Goal: Task Accomplishment & Management: Manage account settings

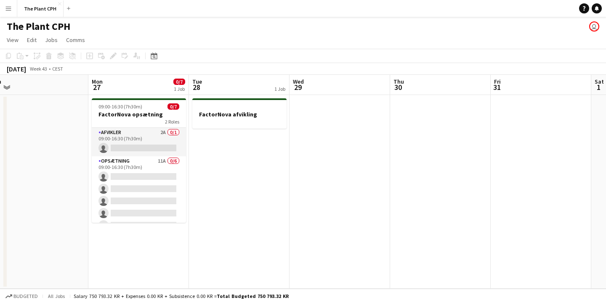
scroll to position [0, 315]
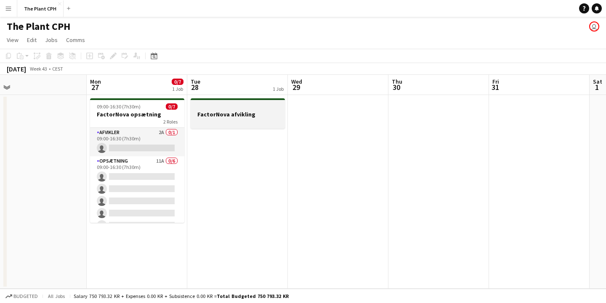
click at [231, 119] on div at bounding box center [237, 121] width 94 height 7
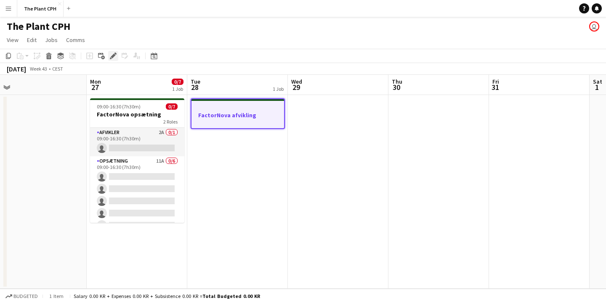
click at [114, 56] on icon at bounding box center [113, 56] width 5 height 5
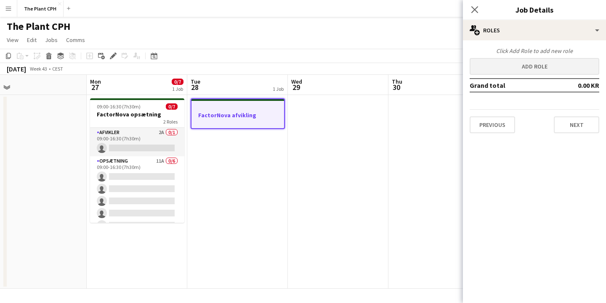
click at [513, 60] on button "Add role" at bounding box center [534, 66] width 130 height 17
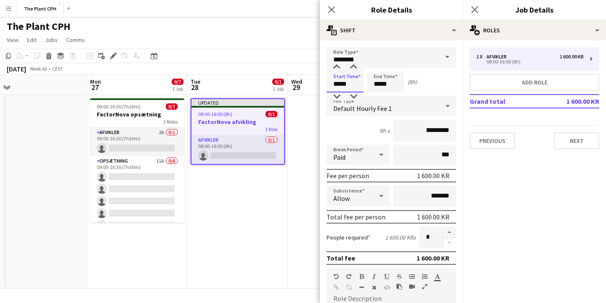
click at [339, 83] on input "*****" at bounding box center [344, 81] width 37 height 21
type input "*****"
click at [377, 83] on input "*****" at bounding box center [385, 81] width 37 height 21
type input "*****"
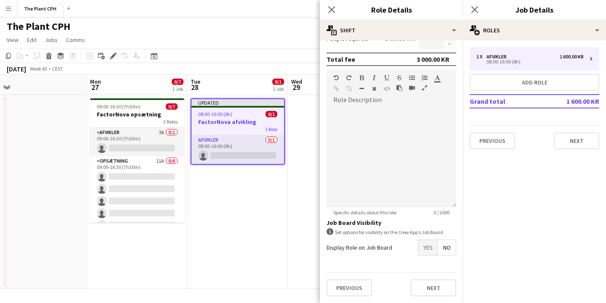
scroll to position [199, 0]
click at [428, 253] on span "Yes" at bounding box center [427, 247] width 19 height 15
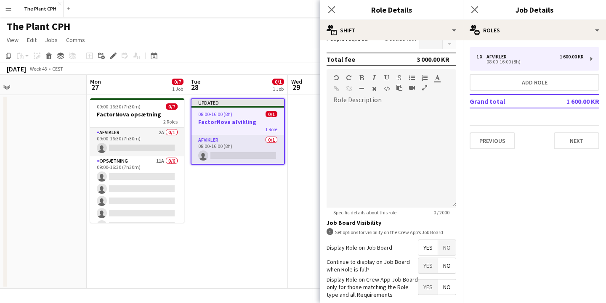
click at [427, 265] on span "Yes" at bounding box center [427, 265] width 19 height 15
click at [427, 288] on span "Yes" at bounding box center [427, 287] width 19 height 15
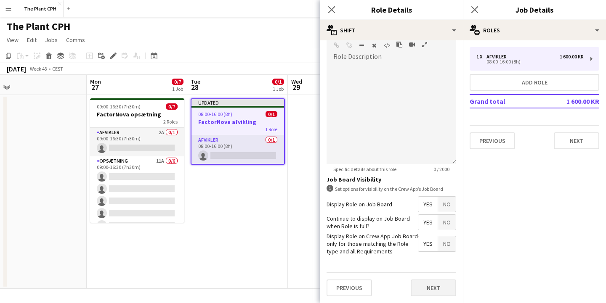
scroll to position [242, 0]
click at [433, 291] on button "Next" at bounding box center [432, 288] width 45 height 17
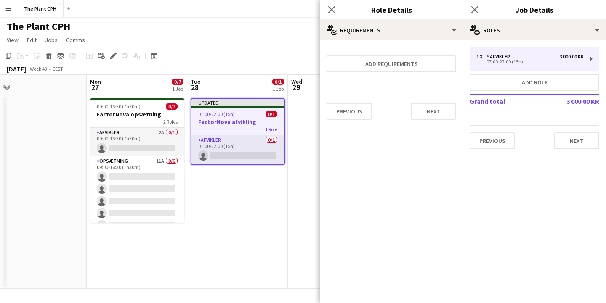
scroll to position [0, 0]
click at [426, 109] on button "Next" at bounding box center [432, 111] width 45 height 17
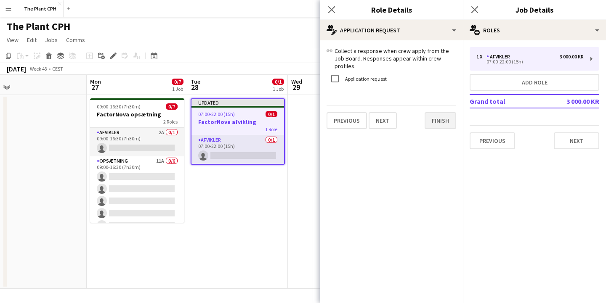
click at [434, 112] on button "Finish" at bounding box center [440, 120] width 32 height 17
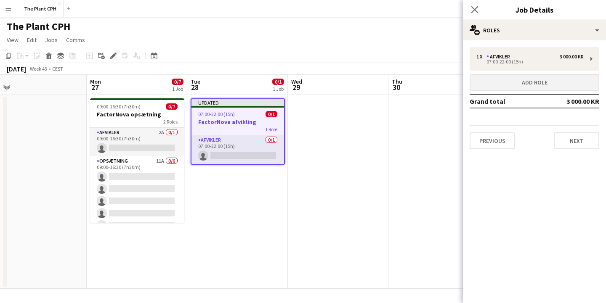
click at [525, 80] on button "Add role" at bounding box center [534, 82] width 130 height 17
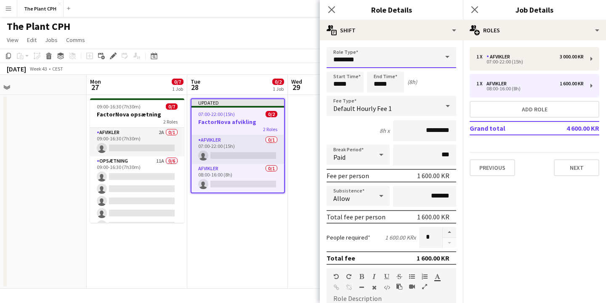
click at [361, 59] on input "********" at bounding box center [391, 57] width 130 height 21
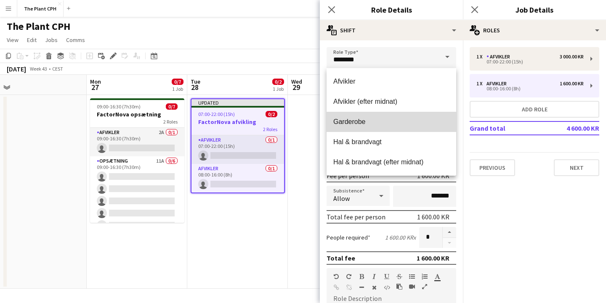
click at [373, 124] on span "Garderobe" at bounding box center [391, 122] width 116 height 8
type input "*********"
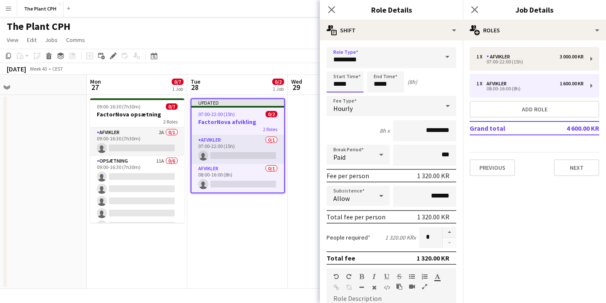
click at [338, 81] on input "*****" at bounding box center [344, 81] width 37 height 21
type input "*****"
click at [378, 85] on input "*****" at bounding box center [385, 81] width 37 height 21
type input "*****"
click at [439, 77] on div "Start Time ***** End Time ***** (6h)" at bounding box center [391, 81] width 130 height 21
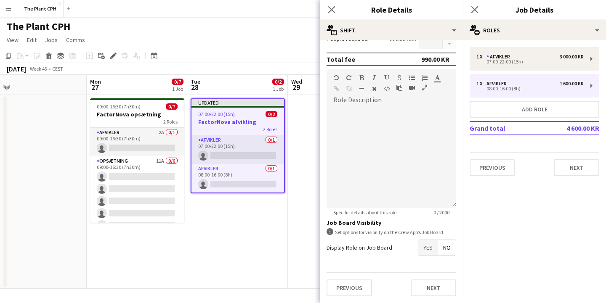
scroll to position [199, 0]
click at [427, 251] on span "Yes" at bounding box center [427, 247] width 19 height 15
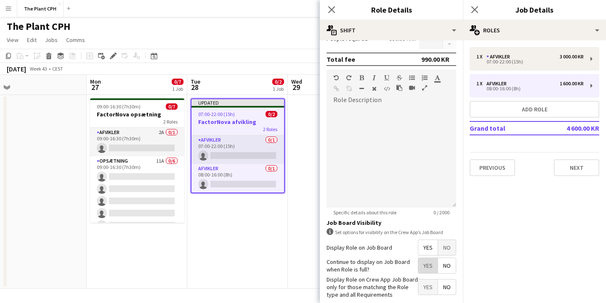
click at [427, 264] on span "Yes" at bounding box center [427, 265] width 19 height 15
click at [428, 293] on span "Yes" at bounding box center [427, 287] width 19 height 15
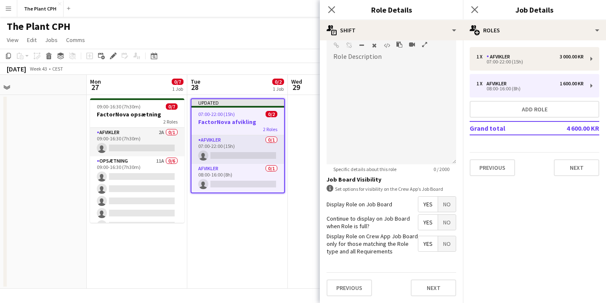
scroll to position [242, 0]
click at [424, 288] on button "Next" at bounding box center [432, 288] width 45 height 17
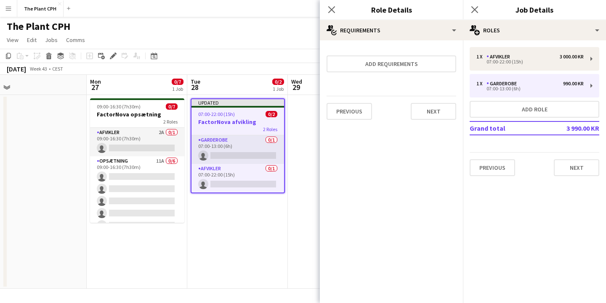
scroll to position [0, 0]
click at [426, 114] on button "Next" at bounding box center [432, 111] width 45 height 17
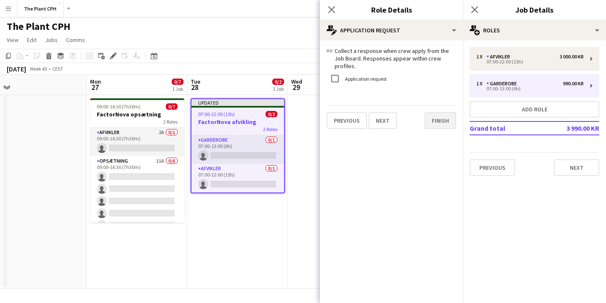
click at [441, 112] on button "Finish" at bounding box center [440, 120] width 32 height 17
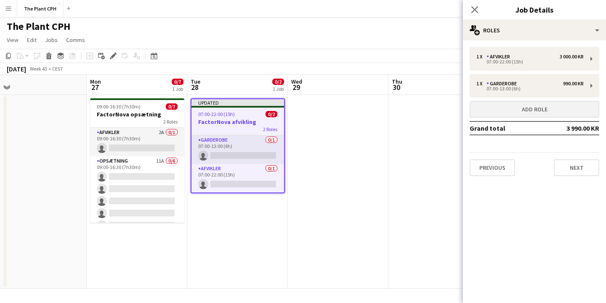
click at [536, 108] on button "Add role" at bounding box center [534, 109] width 130 height 17
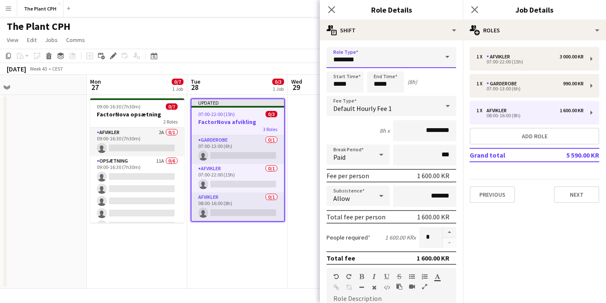
click at [396, 55] on input "********" at bounding box center [391, 57] width 130 height 21
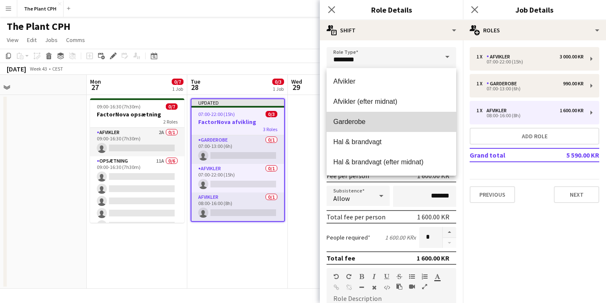
click at [387, 115] on mat-option "Garderobe" at bounding box center [391, 122] width 130 height 20
type input "*********"
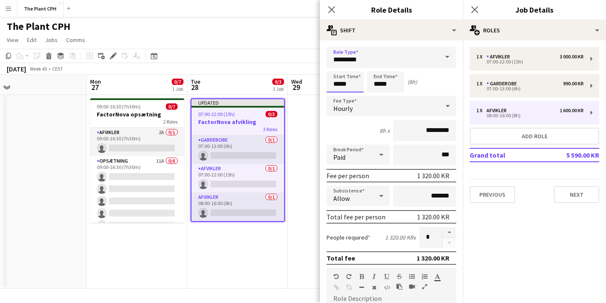
click at [338, 85] on input "*****" at bounding box center [344, 81] width 37 height 21
type input "*****"
click at [381, 87] on input "*****" at bounding box center [385, 81] width 37 height 21
click at [384, 83] on input "*****" at bounding box center [385, 81] width 37 height 21
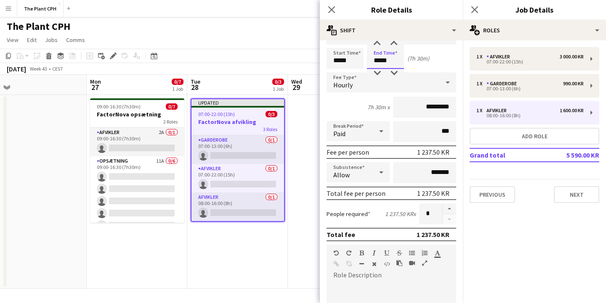
scroll to position [22, 0]
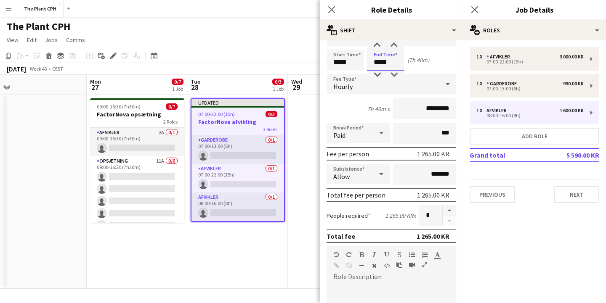
type input "*****"
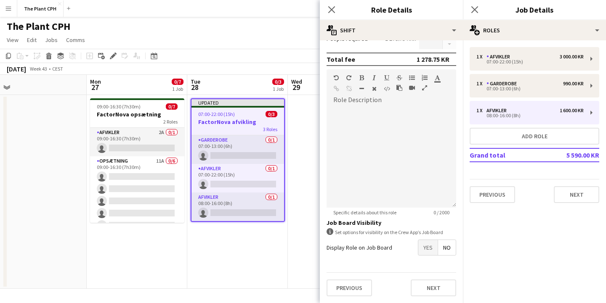
scroll to position [199, 0]
click at [425, 251] on span "Yes" at bounding box center [427, 247] width 19 height 15
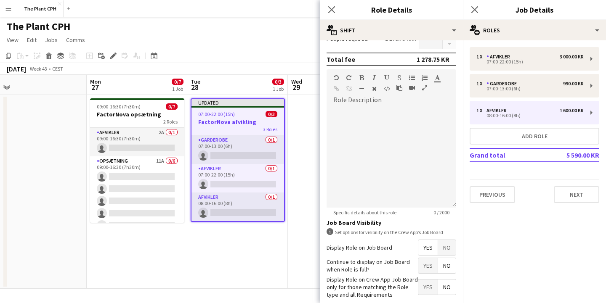
click at [431, 268] on span "Yes" at bounding box center [427, 265] width 19 height 15
click at [430, 291] on span "Yes" at bounding box center [427, 287] width 19 height 15
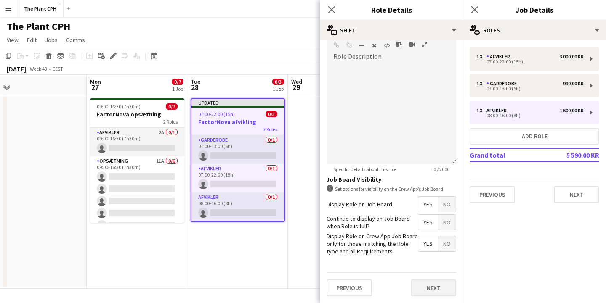
scroll to position [242, 0]
click at [431, 288] on button "Next" at bounding box center [432, 288] width 45 height 17
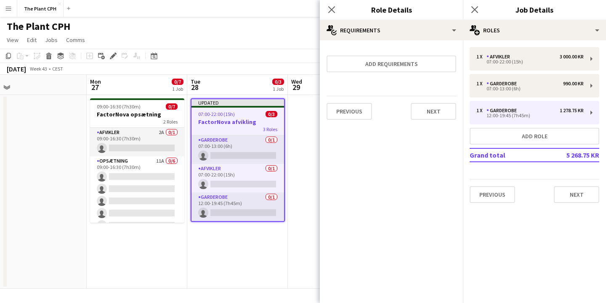
scroll to position [0, 0]
click at [438, 116] on button "Next" at bounding box center [432, 111] width 45 height 17
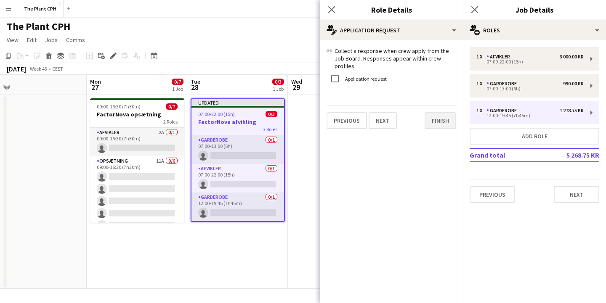
click at [438, 114] on button "Finish" at bounding box center [440, 120] width 32 height 17
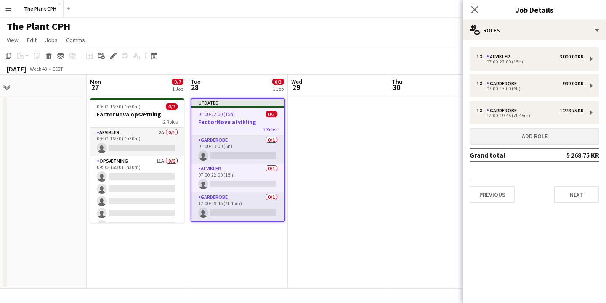
click at [513, 135] on button "Add role" at bounding box center [534, 136] width 130 height 17
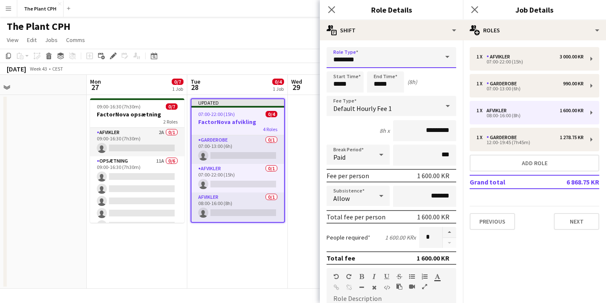
click at [383, 57] on input "********" at bounding box center [391, 57] width 130 height 21
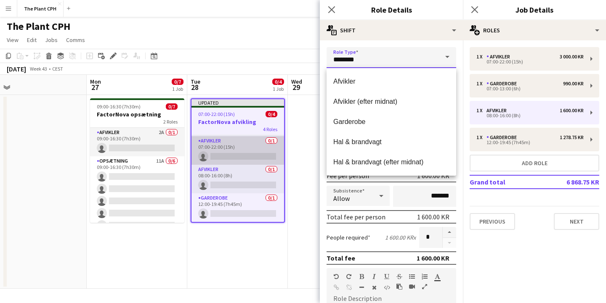
scroll to position [28, 0]
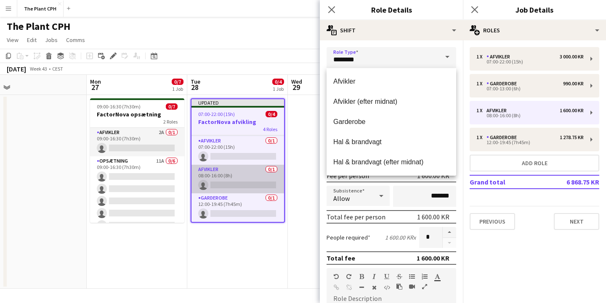
click at [230, 175] on app-card-role "Afvikler 0/1 08:00-16:00 (8h) single-neutral-actions" at bounding box center [237, 179] width 93 height 29
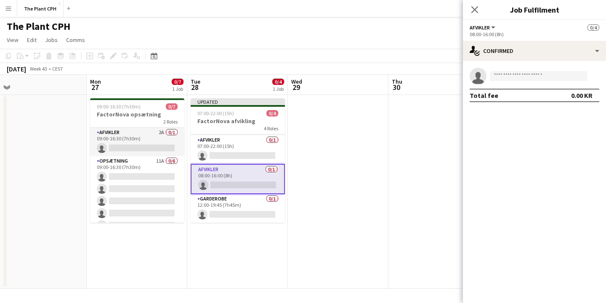
click at [242, 178] on app-card-role "Afvikler 0/1 08:00-16:00 (8h) single-neutral-actions" at bounding box center [237, 179] width 94 height 30
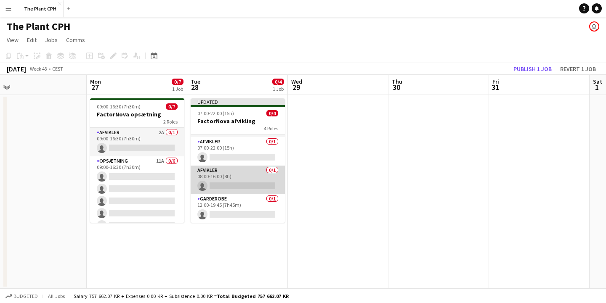
click at [241, 178] on app-card-role "Afvikler 0/1 08:00-16:00 (8h) single-neutral-actions" at bounding box center [237, 180] width 94 height 29
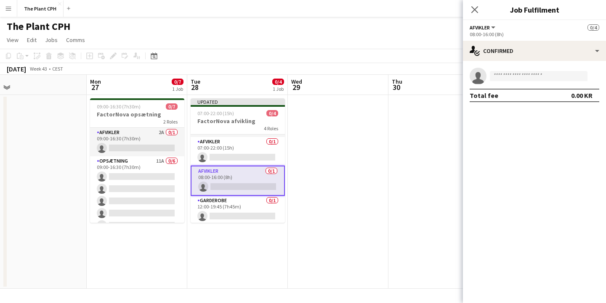
click at [495, 29] on button "Afvikler" at bounding box center [482, 27] width 27 height 6
click at [238, 180] on app-card-role "Afvikler 0/1 08:00-16:00 (8h) single-neutral-actions" at bounding box center [237, 181] width 94 height 30
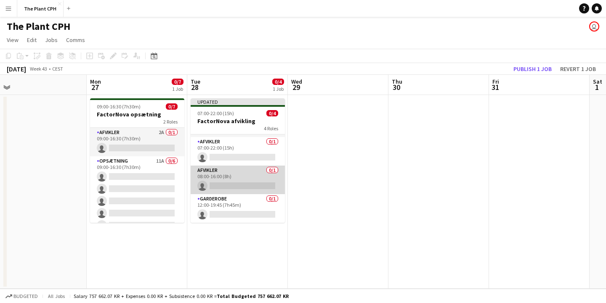
click at [238, 180] on app-card-role "Afvikler 0/1 08:00-16:00 (8h) single-neutral-actions" at bounding box center [237, 180] width 94 height 29
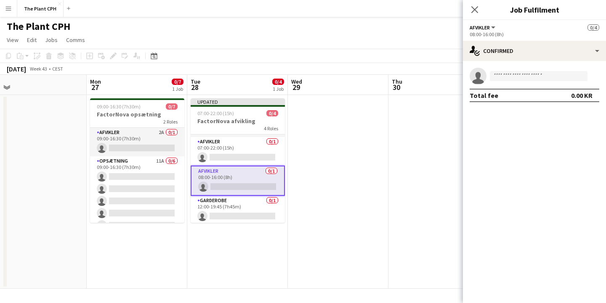
click at [238, 180] on app-card-role "Afvikler 0/1 08:00-16:00 (8h) single-neutral-actions" at bounding box center [237, 181] width 94 height 30
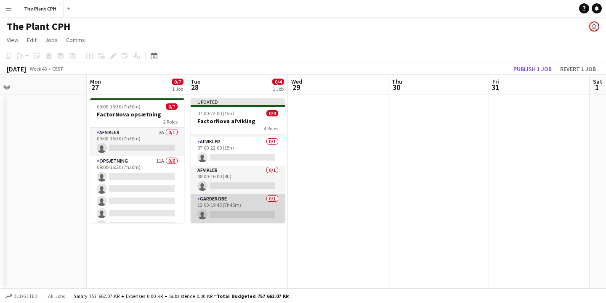
click at [244, 206] on app-card-role "Garderobe 0/1 12:00-19:45 (7h45m) single-neutral-actions" at bounding box center [237, 208] width 94 height 29
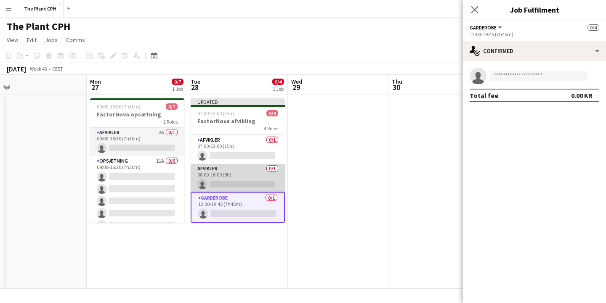
scroll to position [28, 0]
click at [244, 176] on app-card-role "Afvikler 0/1 08:00-16:00 (8h) single-neutral-actions" at bounding box center [237, 178] width 94 height 29
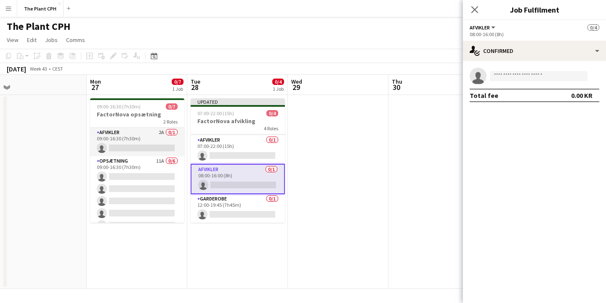
click at [243, 183] on app-card-role "Afvikler 0/1 08:00-16:00 (8h) single-neutral-actions" at bounding box center [237, 179] width 94 height 30
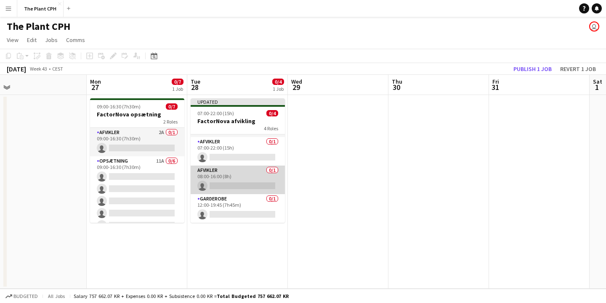
click at [243, 183] on app-card-role "Afvikler 0/1 08:00-16:00 (8h) single-neutral-actions" at bounding box center [237, 180] width 94 height 29
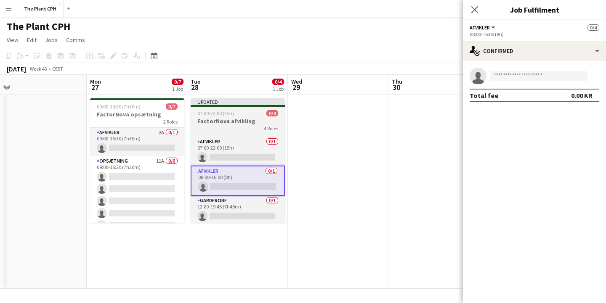
click at [243, 118] on h3 "FactorNova afvikling" at bounding box center [237, 121] width 94 height 8
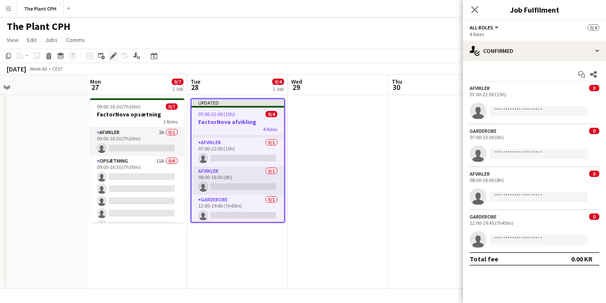
click at [112, 56] on icon at bounding box center [113, 56] width 5 height 5
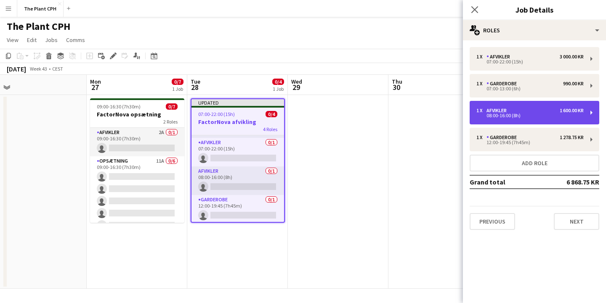
click at [534, 112] on div "1 x Afvikler 1 600.00 KR" at bounding box center [529, 111] width 107 height 6
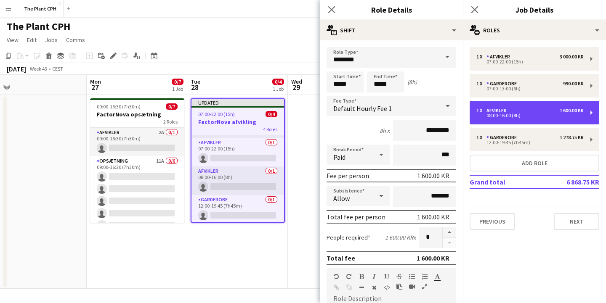
scroll to position [0, 0]
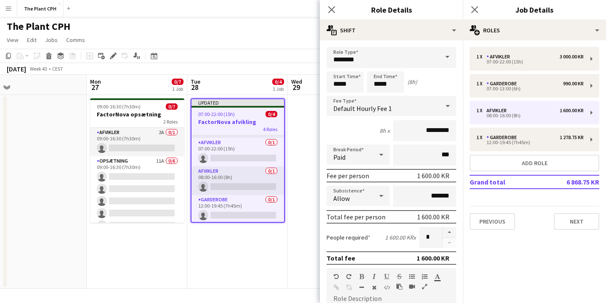
click at [423, 106] on div "Default Hourly Fee 1" at bounding box center [382, 106] width 113 height 20
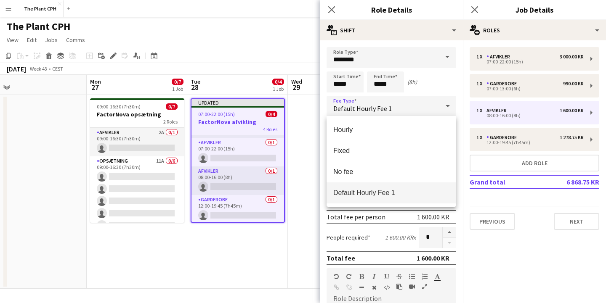
click at [427, 103] on div at bounding box center [303, 151] width 606 height 303
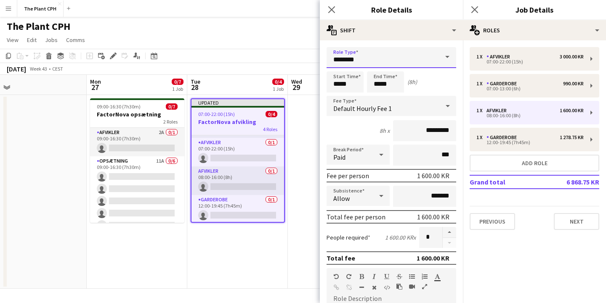
click at [429, 60] on input "********" at bounding box center [391, 57] width 130 height 21
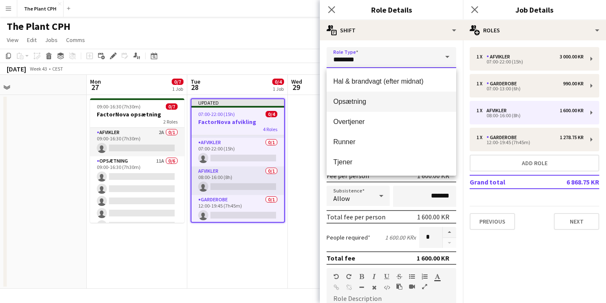
scroll to position [81, 0]
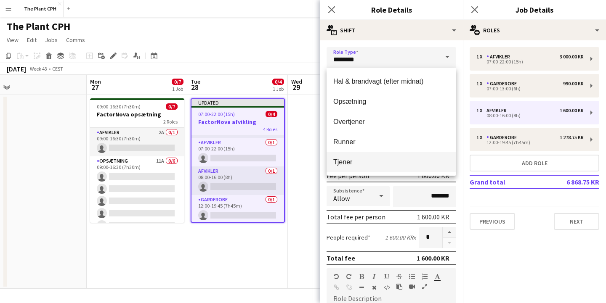
click at [373, 159] on span "Tjener" at bounding box center [391, 162] width 116 height 8
type input "******"
type input "*********"
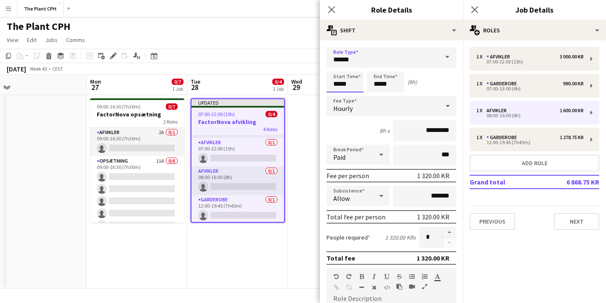
click at [339, 86] on input "*****" at bounding box center [344, 81] width 37 height 21
type input "*****"
click at [379, 85] on input "*****" at bounding box center [385, 81] width 37 height 21
type input "*****"
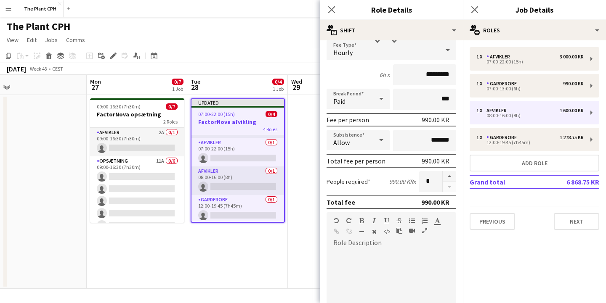
scroll to position [61, 0]
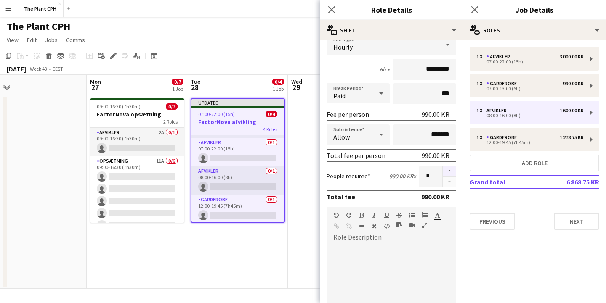
click at [450, 170] on button "button" at bounding box center [448, 171] width 13 height 11
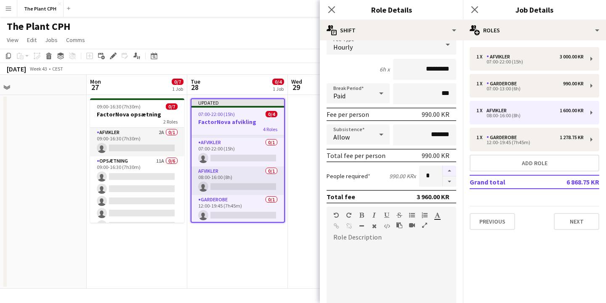
type input "*"
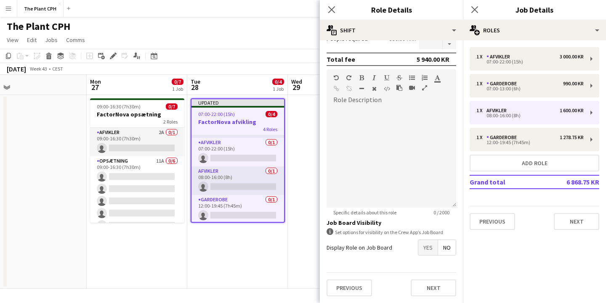
scroll to position [199, 0]
click at [427, 244] on span "Yes" at bounding box center [427, 247] width 19 height 15
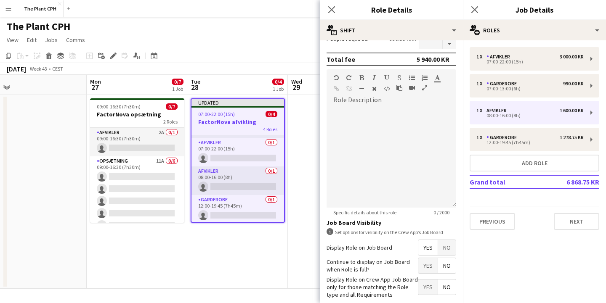
click at [427, 263] on span "Yes" at bounding box center [427, 265] width 19 height 15
click at [427, 292] on span "Yes" at bounding box center [427, 287] width 19 height 15
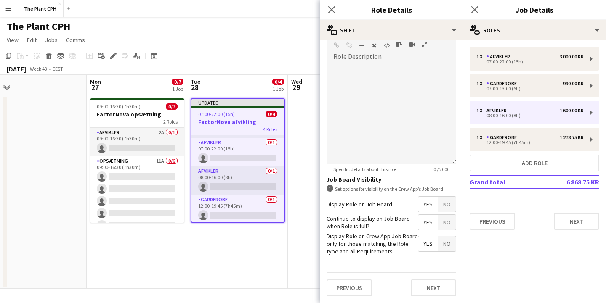
scroll to position [242, 0]
click at [431, 280] on button "Next" at bounding box center [432, 288] width 45 height 17
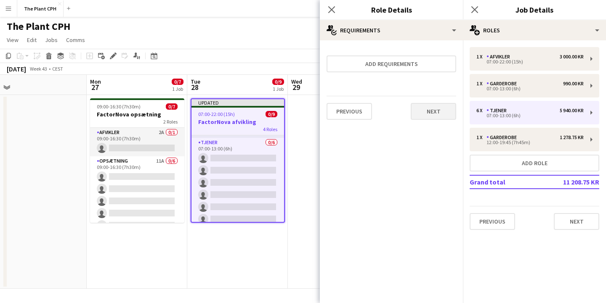
click at [430, 116] on button "Next" at bounding box center [432, 111] width 45 height 17
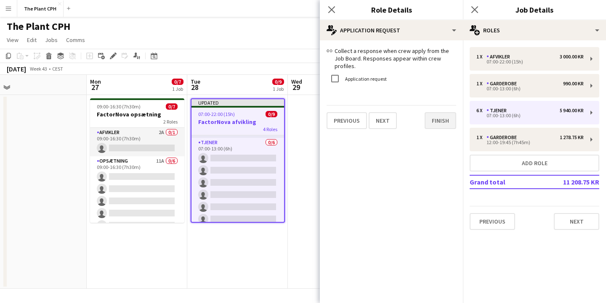
click at [434, 115] on button "Finish" at bounding box center [440, 120] width 32 height 17
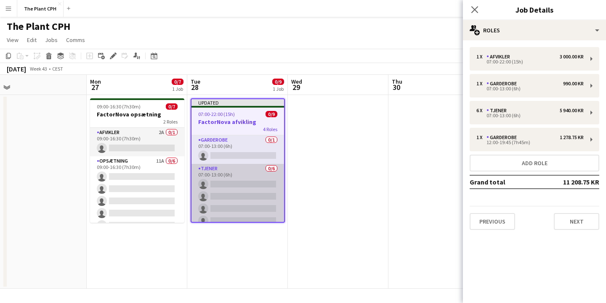
scroll to position [89, 0]
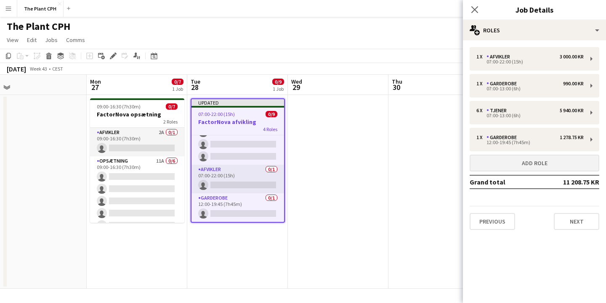
click at [535, 161] on button "Add role" at bounding box center [534, 163] width 130 height 17
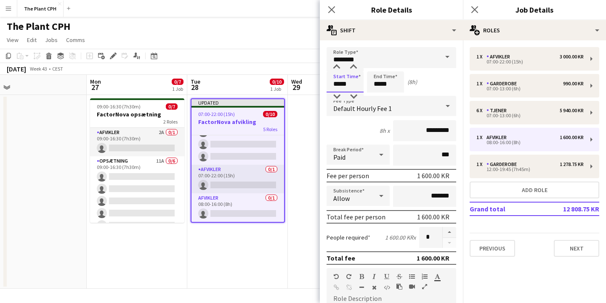
click at [339, 86] on input "*****" at bounding box center [344, 81] width 37 height 21
type input "*****"
click at [379, 83] on input "*****" at bounding box center [385, 81] width 37 height 21
click at [385, 85] on input "*****" at bounding box center [385, 81] width 37 height 21
click at [378, 84] on input "*****" at bounding box center [385, 81] width 37 height 21
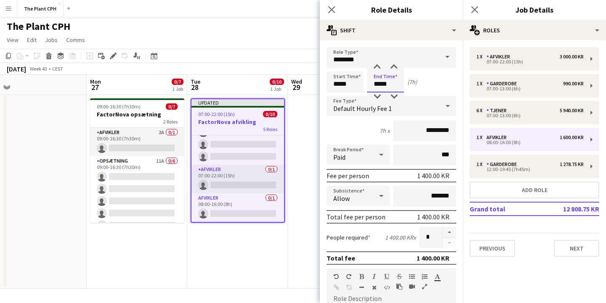
type input "*****"
click at [389, 85] on input "*****" at bounding box center [385, 81] width 37 height 21
type input "*****"
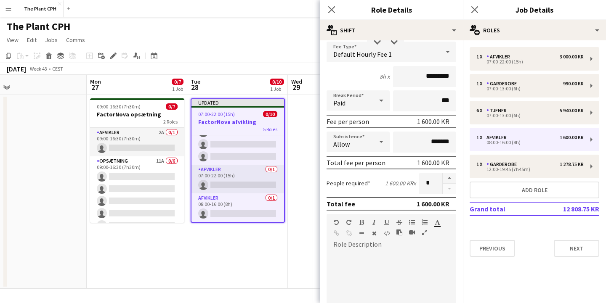
scroll to position [66, 0]
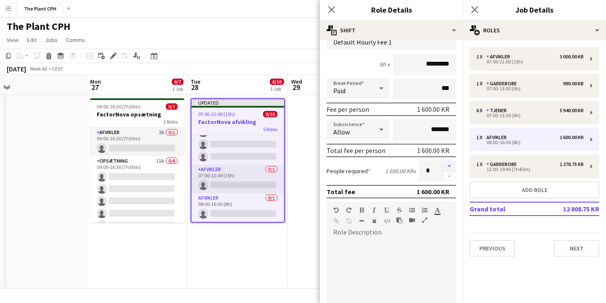
click at [450, 168] on button "button" at bounding box center [448, 166] width 13 height 11
type input "*"
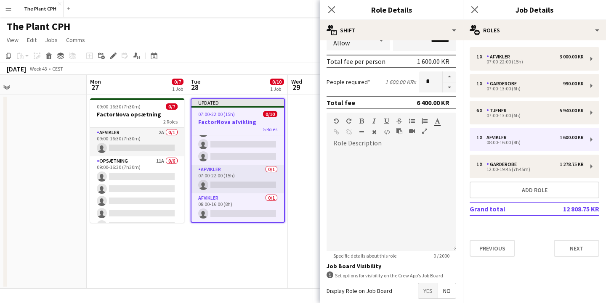
scroll to position [198, 0]
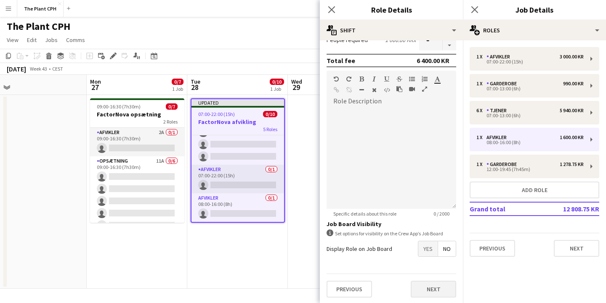
click at [421, 286] on button "Next" at bounding box center [432, 289] width 45 height 17
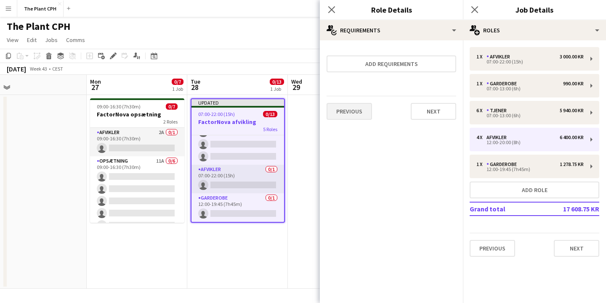
click at [359, 114] on button "Previous" at bounding box center [348, 111] width 45 height 17
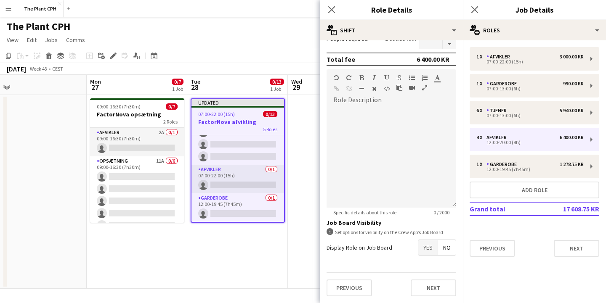
scroll to position [199, 0]
click at [426, 246] on span "Yes" at bounding box center [427, 247] width 19 height 15
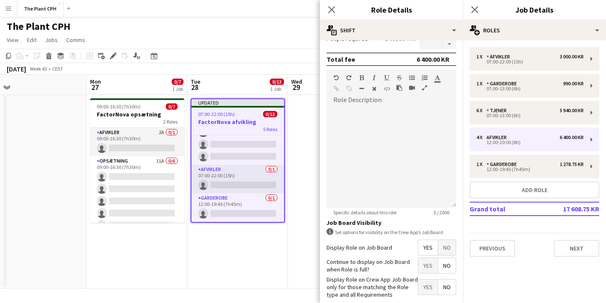
click at [426, 260] on span "Yes" at bounding box center [427, 265] width 19 height 15
click at [426, 283] on span "Yes" at bounding box center [427, 287] width 19 height 15
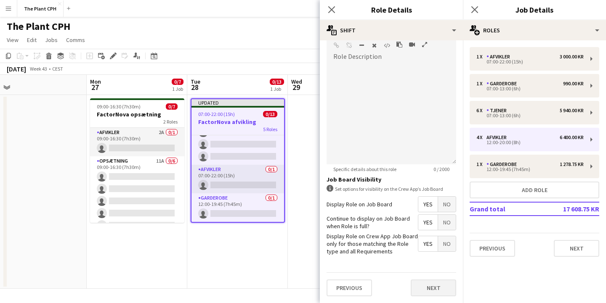
scroll to position [242, 0]
click at [436, 286] on button "Next" at bounding box center [432, 288] width 45 height 17
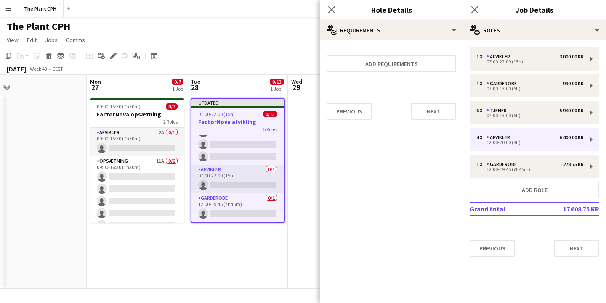
scroll to position [0, 0]
click at [432, 106] on button "Next" at bounding box center [432, 111] width 45 height 17
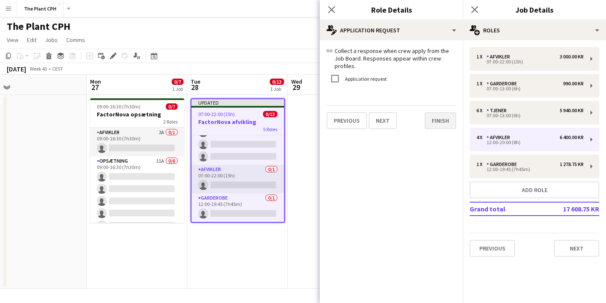
click at [433, 114] on button "Finish" at bounding box center [440, 120] width 32 height 17
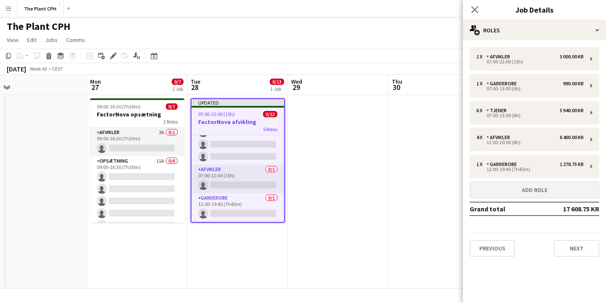
click at [529, 184] on button "Add role" at bounding box center [534, 190] width 130 height 17
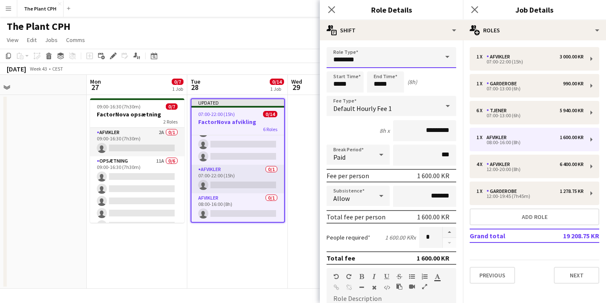
click at [415, 61] on input "********" at bounding box center [391, 57] width 130 height 21
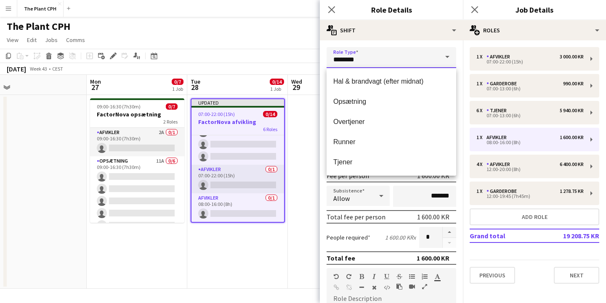
scroll to position [81, 0]
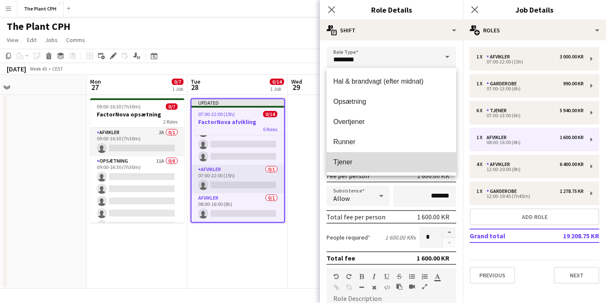
click at [361, 162] on span "Tjener" at bounding box center [391, 162] width 116 height 8
type input "******"
type input "*********"
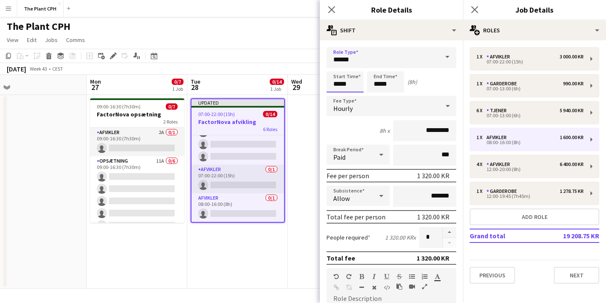
click at [337, 85] on input "*****" at bounding box center [344, 81] width 37 height 21
type input "*****"
click at [379, 86] on input "*****" at bounding box center [385, 81] width 37 height 21
type input "*****"
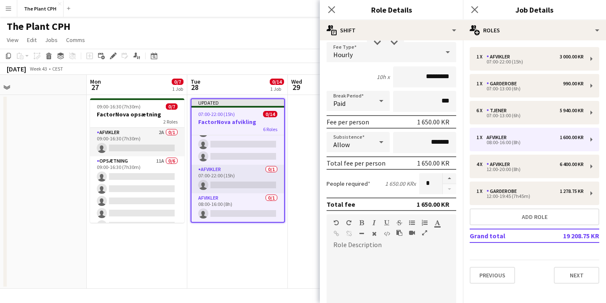
scroll to position [56, 0]
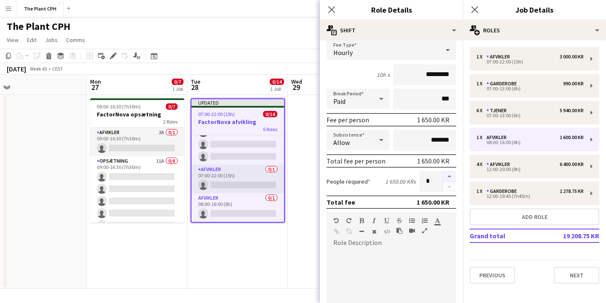
click at [449, 179] on button "button" at bounding box center [448, 176] width 13 height 11
click at [444, 188] on button "button" at bounding box center [448, 187] width 13 height 11
type input "*"
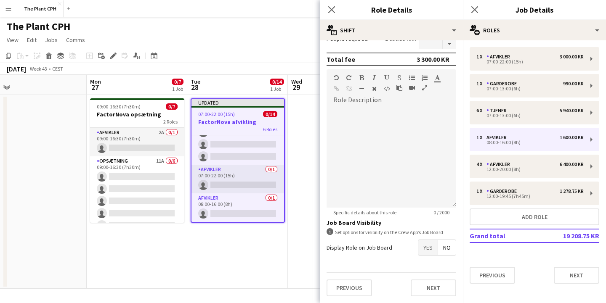
scroll to position [199, 0]
click at [426, 244] on span "Yes" at bounding box center [427, 247] width 19 height 15
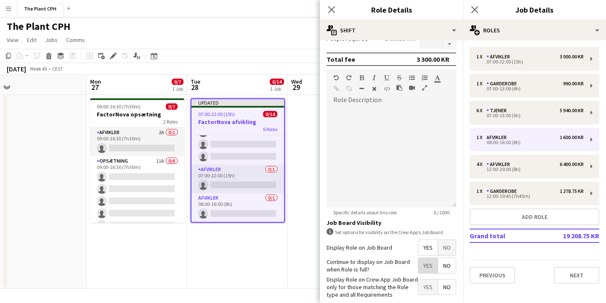
click at [426, 265] on span "Yes" at bounding box center [427, 265] width 19 height 15
click at [427, 285] on span "Yes" at bounding box center [427, 287] width 19 height 15
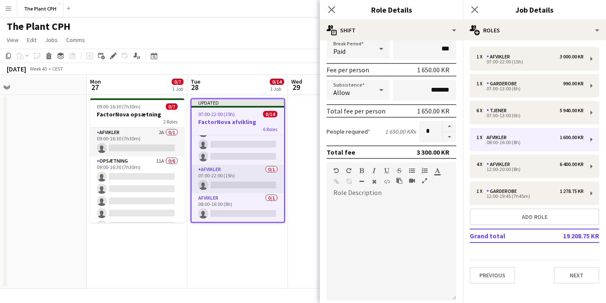
scroll to position [114, 0]
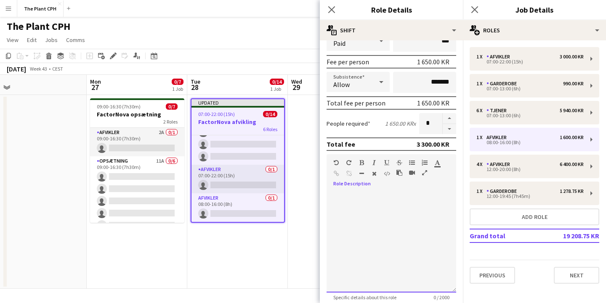
click at [367, 192] on div at bounding box center [391, 242] width 130 height 101
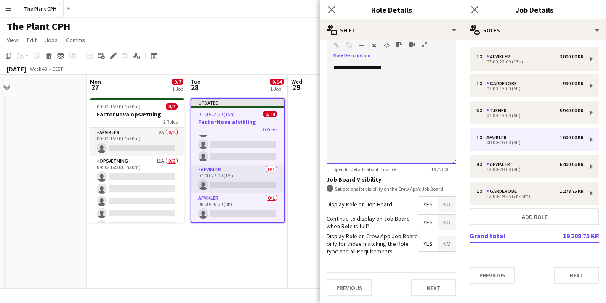
scroll to position [242, 0]
click at [434, 284] on button "Next" at bounding box center [432, 288] width 45 height 17
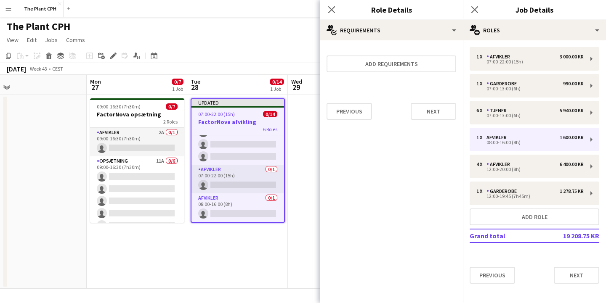
scroll to position [0, 0]
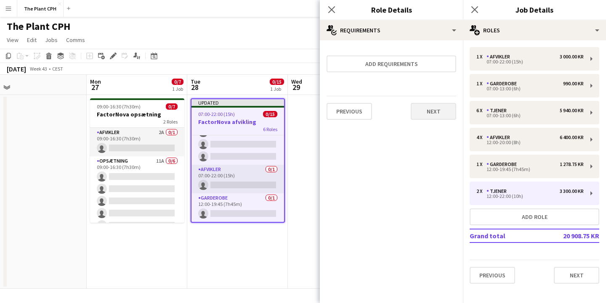
click at [436, 114] on button "Next" at bounding box center [432, 111] width 45 height 17
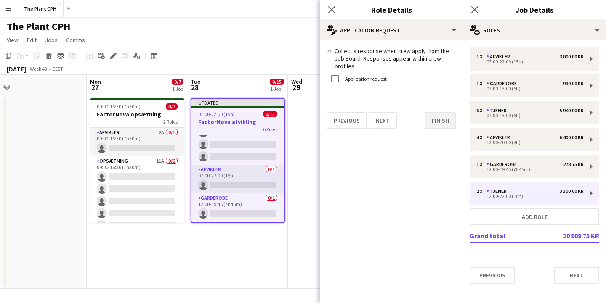
click at [436, 114] on button "Finish" at bounding box center [440, 120] width 32 height 17
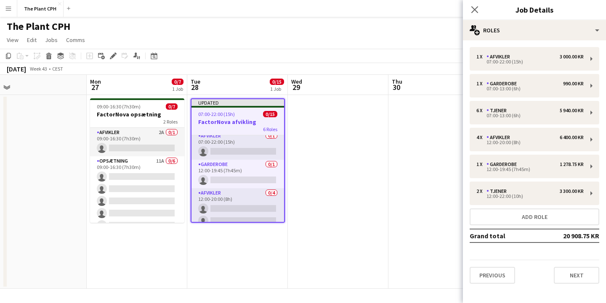
scroll to position [131, 0]
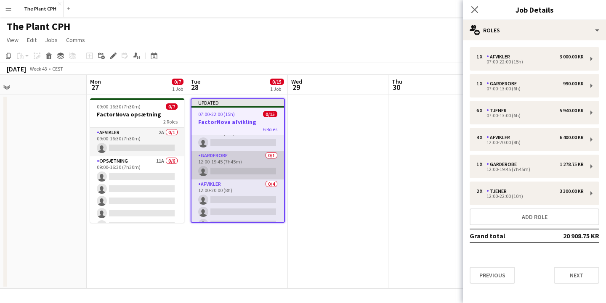
click at [240, 165] on app-card-role "Garderobe 0/1 12:00-19:45 (7h45m) single-neutral-actions" at bounding box center [237, 165] width 93 height 29
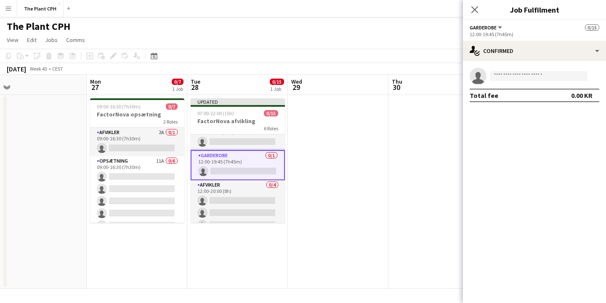
click at [240, 165] on app-card-role "Garderobe 0/1 12:00-19:45 (7h45m) single-neutral-actions" at bounding box center [237, 165] width 94 height 30
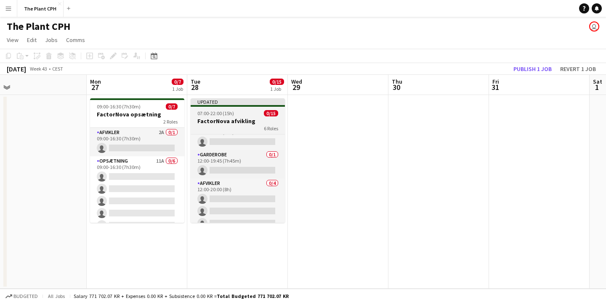
scroll to position [0, 0]
click at [233, 124] on h3 "FactorNova afvikling" at bounding box center [237, 121] width 94 height 8
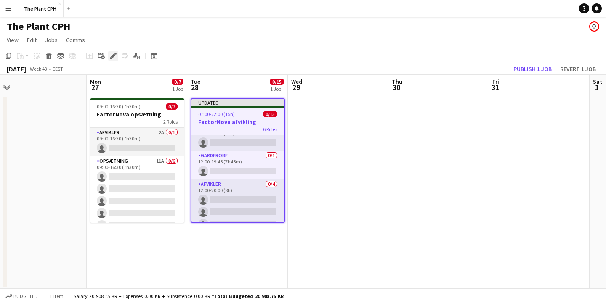
click at [113, 55] on icon at bounding box center [113, 56] width 5 height 5
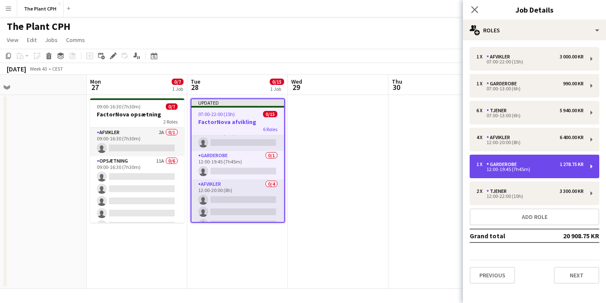
click at [520, 165] on div "1 x Garderobe 1 278.75 KR" at bounding box center [529, 164] width 107 height 6
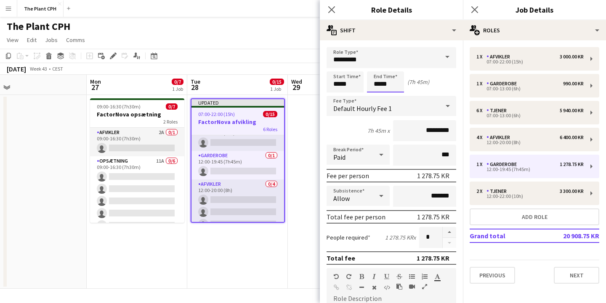
click at [380, 87] on input "*****" at bounding box center [385, 81] width 37 height 21
type input "*****"
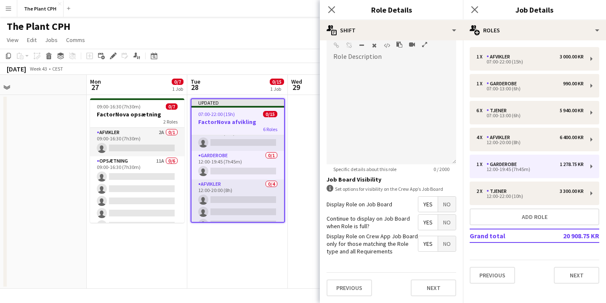
scroll to position [242, 0]
click at [429, 209] on span "Yes" at bounding box center [427, 204] width 19 height 15
click at [438, 285] on button "Next" at bounding box center [432, 288] width 45 height 17
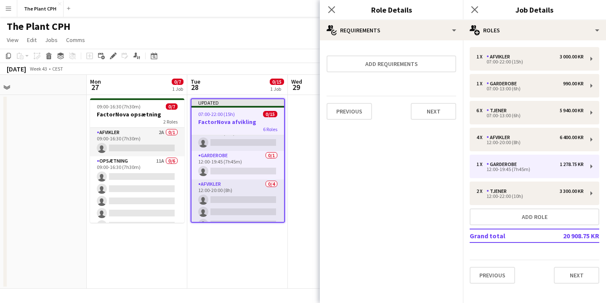
scroll to position [0, 0]
click at [432, 121] on div "Previous Next" at bounding box center [391, 111] width 130 height 31
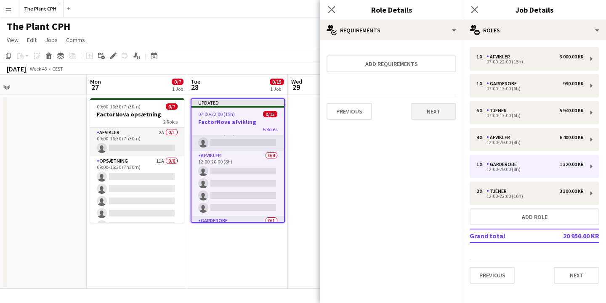
click at [435, 114] on button "Next" at bounding box center [432, 111] width 45 height 17
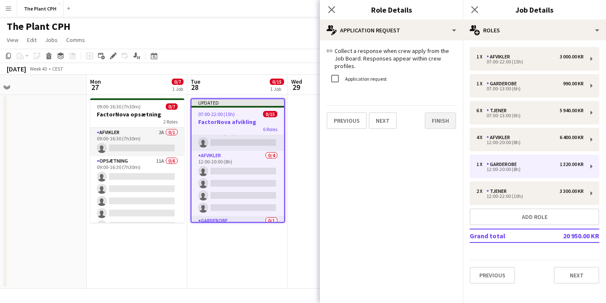
click at [442, 112] on button "Finish" at bounding box center [440, 120] width 32 height 17
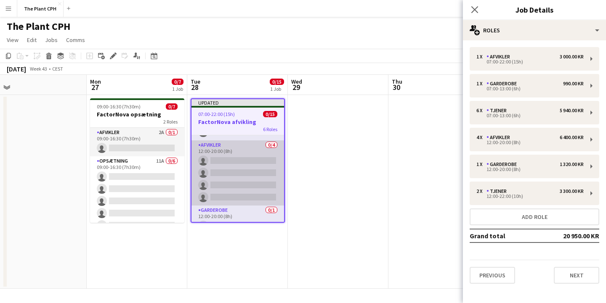
scroll to position [140, 0]
click at [227, 176] on app-card-role "Afvikler 0/4 12:00-20:00 (8h) single-neutral-actions single-neutral-actions sin…" at bounding box center [237, 175] width 93 height 65
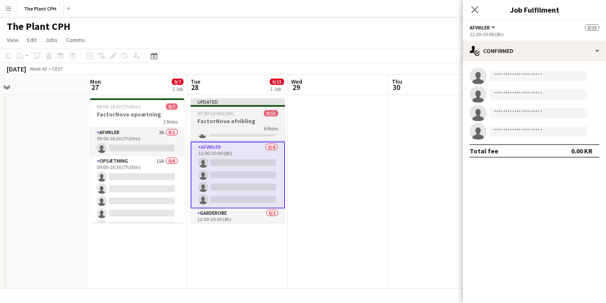
scroll to position [0, 0]
click at [233, 116] on span "07:00-22:00 (15h)" at bounding box center [215, 113] width 37 height 6
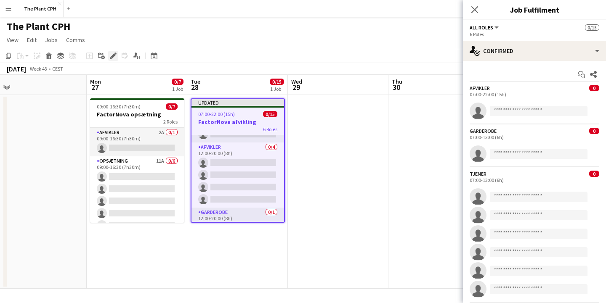
click at [116, 56] on div "Edit" at bounding box center [113, 56] width 10 height 10
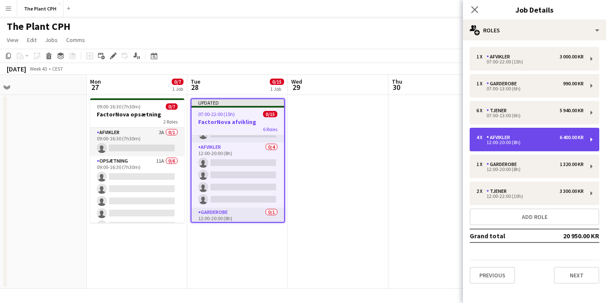
click at [536, 139] on div "4 x Afvikler 6 400.00 KR" at bounding box center [529, 138] width 107 height 6
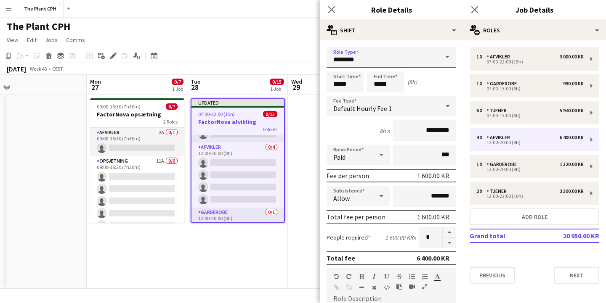
click at [417, 52] on input "********" at bounding box center [391, 57] width 130 height 21
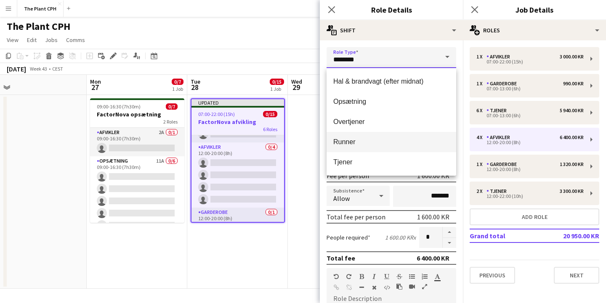
scroll to position [81, 0]
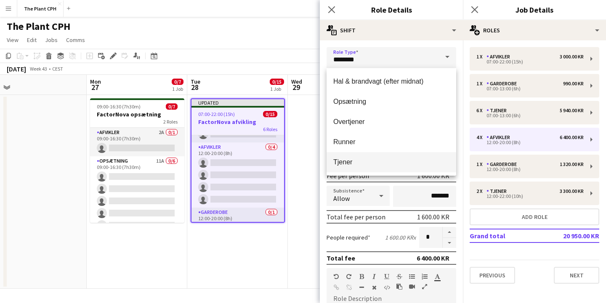
click at [374, 160] on span "Tjener" at bounding box center [391, 162] width 116 height 8
type input "******"
type input "*********"
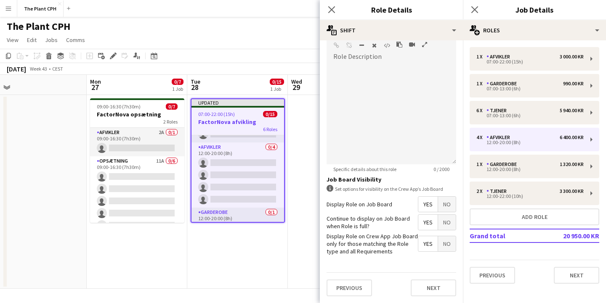
scroll to position [242, 0]
click at [431, 283] on button "Next" at bounding box center [432, 288] width 45 height 17
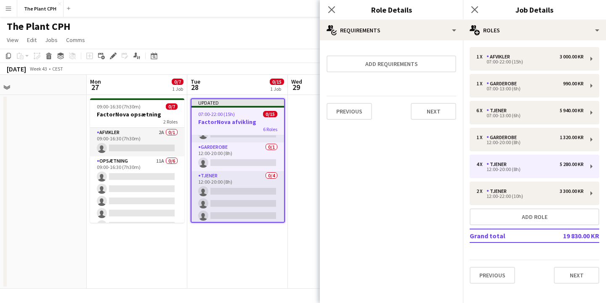
scroll to position [0, 0]
click at [421, 111] on button "Next" at bounding box center [432, 111] width 45 height 17
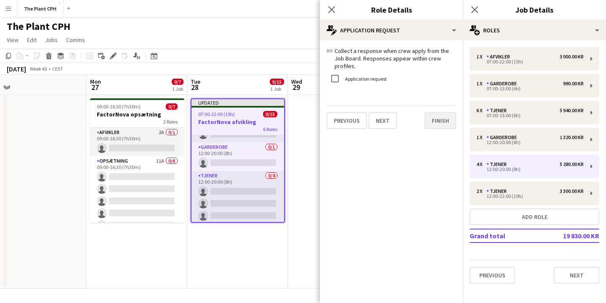
click at [436, 112] on button "Finish" at bounding box center [440, 120] width 32 height 17
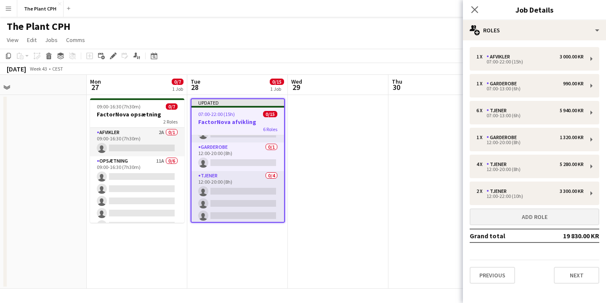
click at [537, 215] on button "Add role" at bounding box center [534, 217] width 130 height 17
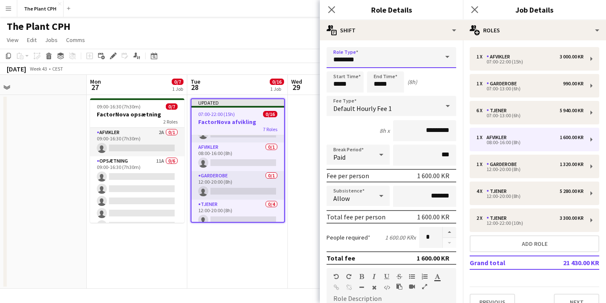
click at [392, 56] on input "********" at bounding box center [391, 57] width 130 height 21
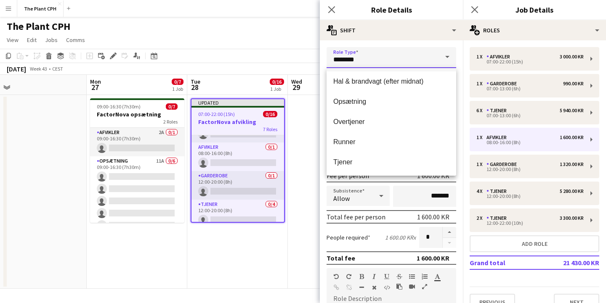
scroll to position [81, 0]
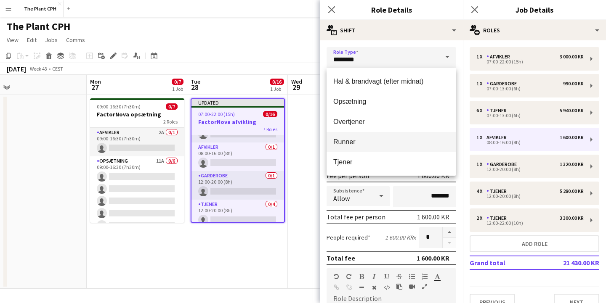
click at [387, 141] on span "Runner" at bounding box center [391, 142] width 116 height 8
type input "******"
type input "*********"
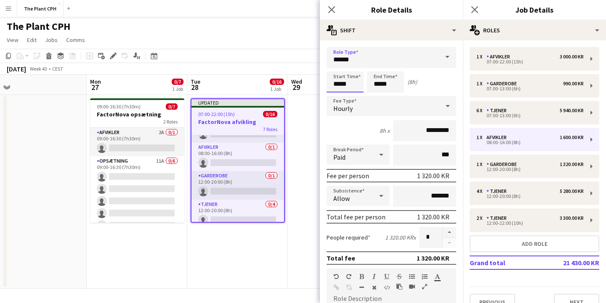
click at [339, 86] on input "*****" at bounding box center [344, 81] width 37 height 21
type input "*****"
click at [380, 86] on input "*****" at bounding box center [385, 81] width 37 height 21
type input "*****"
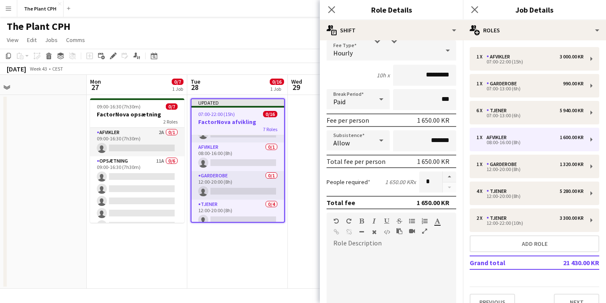
scroll to position [59, 0]
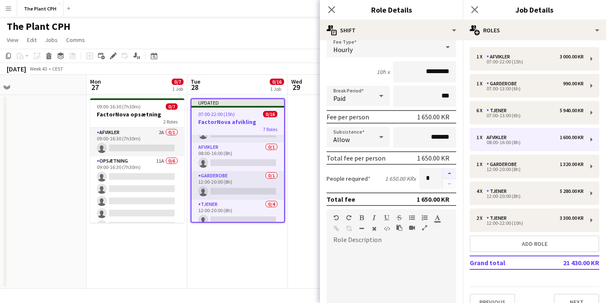
click at [449, 174] on button "button" at bounding box center [448, 173] width 13 height 11
type input "*"
click at [368, 239] on div "default Heading 1 Heading 2 Heading 3 Heading 4 Heading 5 Heading 6 Heading 7 P…" at bounding box center [391, 225] width 130 height 32
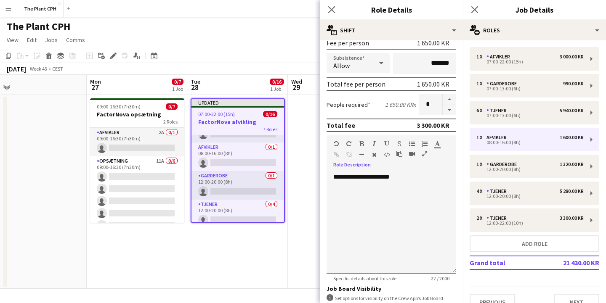
scroll to position [172, 0]
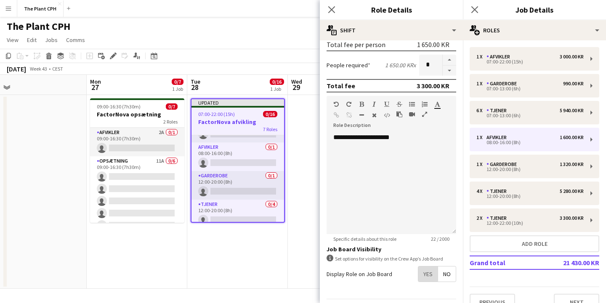
click at [424, 272] on span "Yes" at bounding box center [427, 274] width 19 height 15
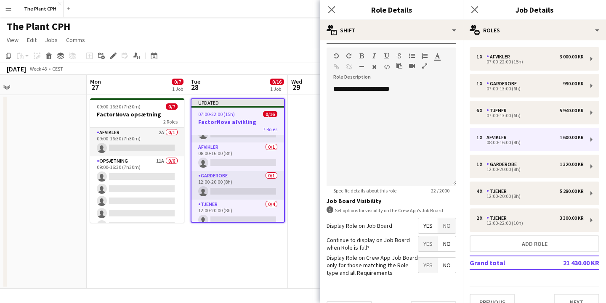
scroll to position [222, 0]
click at [428, 247] on span "Yes" at bounding box center [427, 242] width 19 height 15
click at [428, 265] on span "Yes" at bounding box center [427, 264] width 19 height 15
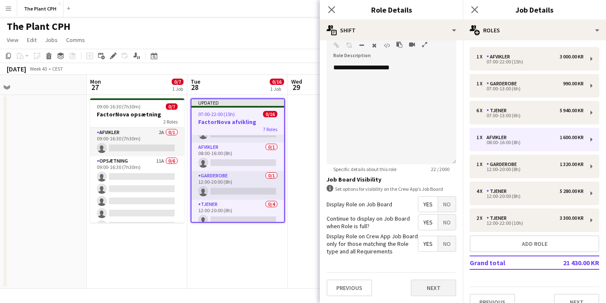
scroll to position [242, 0]
click at [433, 285] on button "Next" at bounding box center [432, 288] width 45 height 17
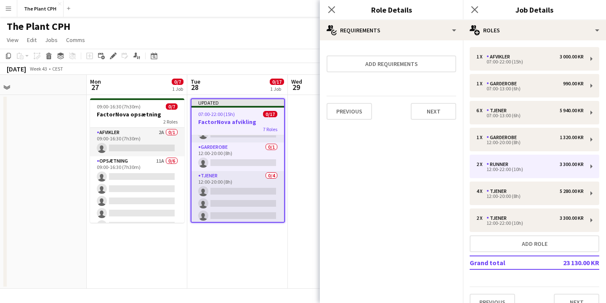
scroll to position [0, 0]
click at [356, 116] on button "Previous" at bounding box center [348, 111] width 45 height 17
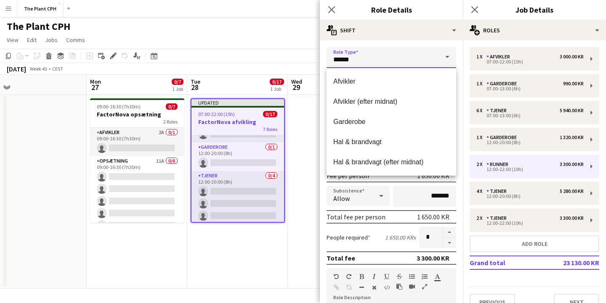
click at [423, 60] on input "******" at bounding box center [391, 57] width 130 height 21
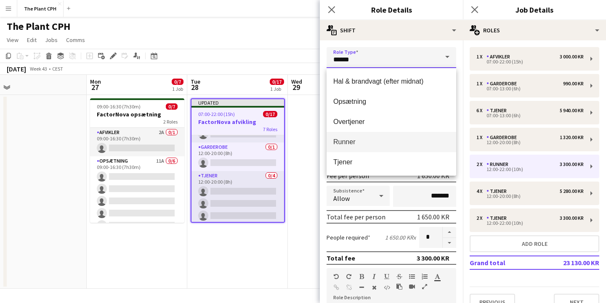
scroll to position [81, 0]
click at [381, 145] on span "Runner" at bounding box center [391, 142] width 116 height 8
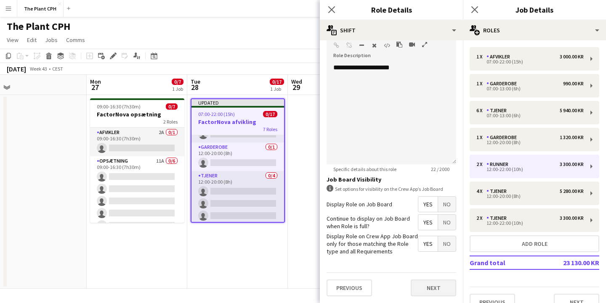
scroll to position [242, 0]
click at [429, 283] on button "Next" at bounding box center [432, 288] width 45 height 17
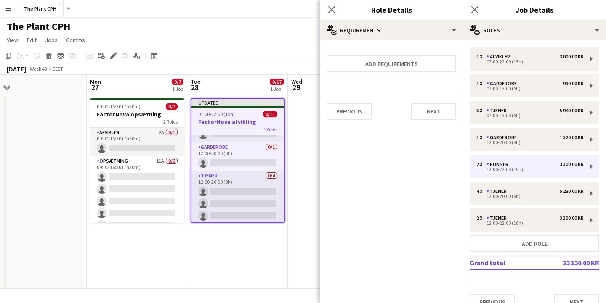
scroll to position [0, 0]
click at [430, 117] on button "Next" at bounding box center [432, 111] width 45 height 17
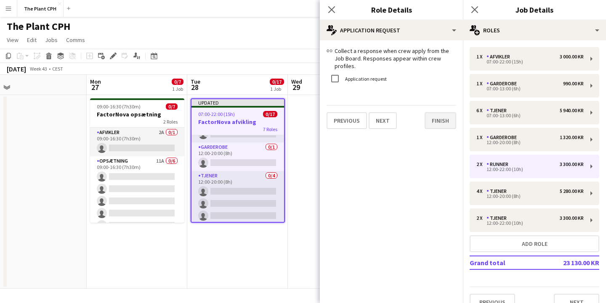
click at [435, 112] on button "Finish" at bounding box center [440, 120] width 32 height 17
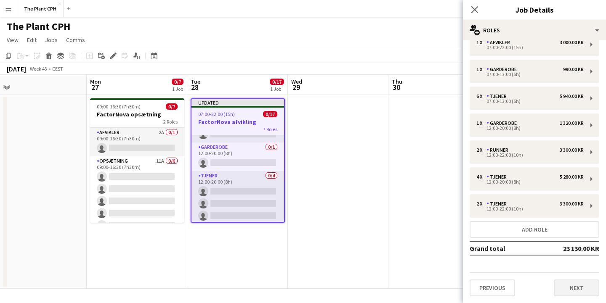
scroll to position [14, 0]
click at [571, 284] on button "Next" at bounding box center [575, 288] width 45 height 17
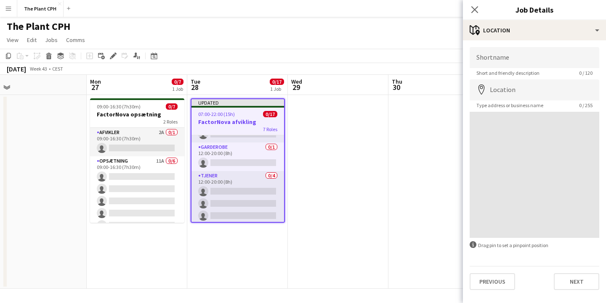
scroll to position [0, 0]
click at [573, 288] on button "Next" at bounding box center [575, 281] width 45 height 17
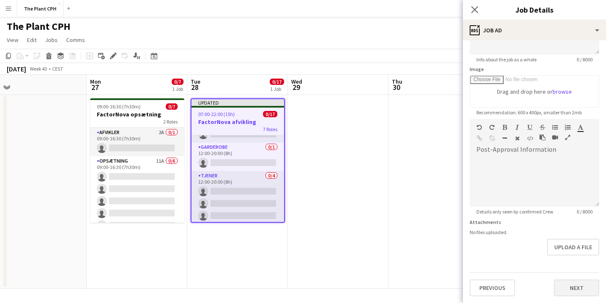
scroll to position [113, 0]
click at [577, 286] on button "Next" at bounding box center [575, 288] width 45 height 17
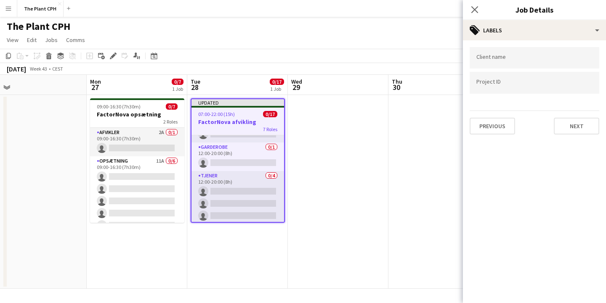
scroll to position [0, 0]
click at [574, 133] on button "Next" at bounding box center [575, 126] width 45 height 17
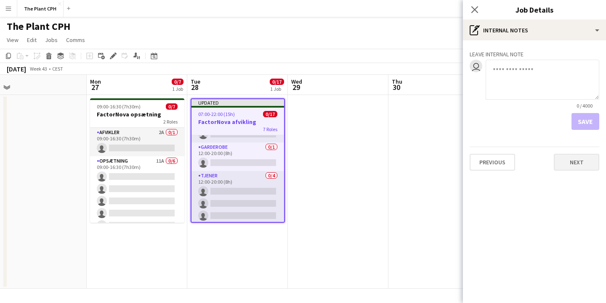
click at [580, 160] on button "Next" at bounding box center [575, 162] width 45 height 17
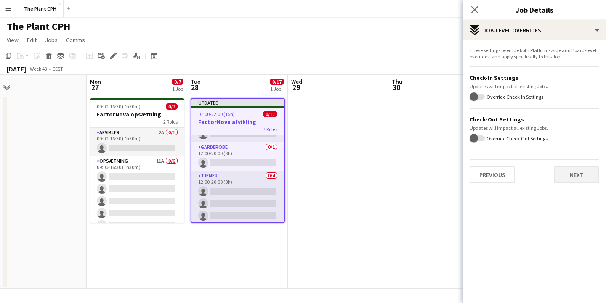
click at [580, 169] on button "Next" at bounding box center [575, 175] width 45 height 17
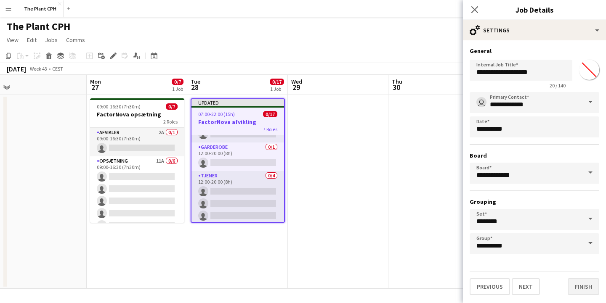
click at [583, 286] on button "Finish" at bounding box center [583, 286] width 32 height 17
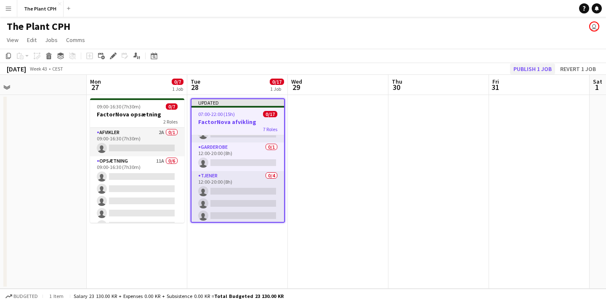
click at [524, 68] on button "Publish 1 job" at bounding box center [532, 68] width 45 height 11
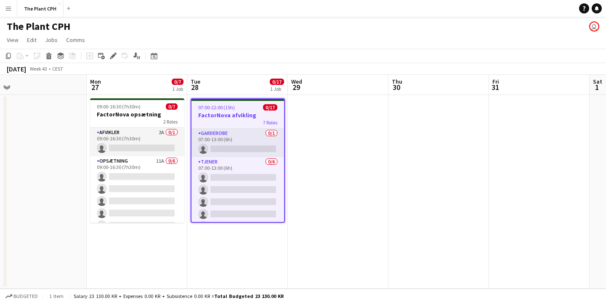
scroll to position [0, 0]
click at [351, 155] on app-date-cell at bounding box center [338, 192] width 100 height 194
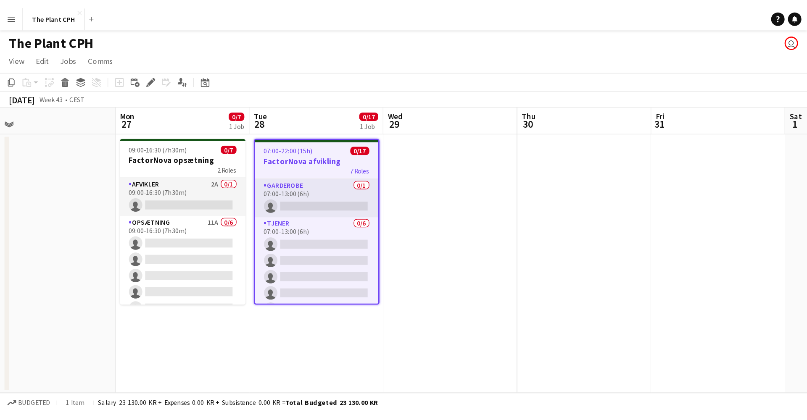
scroll to position [0, 0]
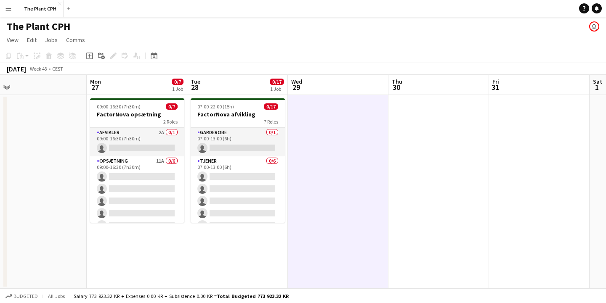
click at [328, 39] on app-page-menu "View Day view expanded Day view collapsed Month view Date picker Jump to today …" at bounding box center [303, 41] width 606 height 16
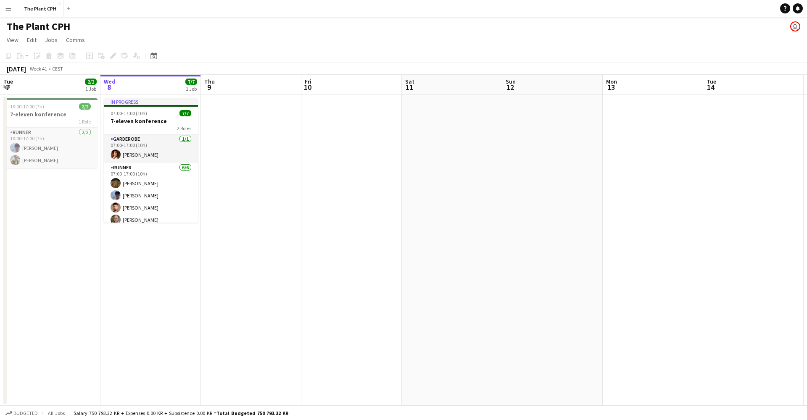
click at [6, 10] on app-icon "Menu" at bounding box center [8, 8] width 7 height 7
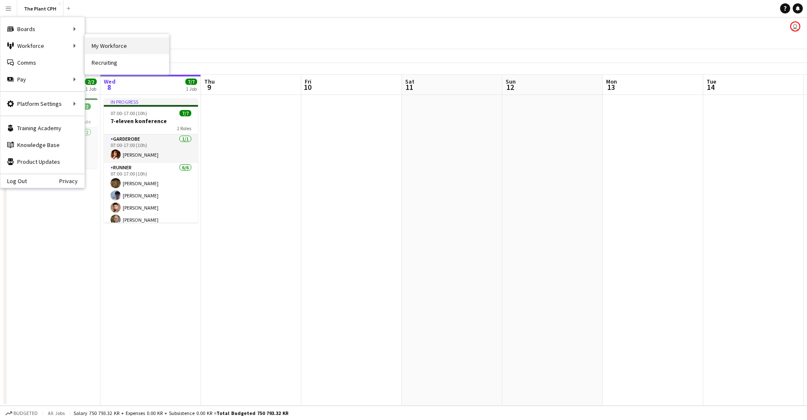
click at [135, 46] on link "My Workforce" at bounding box center [127, 45] width 84 height 17
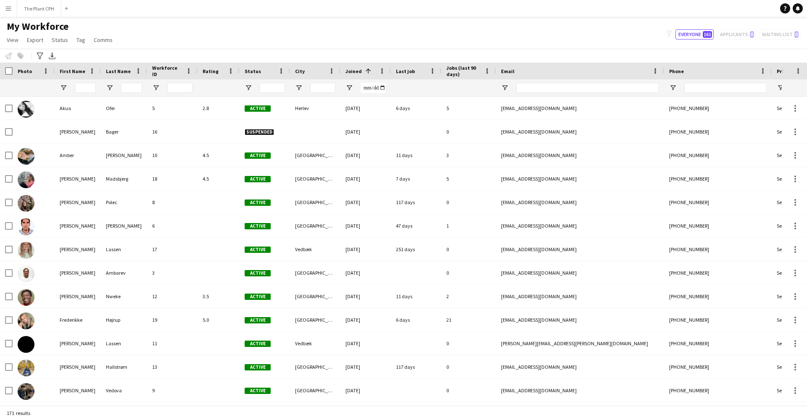
click at [13, 15] on button "Menu" at bounding box center [8, 8] width 17 height 17
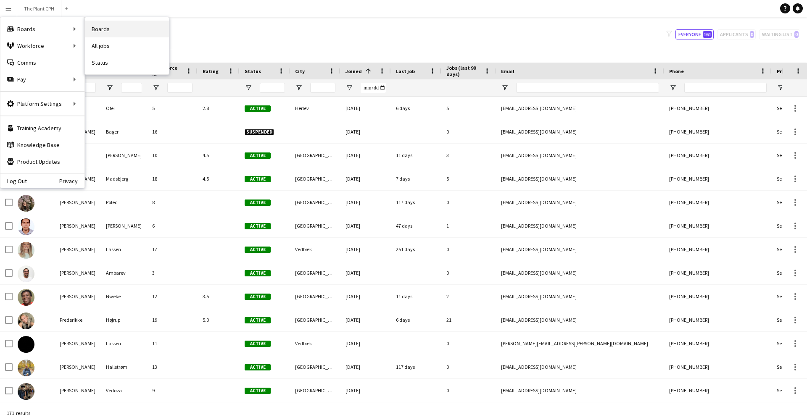
click at [115, 26] on link "Boards" at bounding box center [127, 29] width 84 height 17
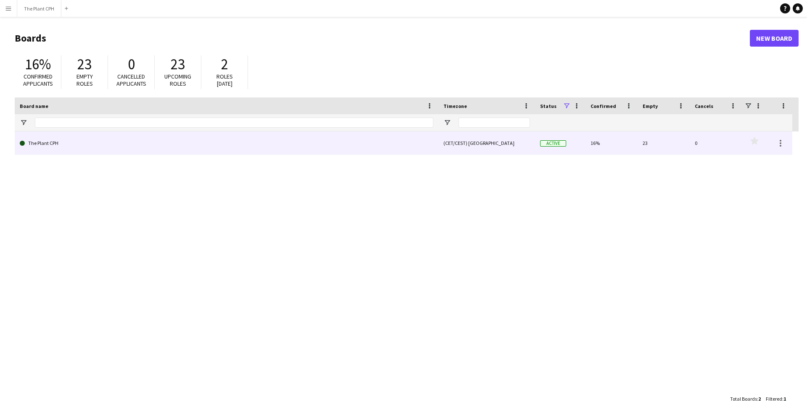
click at [246, 139] on link "The Plant CPH" at bounding box center [227, 144] width 414 height 24
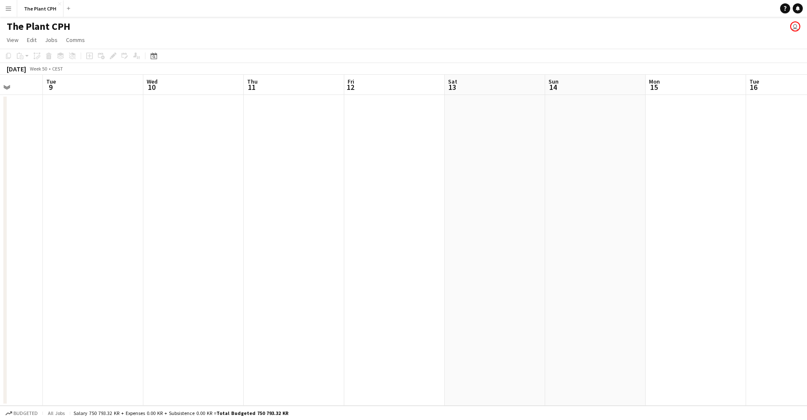
scroll to position [0, 259]
click at [404, 111] on app-date-cell at bounding box center [394, 250] width 100 height 311
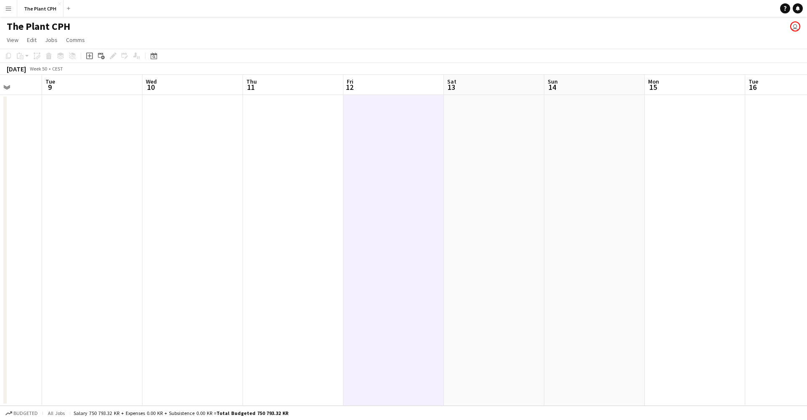
click at [386, 90] on app-board-header-date "Fri 12" at bounding box center [394, 85] width 100 height 20
click at [388, 109] on app-date-cell at bounding box center [394, 250] width 100 height 311
click at [388, 83] on app-board-header-date "Fri 12" at bounding box center [394, 85] width 100 height 20
click at [86, 53] on icon "Add job" at bounding box center [89, 56] width 7 height 7
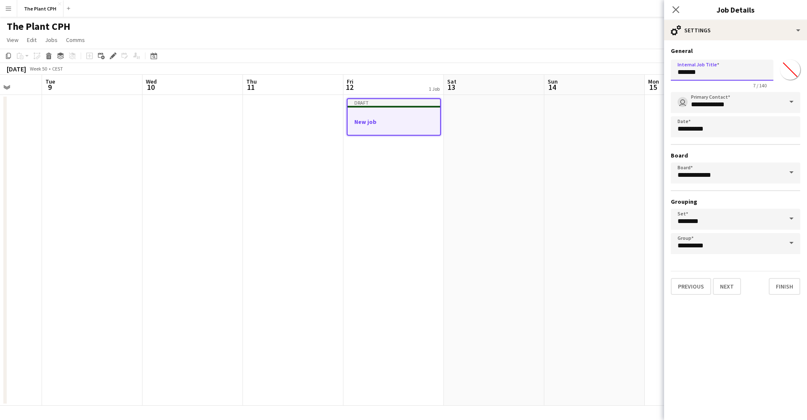
drag, startPoint x: 715, startPoint y: 74, endPoint x: 666, endPoint y: 75, distance: 48.8
click at [666, 75] on form "**********" at bounding box center [735, 171] width 143 height 248
type input "**********"
click at [793, 286] on button "Finish" at bounding box center [785, 286] width 32 height 17
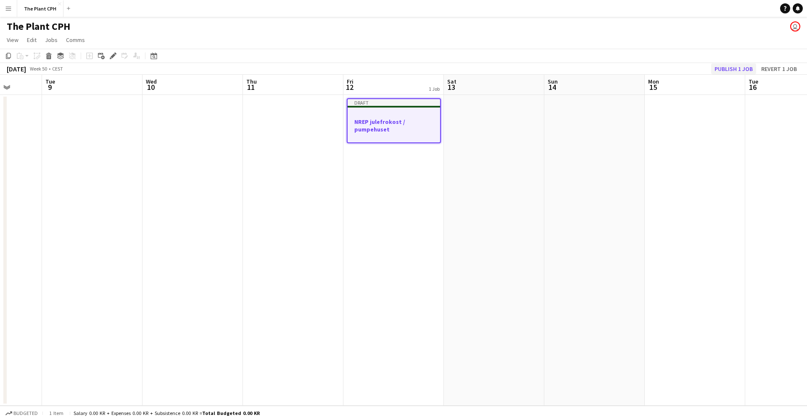
click at [731, 68] on button "Publish 1 job" at bounding box center [733, 68] width 45 height 11
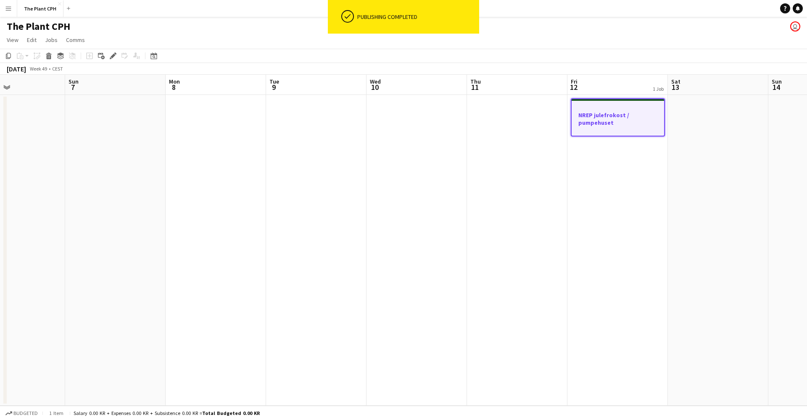
scroll to position [0, 235]
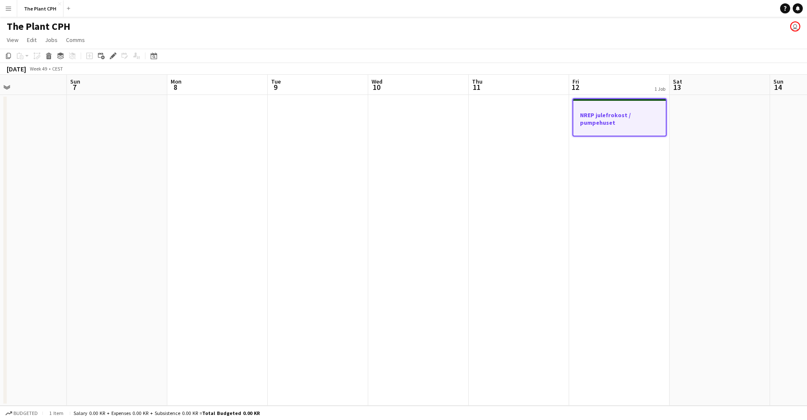
click at [615, 111] on app-job-card "NREP julefrokost / pumpehuset" at bounding box center [620, 117] width 94 height 38
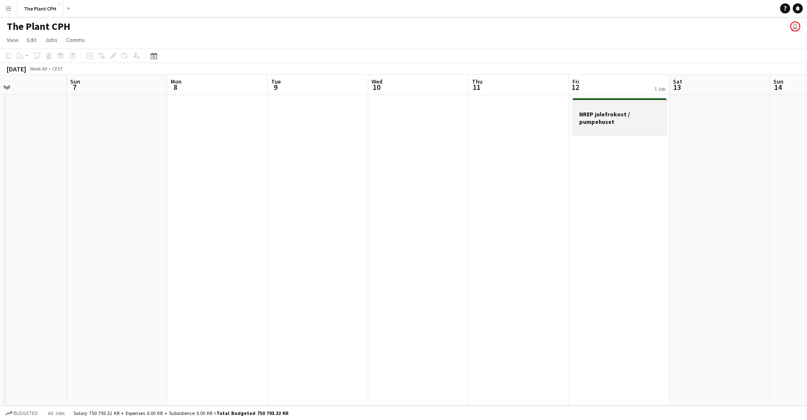
click at [613, 112] on h3 "NREP julefrokost / pumpehuset" at bounding box center [620, 118] width 94 height 15
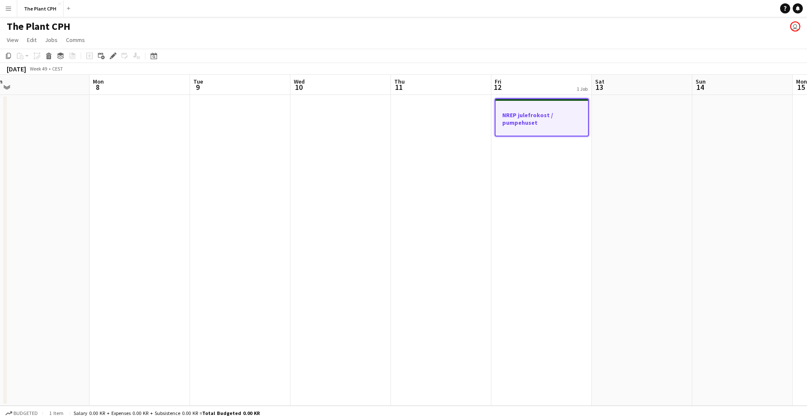
scroll to position [0, 313]
click at [111, 57] on icon at bounding box center [113, 56] width 5 height 5
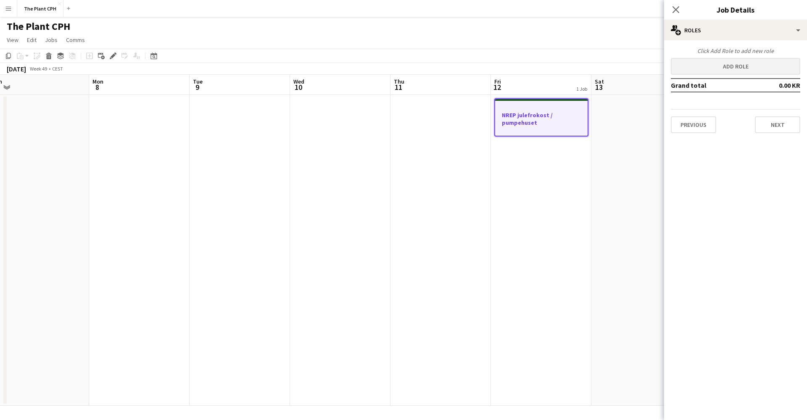
click at [727, 58] on button "Add role" at bounding box center [736, 66] width 130 height 17
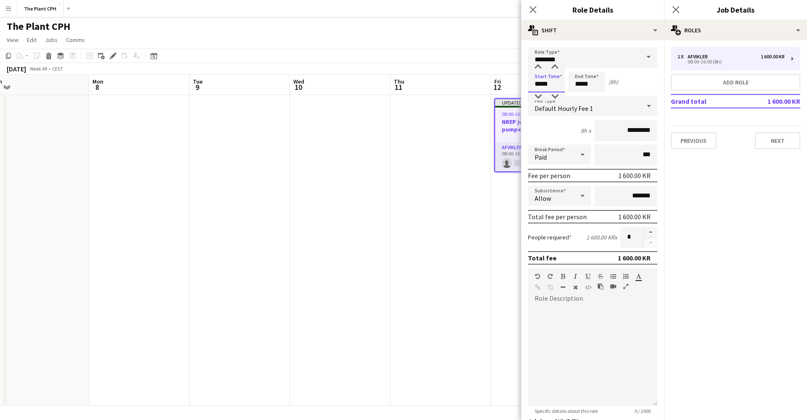
drag, startPoint x: 541, startPoint y: 86, endPoint x: 547, endPoint y: 91, distance: 8.2
click at [541, 86] on input "*****" at bounding box center [546, 81] width 37 height 21
type input "*****"
click at [582, 87] on input "*****" at bounding box center [587, 81] width 37 height 21
type input "*****"
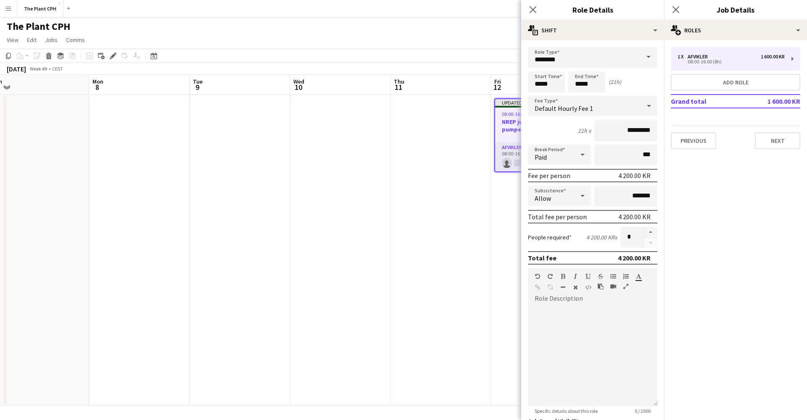
click at [681, 187] on mat-expansion-panel "pencil3 General details 1 x Afvikler 1 600.00 KR 08:00-16:00 (8h) Add role Gran…" at bounding box center [735, 230] width 143 height 380
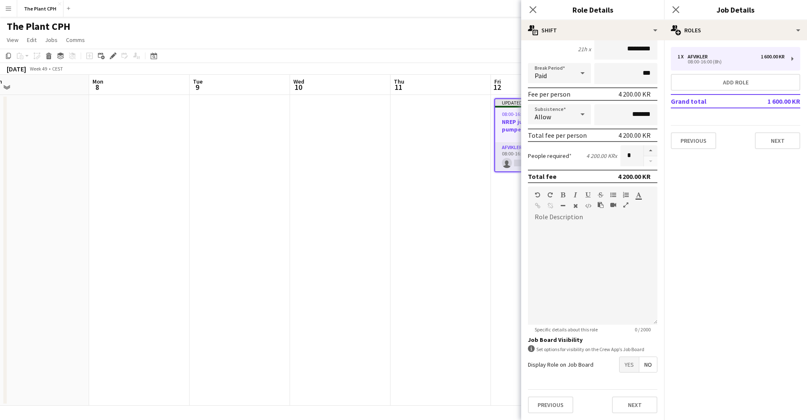
scroll to position [82, 0]
click at [633, 364] on span "Yes" at bounding box center [629, 364] width 19 height 15
click at [632, 378] on span "Yes" at bounding box center [629, 383] width 19 height 15
click at [630, 402] on span "Yes" at bounding box center [629, 404] width 19 height 15
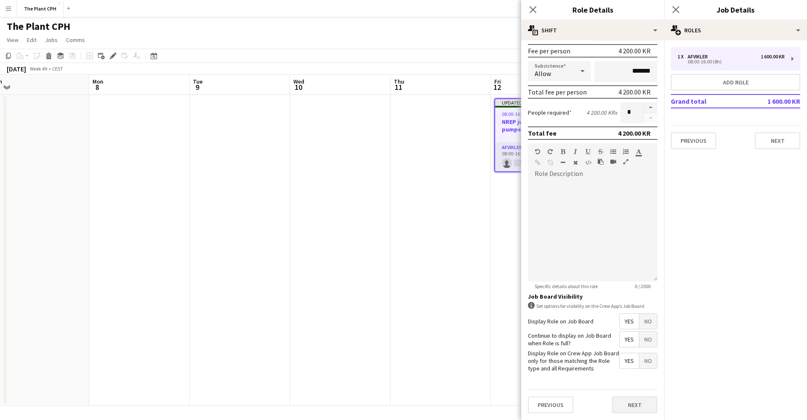
scroll to position [124, 0]
click at [632, 406] on button "Next" at bounding box center [634, 405] width 45 height 17
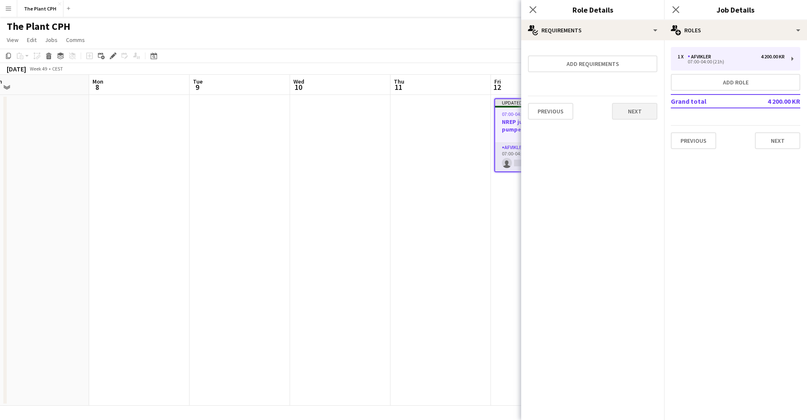
click at [637, 119] on button "Next" at bounding box center [634, 111] width 45 height 17
click at [643, 114] on button "Finish" at bounding box center [642, 120] width 32 height 17
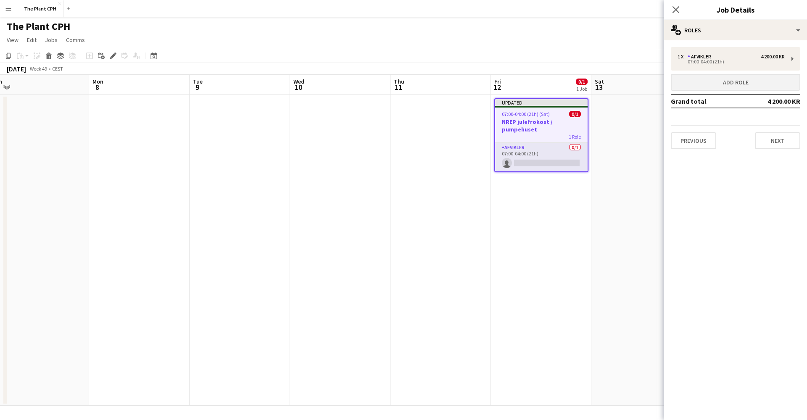
click at [739, 85] on button "Add role" at bounding box center [736, 82] width 130 height 17
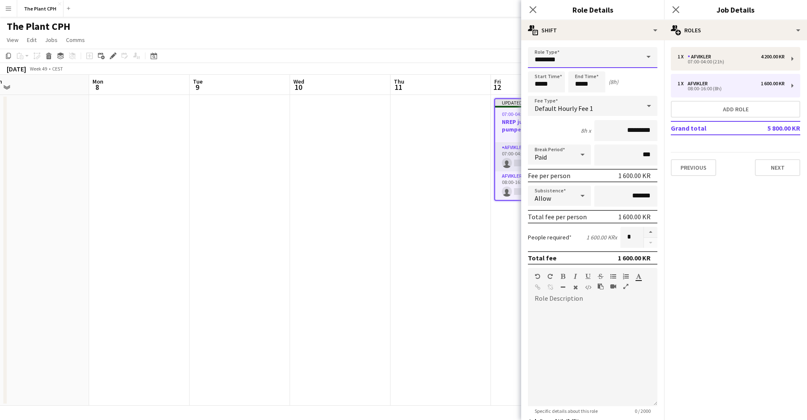
click at [616, 65] on input "********" at bounding box center [593, 57] width 130 height 21
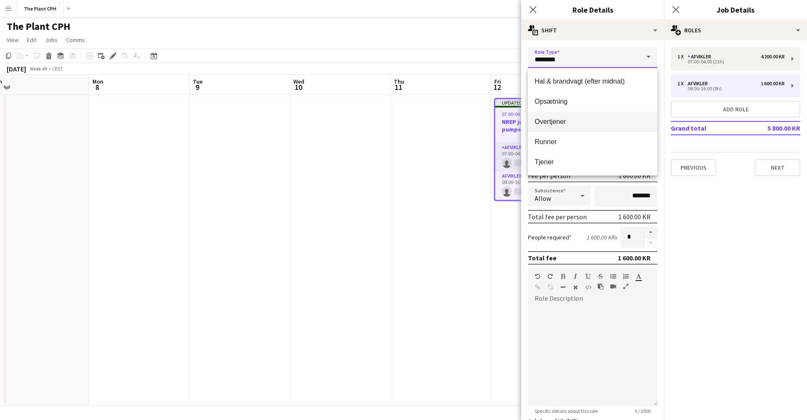
scroll to position [81, 0]
click at [594, 103] on span "Opsætning" at bounding box center [593, 102] width 116 height 8
type input "*********"
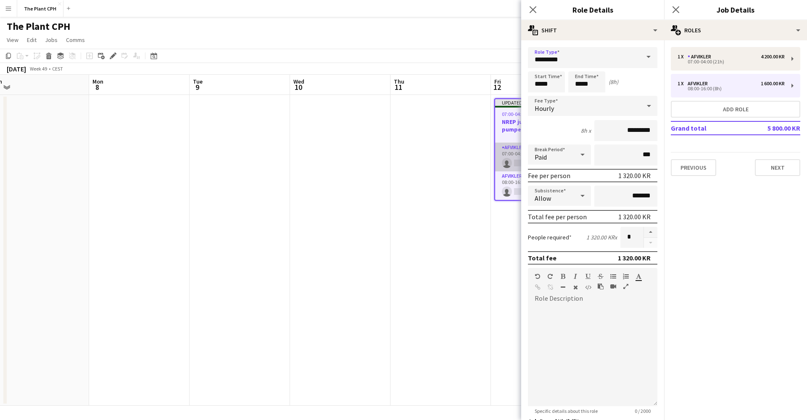
click at [509, 146] on app-card-role "Afvikler 0/1 07:00-04:00 (21h) single-neutral-actions" at bounding box center [541, 157] width 93 height 29
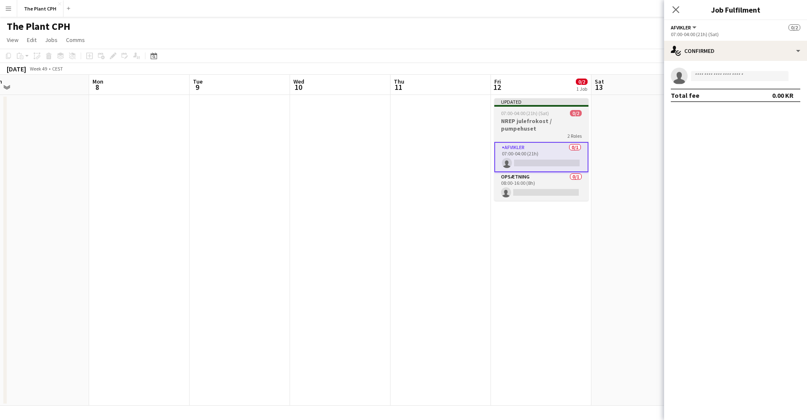
click at [495, 120] on h3 "NREP julefrokost / pumpehuset" at bounding box center [542, 124] width 94 height 15
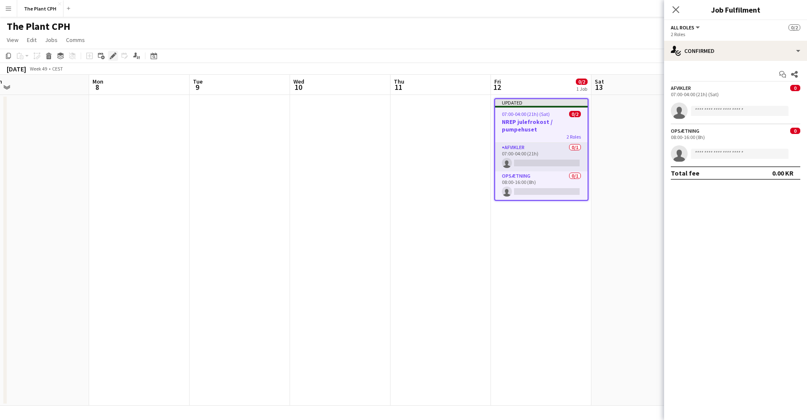
click at [109, 56] on div "Edit" at bounding box center [113, 56] width 10 height 10
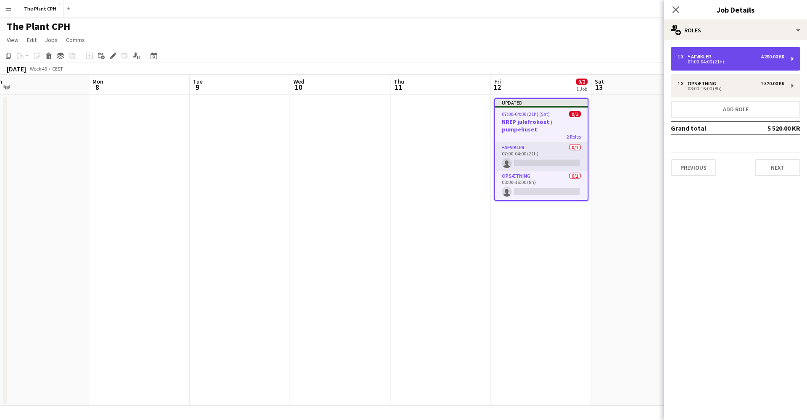
click at [789, 64] on div "1 x Afvikler 4 200.00 KR 07:00-04:00 (21h)" at bounding box center [736, 59] width 130 height 24
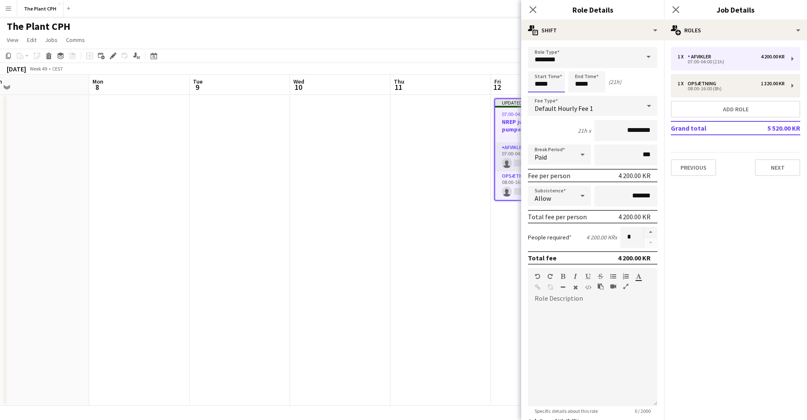
click at [541, 85] on input "*****" at bounding box center [546, 81] width 37 height 21
type input "*****"
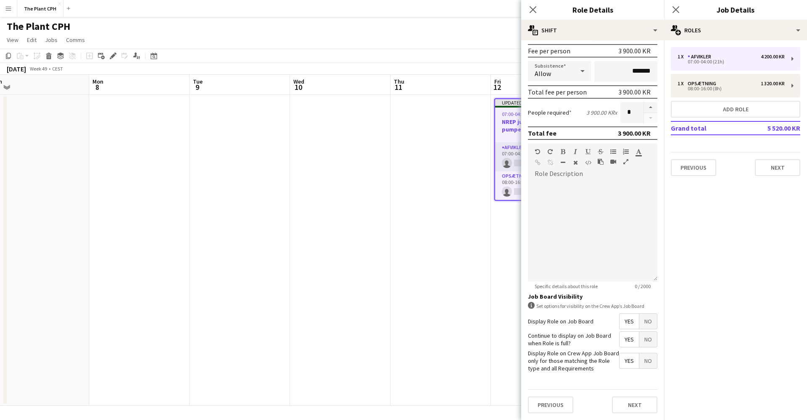
scroll to position [124, 0]
click at [627, 405] on button "Next" at bounding box center [634, 405] width 45 height 17
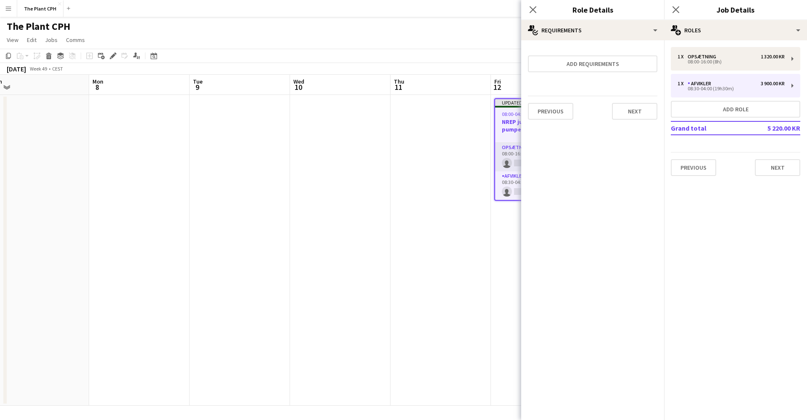
scroll to position [0, 0]
click at [642, 104] on button "Next" at bounding box center [634, 111] width 45 height 17
click at [640, 113] on button "Finish" at bounding box center [642, 120] width 32 height 17
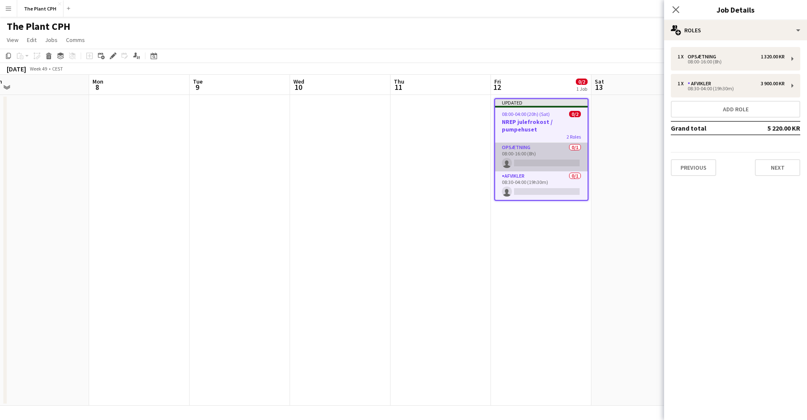
click at [549, 157] on app-card-role "Opsætning 0/1 08:00-16:00 (8h) single-neutral-actions" at bounding box center [541, 157] width 93 height 29
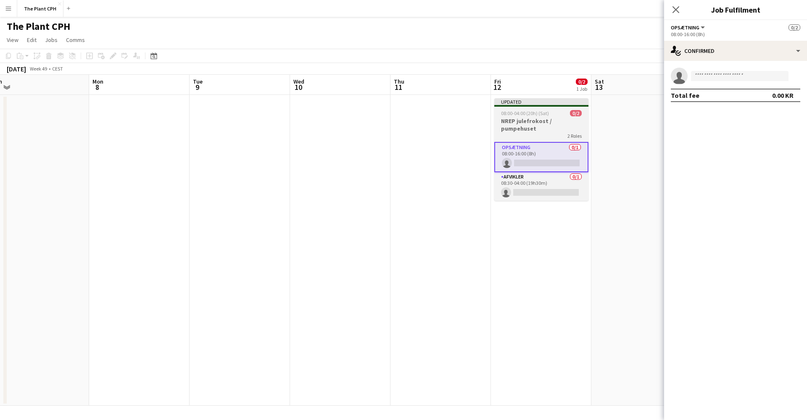
click at [566, 128] on h3 "NREP julefrokost / pumpehuset" at bounding box center [542, 124] width 94 height 15
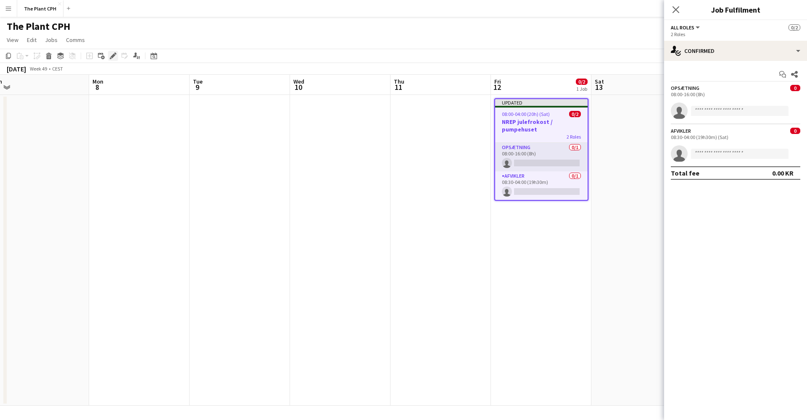
click at [110, 56] on icon "Edit" at bounding box center [113, 56] width 7 height 7
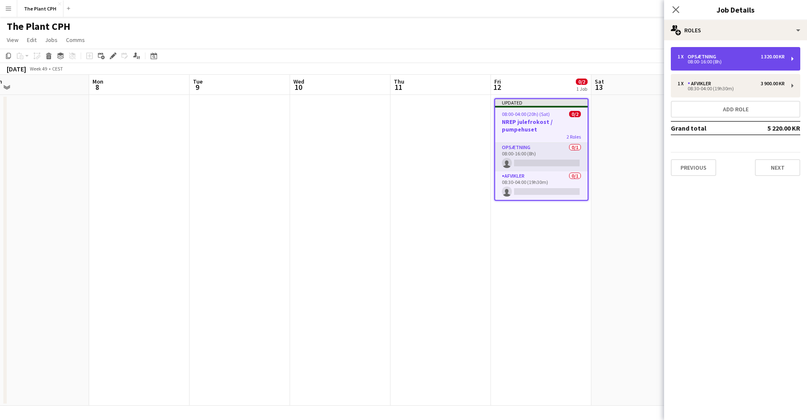
click at [745, 66] on div "1 x Opsætning 1 320.00 KR 08:00-16:00 (8h)" at bounding box center [736, 59] width 130 height 24
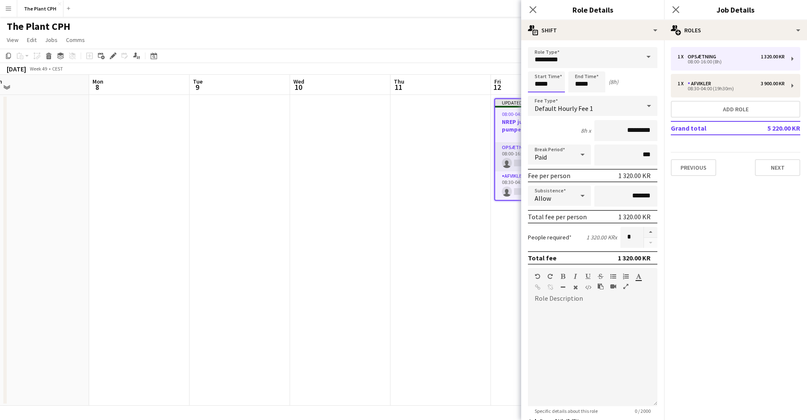
click at [541, 87] on input "*****" at bounding box center [546, 81] width 37 height 21
type input "*****"
click at [582, 87] on input "*****" at bounding box center [587, 81] width 37 height 21
type input "*****"
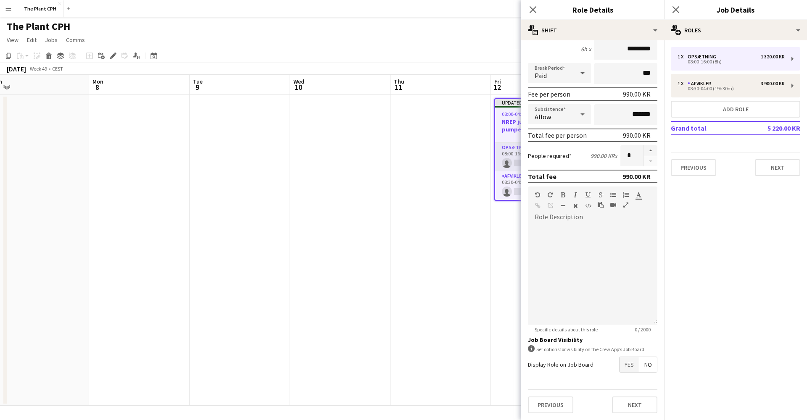
scroll to position [82, 0]
click at [632, 366] on span "Yes" at bounding box center [629, 364] width 19 height 15
click at [632, 381] on span "Yes" at bounding box center [629, 383] width 19 height 15
click at [631, 402] on span "Yes" at bounding box center [629, 404] width 19 height 15
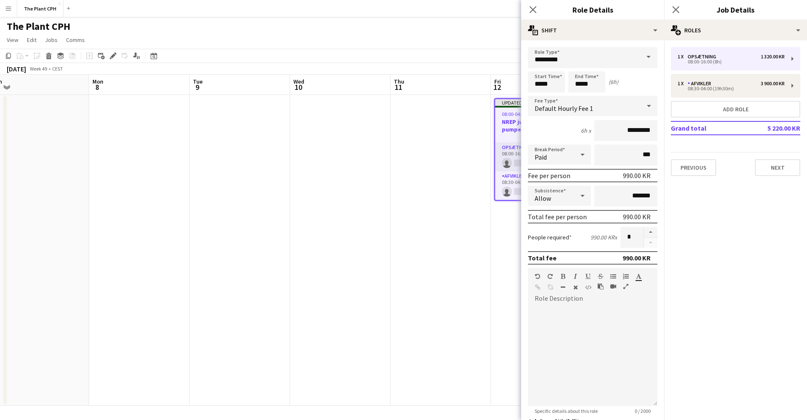
scroll to position [0, 0]
click at [650, 231] on button "button" at bounding box center [650, 232] width 13 height 11
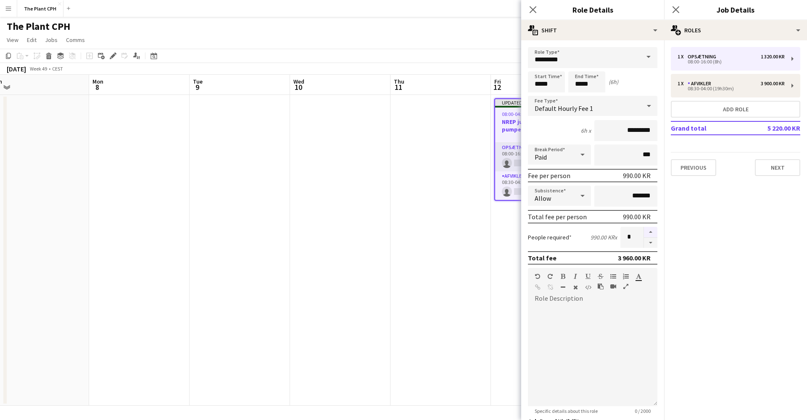
type input "*"
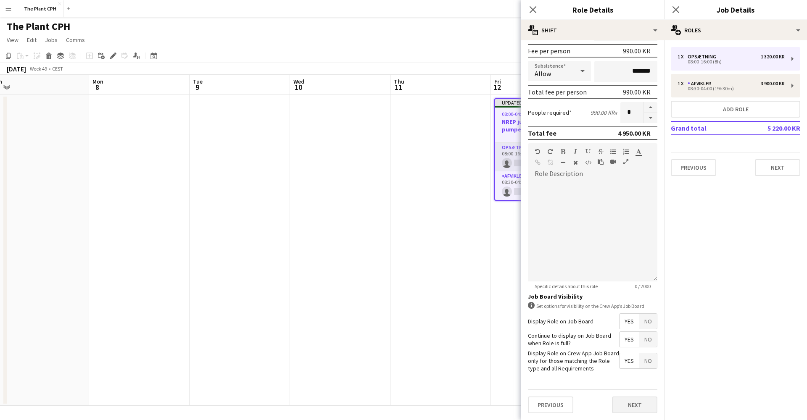
scroll to position [124, 0]
click at [645, 404] on button "Next" at bounding box center [634, 405] width 45 height 17
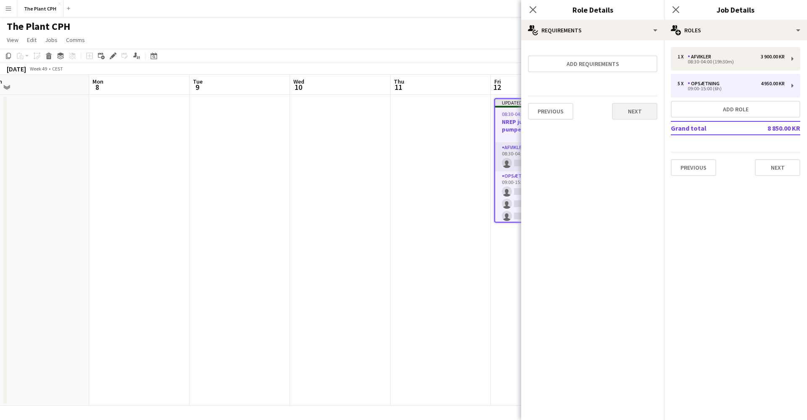
click at [639, 114] on button "Next" at bounding box center [634, 111] width 45 height 17
click at [639, 117] on button "Finish" at bounding box center [642, 120] width 32 height 17
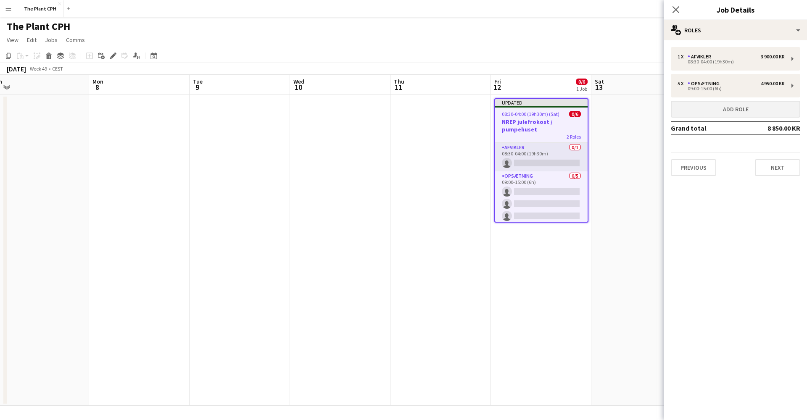
click at [749, 107] on button "Add role" at bounding box center [736, 109] width 130 height 17
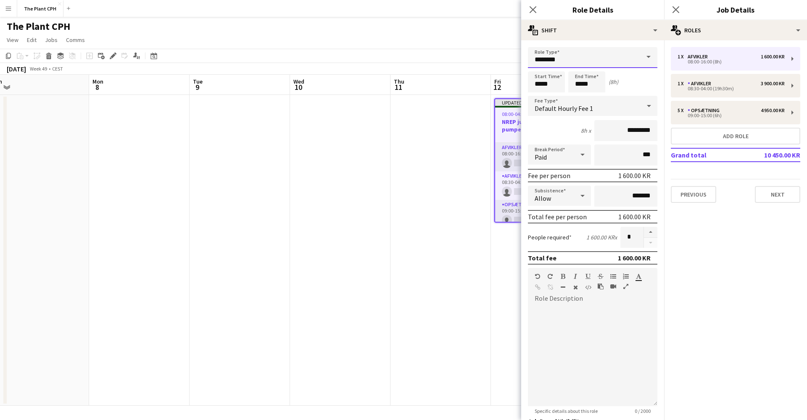
click at [590, 59] on input "********" at bounding box center [593, 57] width 130 height 21
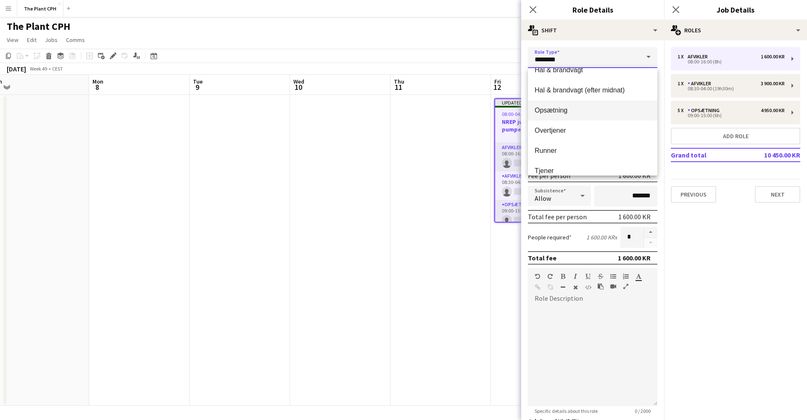
scroll to position [72, 0]
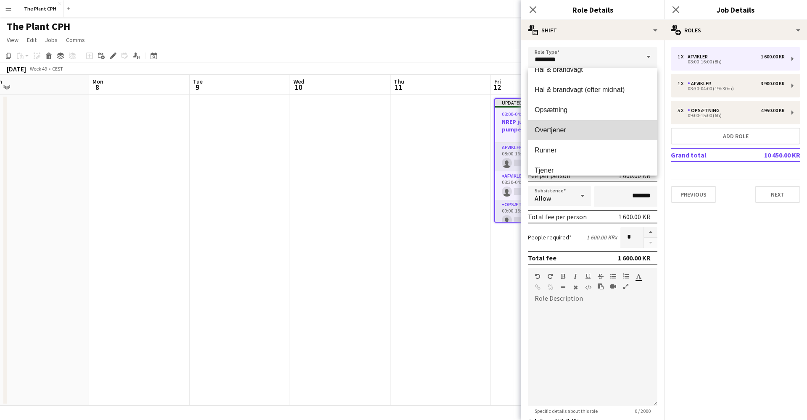
click at [593, 128] on span "Overtjener" at bounding box center [593, 130] width 116 height 8
type input "**********"
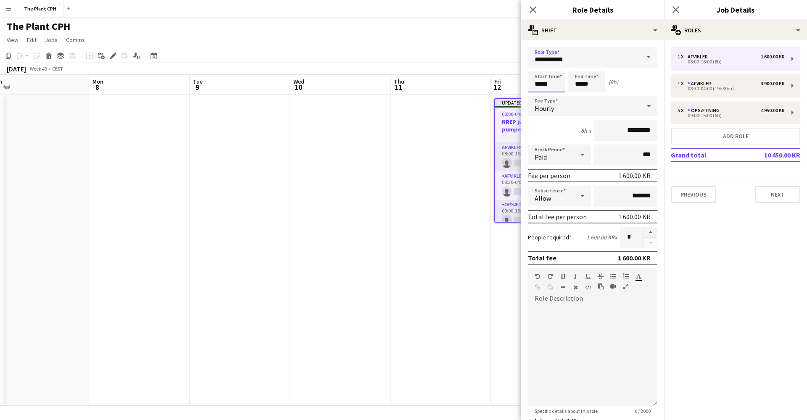
drag, startPoint x: 539, startPoint y: 84, endPoint x: 543, endPoint y: 90, distance: 7.5
click at [539, 84] on input "*****" at bounding box center [546, 81] width 37 height 21
type input "*****"
drag, startPoint x: 582, startPoint y: 86, endPoint x: 587, endPoint y: 95, distance: 10.0
click at [582, 86] on input "*****" at bounding box center [587, 81] width 37 height 21
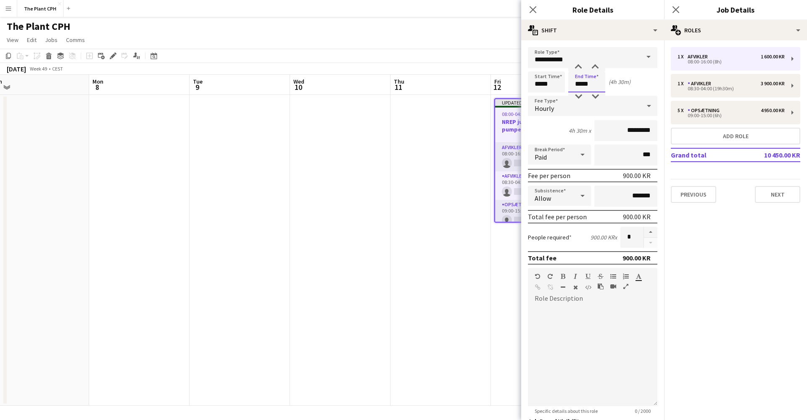
click at [587, 85] on input "*****" at bounding box center [587, 81] width 37 height 21
type input "*****"
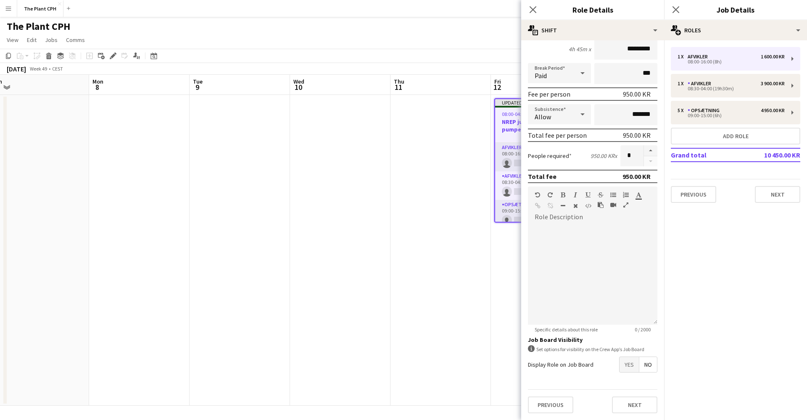
scroll to position [82, 0]
click at [625, 364] on span "Yes" at bounding box center [629, 364] width 19 height 15
click at [628, 378] on span "Yes" at bounding box center [629, 383] width 19 height 15
drag, startPoint x: 628, startPoint y: 401, endPoint x: 626, endPoint y: 389, distance: 12.3
click at [628, 401] on span "Yes" at bounding box center [629, 404] width 19 height 15
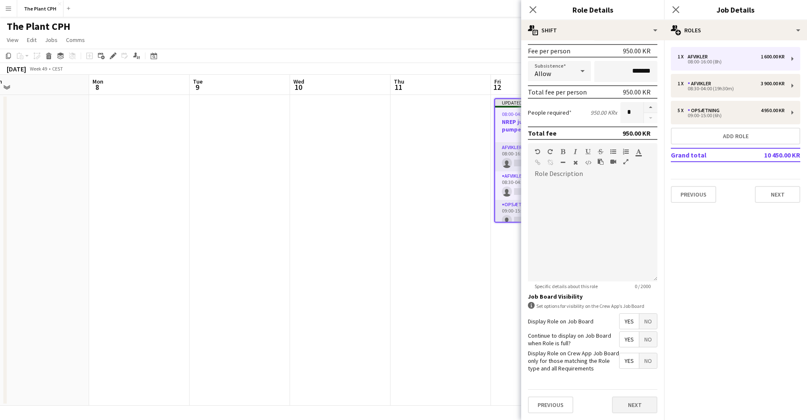
scroll to position [124, 0]
click at [630, 399] on button "Next" at bounding box center [634, 405] width 45 height 17
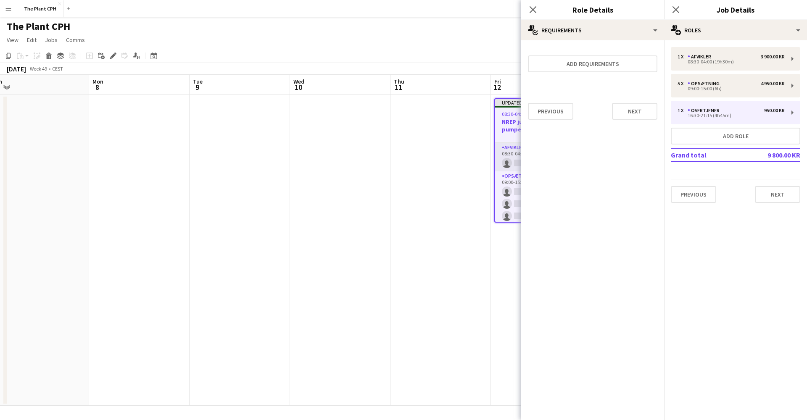
scroll to position [0, 0]
click at [629, 106] on button "Next" at bounding box center [634, 111] width 45 height 17
click at [635, 114] on button "Finish" at bounding box center [642, 120] width 32 height 17
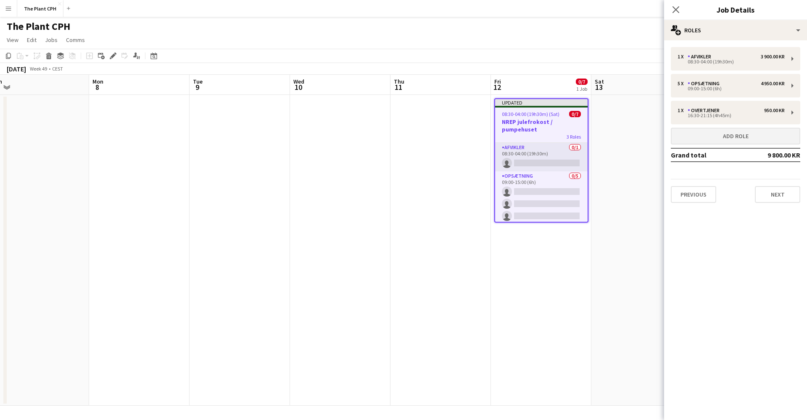
click at [724, 132] on button "Add role" at bounding box center [736, 136] width 130 height 17
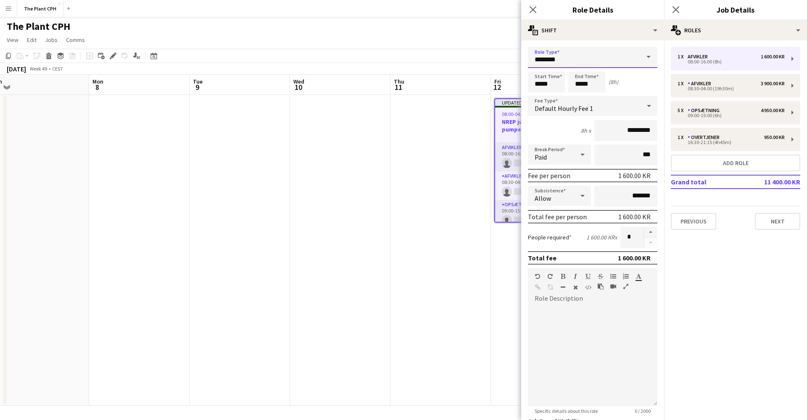
click at [571, 62] on input "********" at bounding box center [593, 57] width 130 height 21
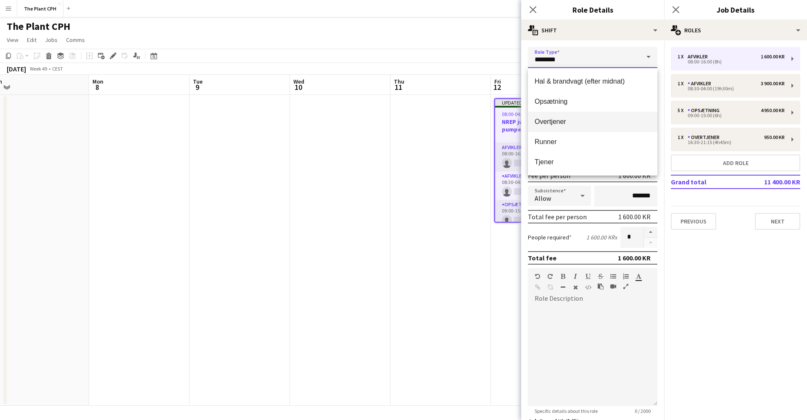
scroll to position [81, 0]
click at [568, 139] on span "Runner" at bounding box center [593, 142] width 116 height 8
type input "******"
type input "*********"
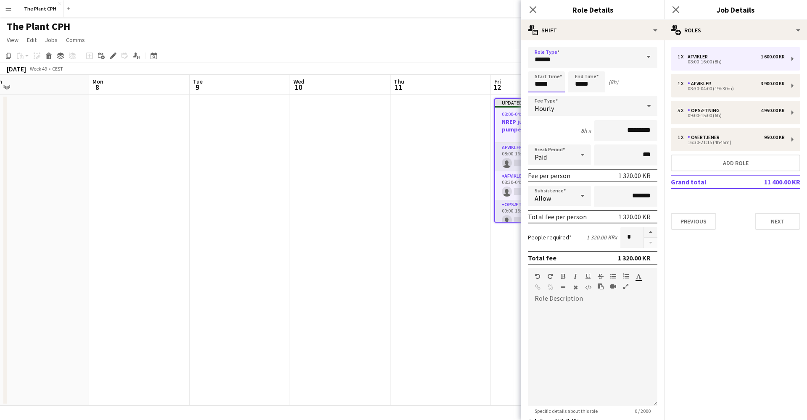
drag, startPoint x: 539, startPoint y: 85, endPoint x: 539, endPoint y: 89, distance: 4.2
click at [539, 85] on input "*****" at bounding box center [546, 81] width 37 height 21
type input "*****"
drag, startPoint x: 582, startPoint y: 85, endPoint x: 583, endPoint y: 91, distance: 6.1
click at [582, 86] on input "*****" at bounding box center [587, 81] width 37 height 21
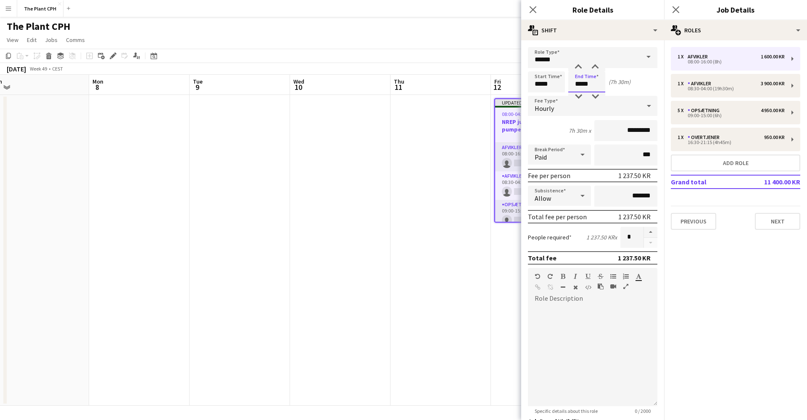
type input "*****"
click at [647, 231] on button "button" at bounding box center [650, 232] width 13 height 11
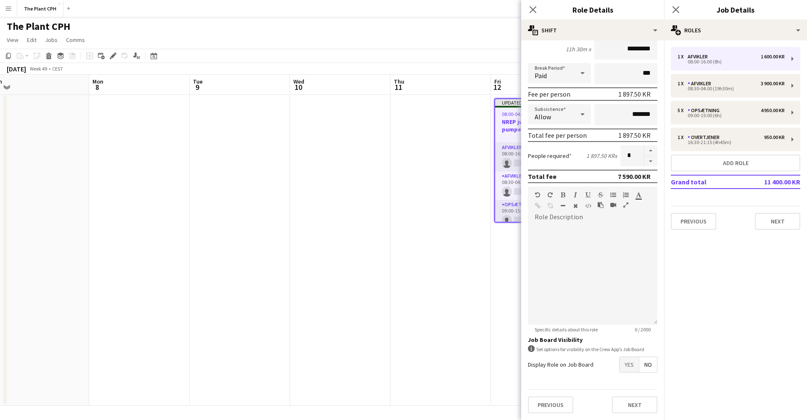
scroll to position [82, 0]
click at [627, 370] on span "Yes" at bounding box center [629, 364] width 19 height 15
click at [628, 378] on span "Yes" at bounding box center [629, 383] width 19 height 15
click at [628, 397] on span "Yes" at bounding box center [629, 404] width 19 height 15
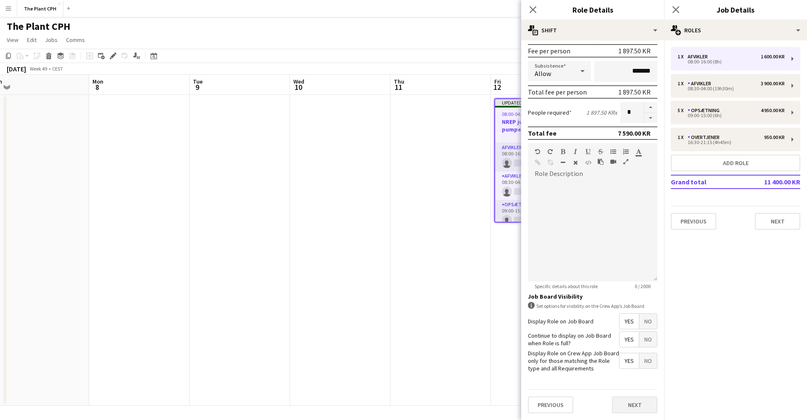
scroll to position [124, 0]
click at [626, 399] on button "Next" at bounding box center [634, 405] width 45 height 17
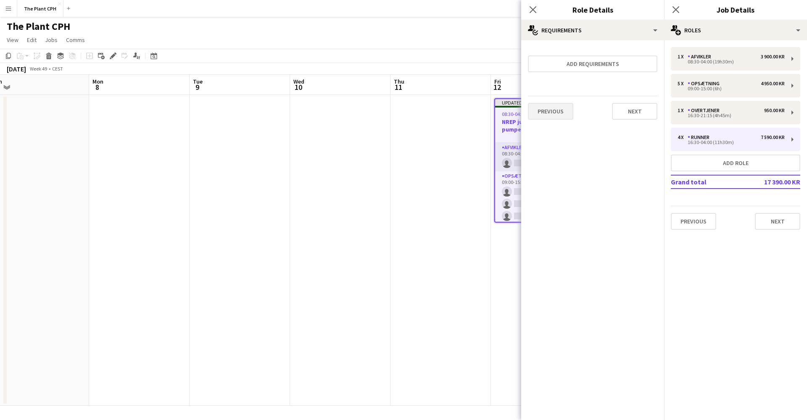
click at [570, 114] on button "Previous" at bounding box center [550, 111] width 45 height 17
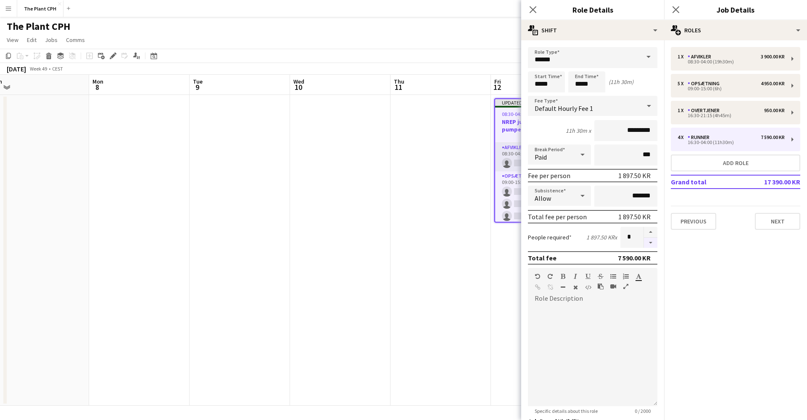
click at [650, 246] on button "button" at bounding box center [650, 243] width 13 height 11
type input "*"
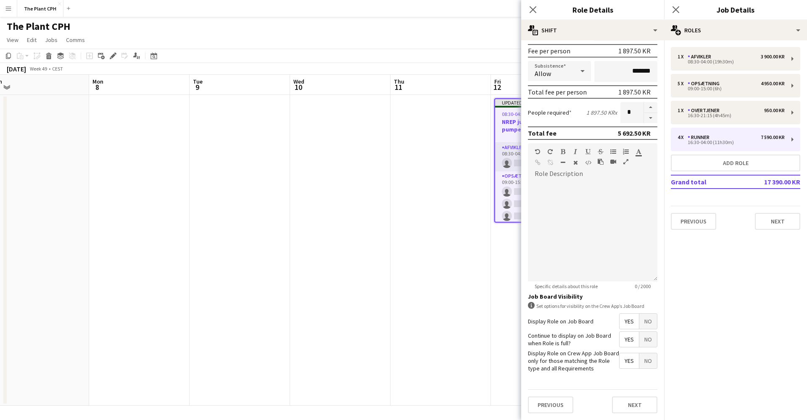
scroll to position [124, 0]
click at [640, 403] on button "Next" at bounding box center [634, 405] width 45 height 17
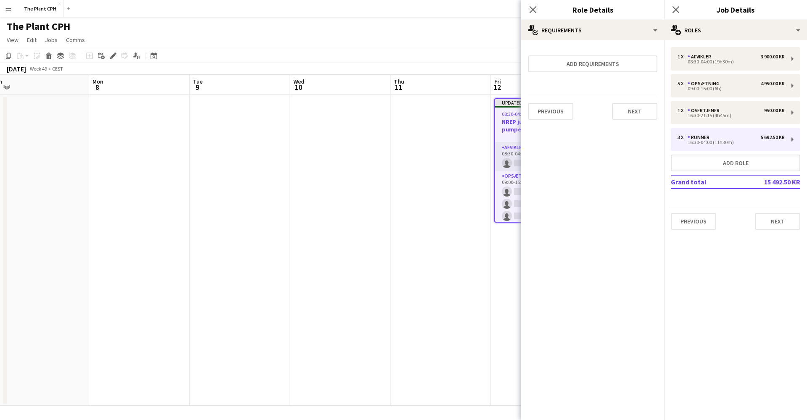
scroll to position [0, 0]
click at [644, 119] on button "Next" at bounding box center [634, 111] width 45 height 17
click at [644, 119] on button "Finish" at bounding box center [642, 120] width 32 height 17
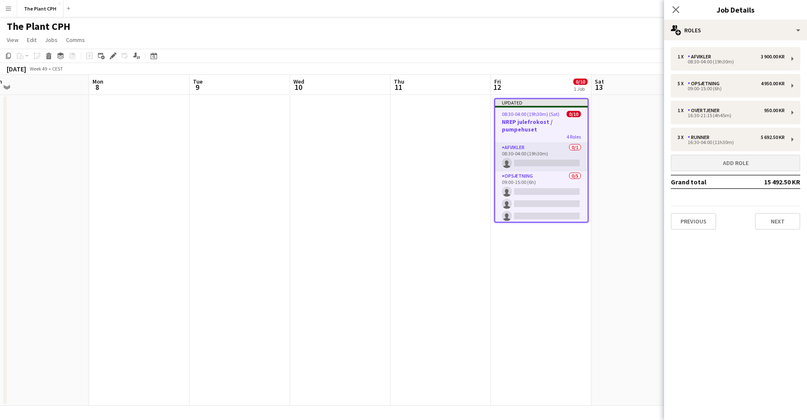
click at [740, 164] on button "Add role" at bounding box center [736, 163] width 130 height 17
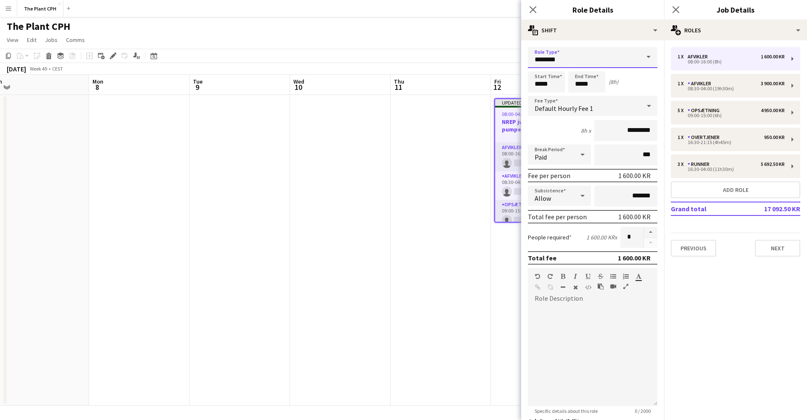
click at [614, 55] on input "********" at bounding box center [593, 57] width 130 height 21
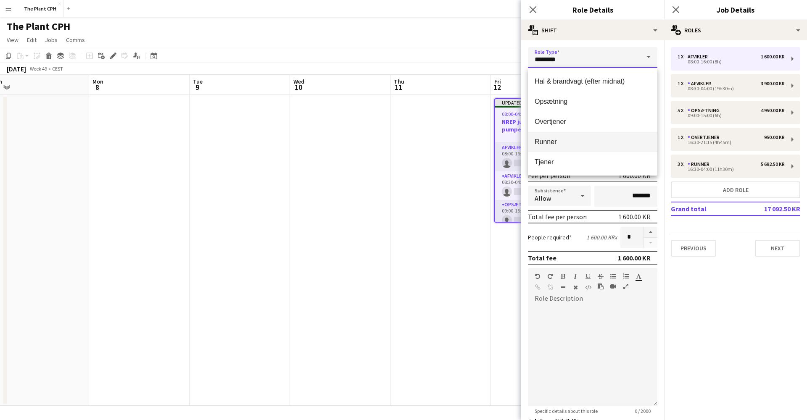
scroll to position [81, 0]
click at [583, 161] on span "Tjener" at bounding box center [593, 162] width 116 height 8
type input "******"
type input "*********"
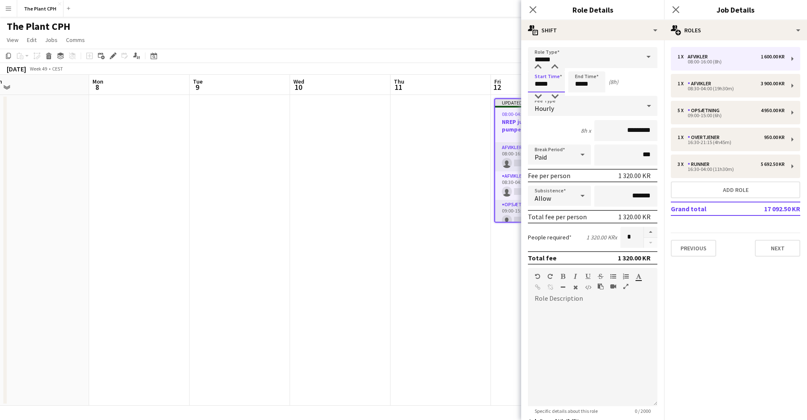
click at [541, 82] on input "*****" at bounding box center [546, 81] width 37 height 21
type input "*****"
drag, startPoint x: 581, startPoint y: 86, endPoint x: 581, endPoint y: 95, distance: 9.7
click at [581, 86] on input "*****" at bounding box center [587, 81] width 37 height 21
type input "*****"
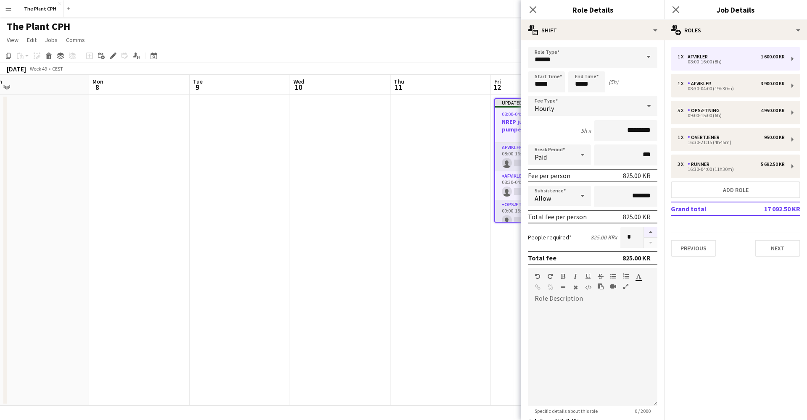
click at [648, 230] on button "button" at bounding box center [650, 232] width 13 height 11
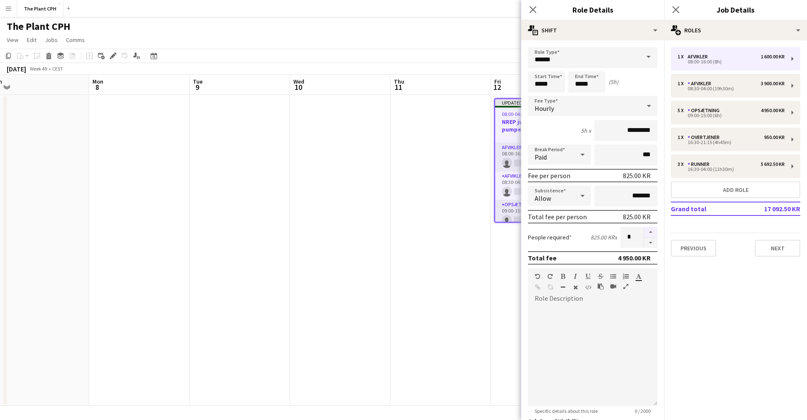
click at [648, 230] on button "button" at bounding box center [650, 232] width 13 height 11
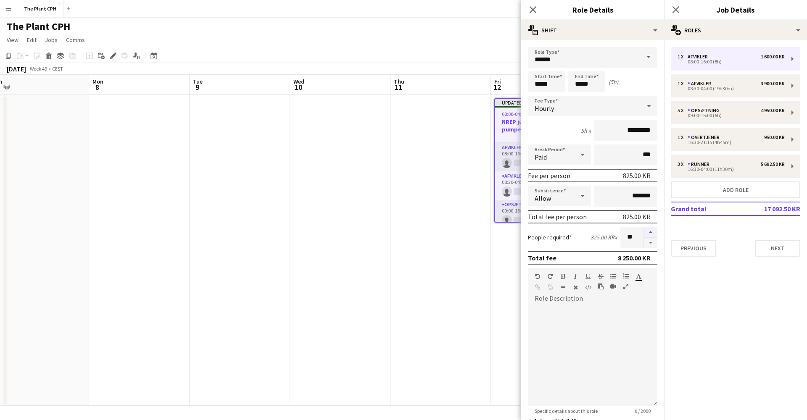
click at [648, 230] on button "button" at bounding box center [650, 232] width 13 height 11
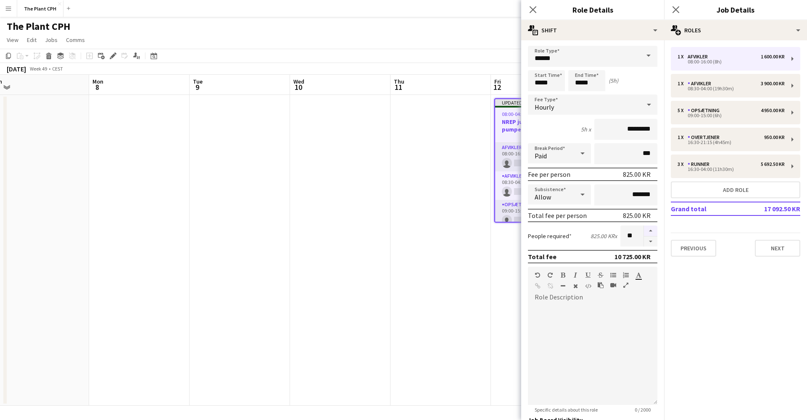
click at [650, 233] on button "button" at bounding box center [650, 231] width 13 height 11
click at [650, 233] on button "button" at bounding box center [650, 232] width 13 height 11
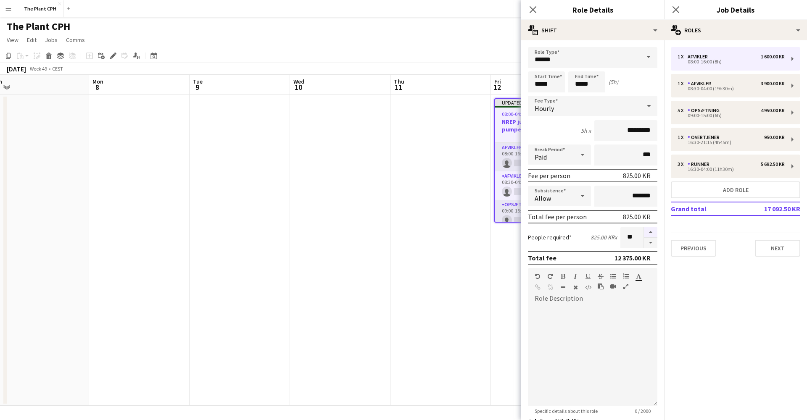
type input "**"
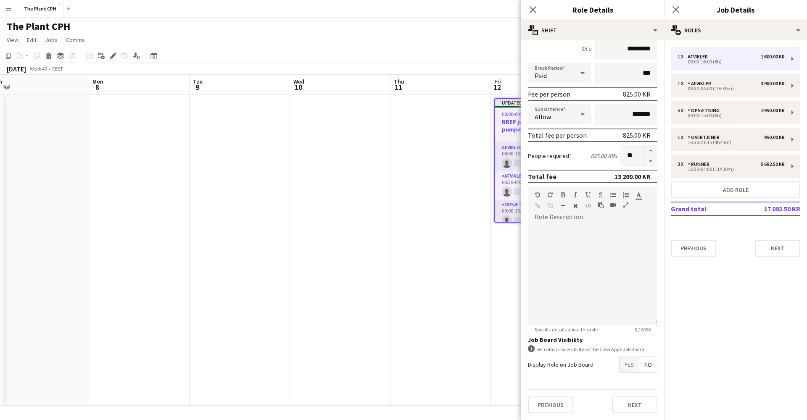
scroll to position [82, 0]
click at [629, 364] on span "Yes" at bounding box center [629, 364] width 19 height 15
click at [628, 377] on span "Yes" at bounding box center [629, 383] width 19 height 15
click at [629, 403] on span "Yes" at bounding box center [629, 404] width 19 height 15
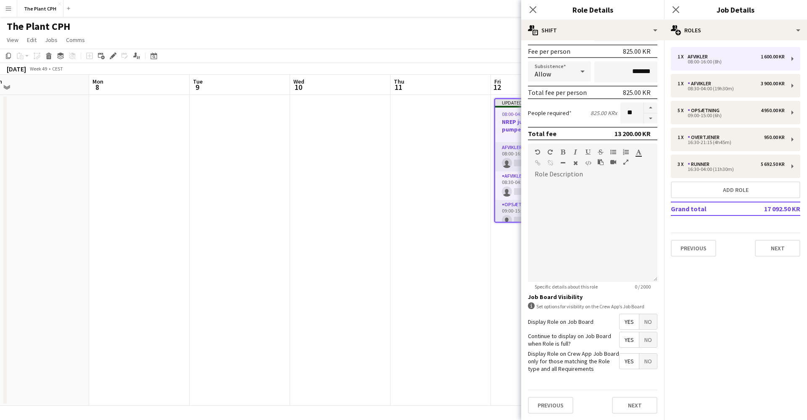
click at [631, 404] on button "Next" at bounding box center [634, 405] width 45 height 17
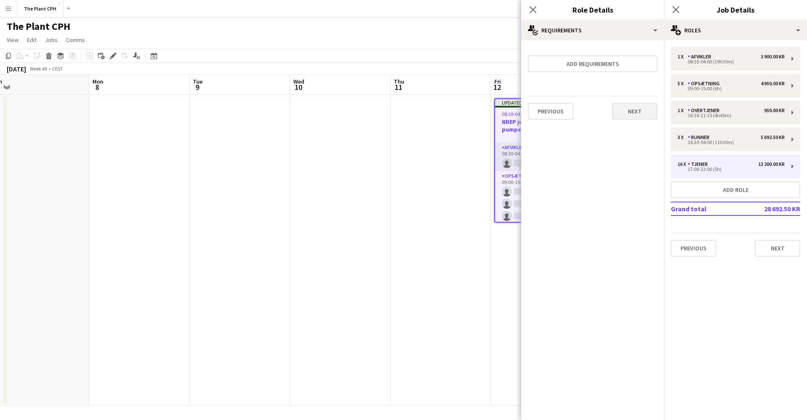
click at [641, 116] on button "Next" at bounding box center [634, 111] width 45 height 17
click at [641, 117] on button "Finish" at bounding box center [642, 120] width 32 height 17
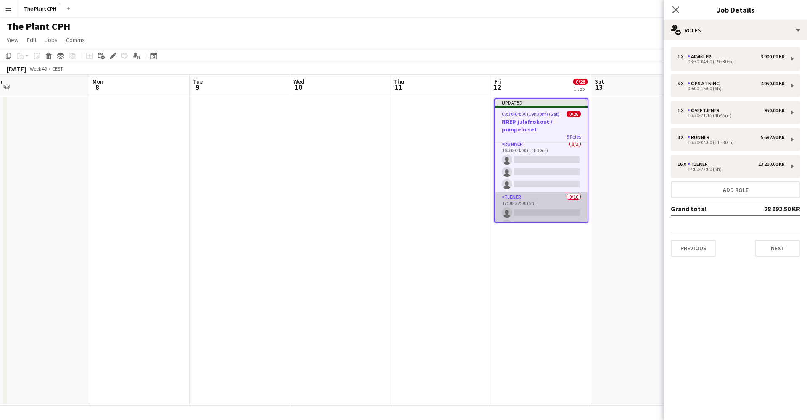
scroll to position [137, 0]
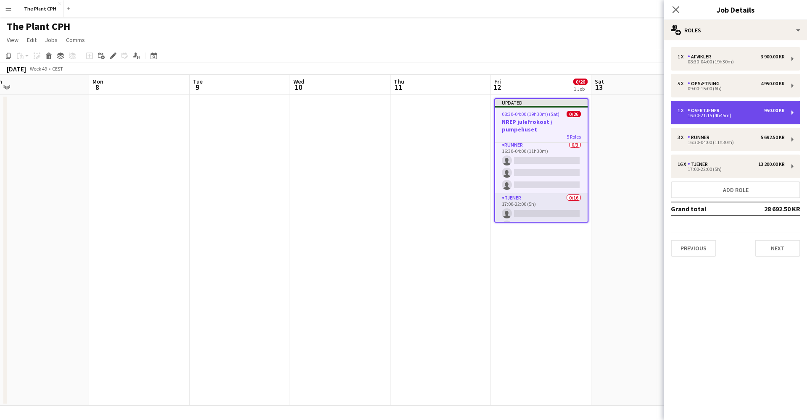
click at [726, 116] on div "16:30-21:15 (4h45m)" at bounding box center [731, 116] width 107 height 4
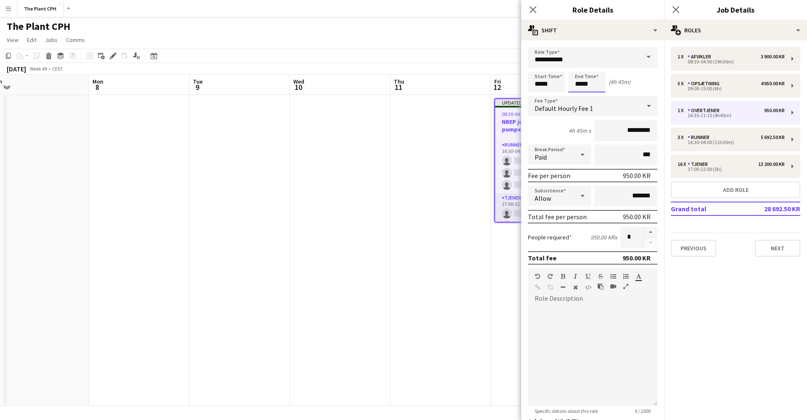
click at [581, 87] on input "*****" at bounding box center [587, 81] width 37 height 21
click at [595, 84] on input "*****" at bounding box center [587, 81] width 37 height 21
type input "*****"
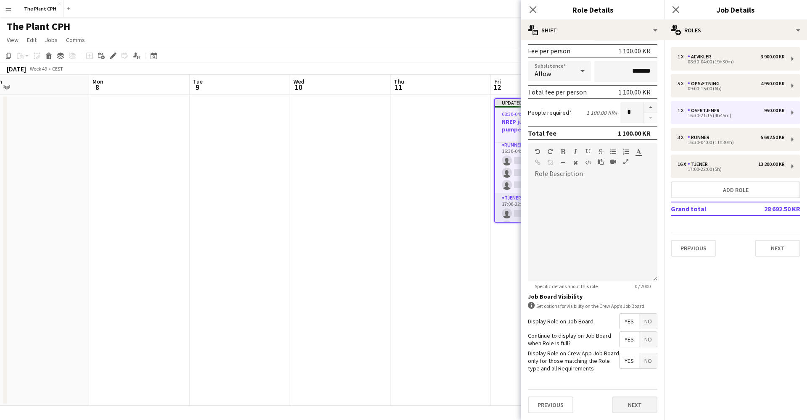
scroll to position [124, 0]
click at [633, 405] on button "Next" at bounding box center [634, 405] width 45 height 17
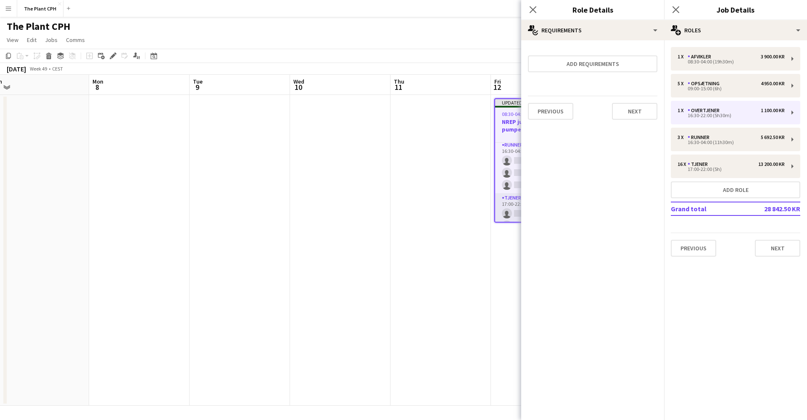
scroll to position [0, 0]
click at [638, 116] on button "Next" at bounding box center [634, 111] width 45 height 17
click at [641, 116] on button "Finish" at bounding box center [642, 120] width 32 height 17
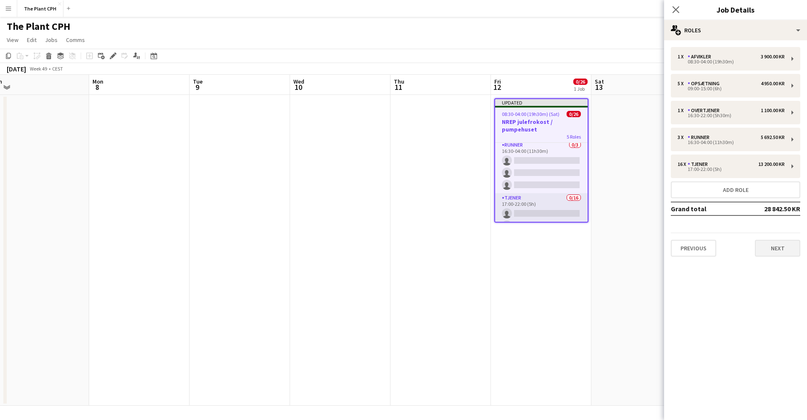
click at [768, 245] on button "Next" at bounding box center [777, 248] width 45 height 17
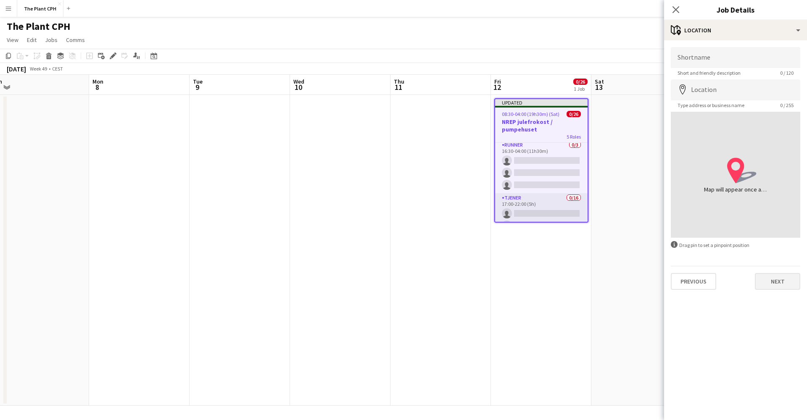
click at [774, 278] on button "Next" at bounding box center [777, 281] width 45 height 17
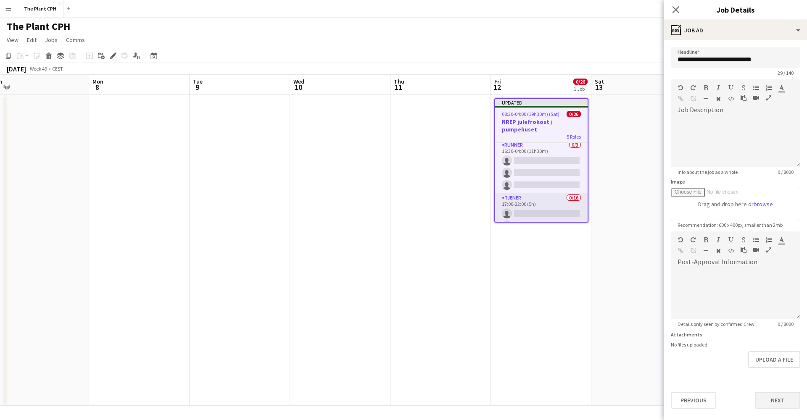
click at [776, 395] on button "Next" at bounding box center [777, 400] width 45 height 17
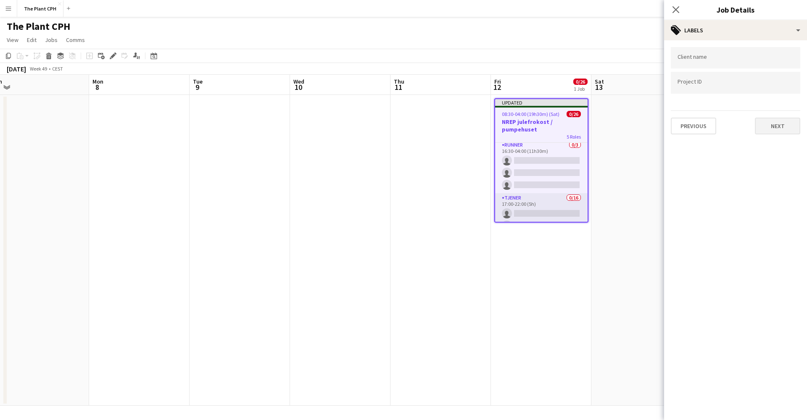
click at [771, 120] on button "Next" at bounding box center [777, 126] width 45 height 17
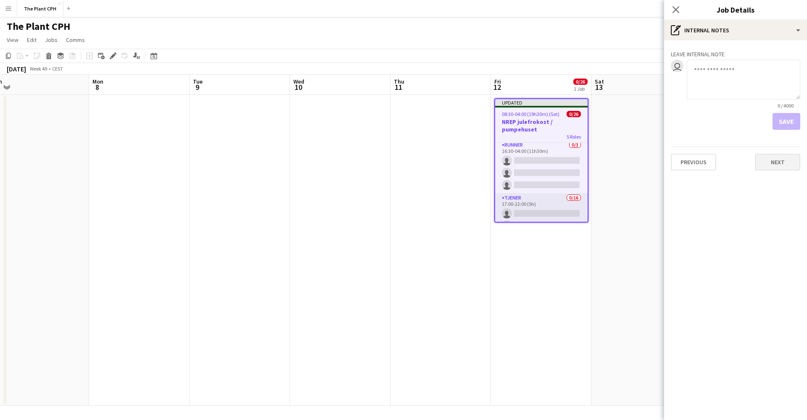
click at [782, 165] on button "Next" at bounding box center [777, 162] width 45 height 17
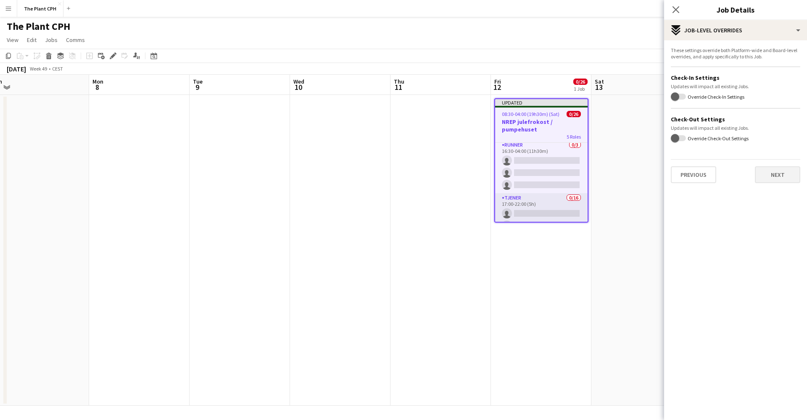
click at [779, 170] on button "Next" at bounding box center [777, 175] width 45 height 17
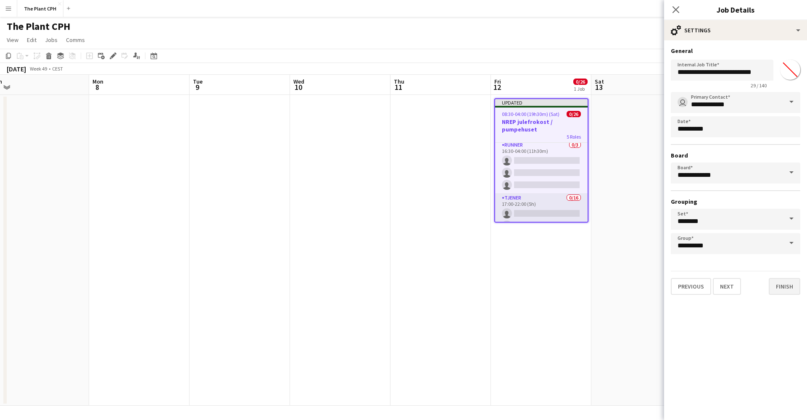
click at [783, 280] on button "Finish" at bounding box center [785, 286] width 32 height 17
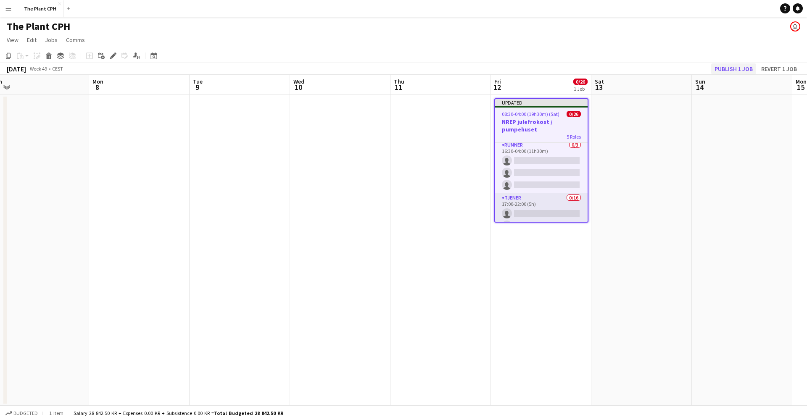
click at [737, 70] on button "Publish 1 job" at bounding box center [733, 68] width 45 height 11
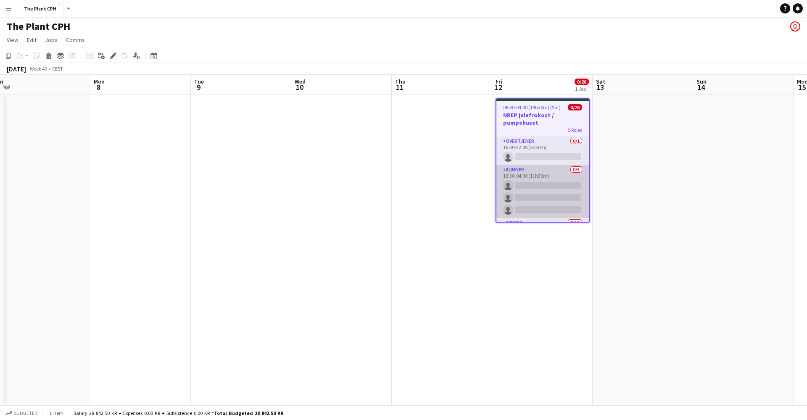
scroll to position [114, 0]
click at [547, 193] on app-card-role "Runner 0/3 16:30-04:00 (11h30m) single-neutral-actions single-neutral-actions s…" at bounding box center [543, 183] width 93 height 53
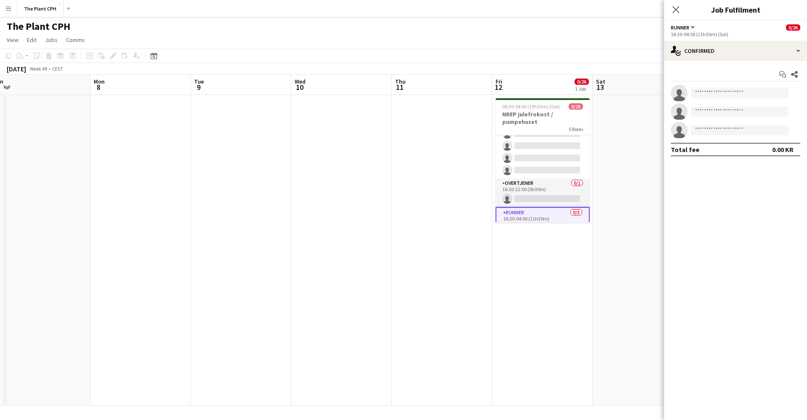
scroll to position [51, 0]
click at [676, 7] on icon "Close pop-in" at bounding box center [676, 9] width 8 height 8
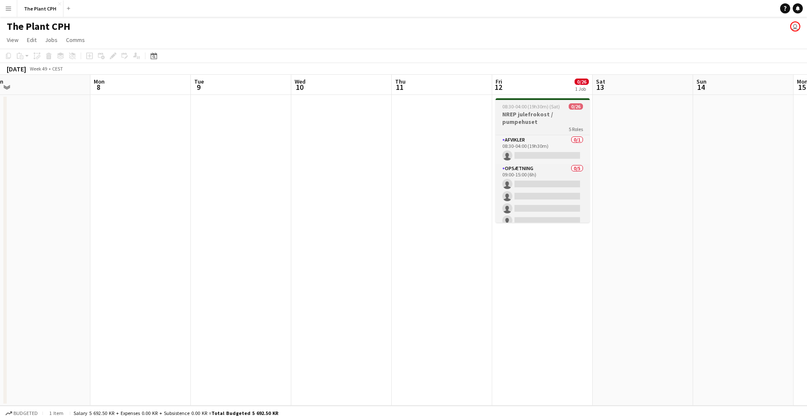
scroll to position [0, 0]
click at [537, 116] on h3 "NREP julefrokost / pumpehuset" at bounding box center [543, 118] width 94 height 15
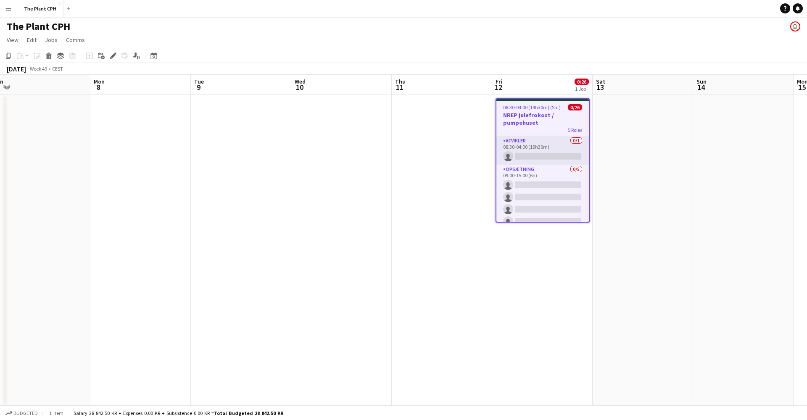
scroll to position [0, 0]
click at [114, 56] on icon at bounding box center [113, 56] width 5 height 5
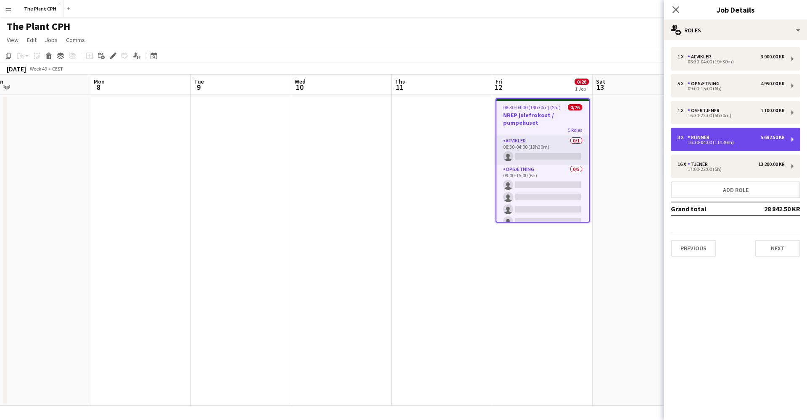
click at [735, 140] on div "3 x Runner 5 692.50 KR" at bounding box center [731, 138] width 107 height 6
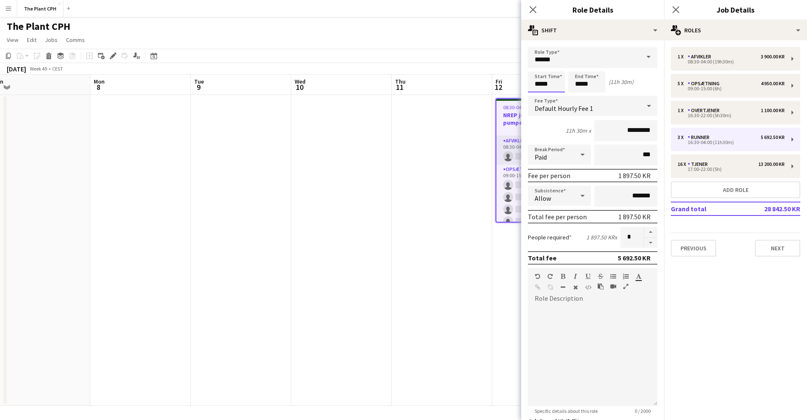
click at [541, 83] on input "*****" at bounding box center [546, 81] width 37 height 21
type input "*****"
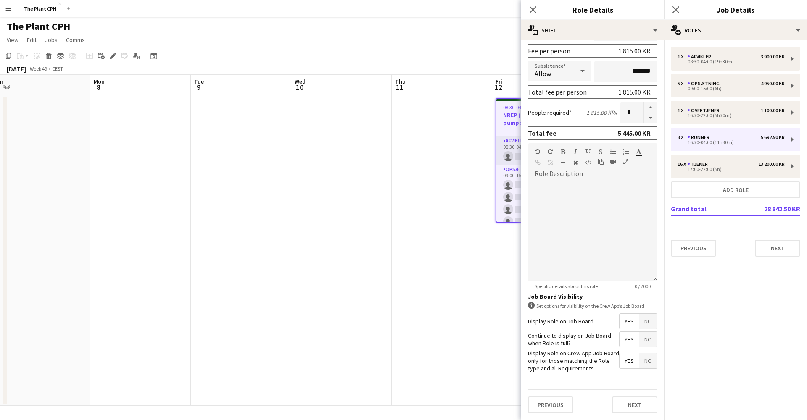
scroll to position [124, 0]
click at [627, 398] on button "Next" at bounding box center [634, 405] width 45 height 17
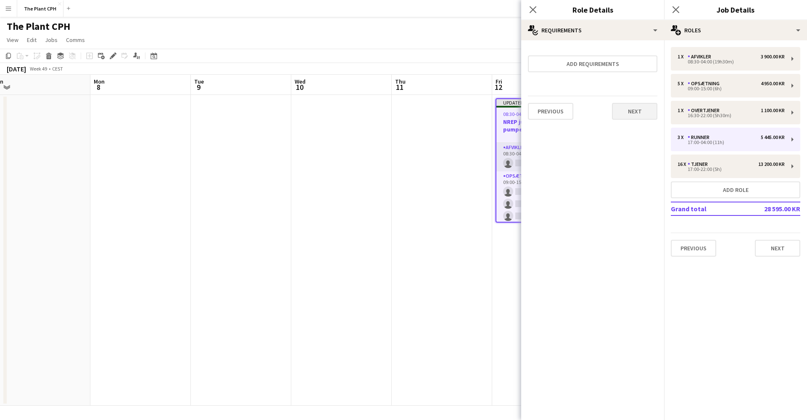
click at [628, 114] on button "Next" at bounding box center [634, 111] width 45 height 17
click at [629, 116] on button "Finish" at bounding box center [642, 120] width 32 height 17
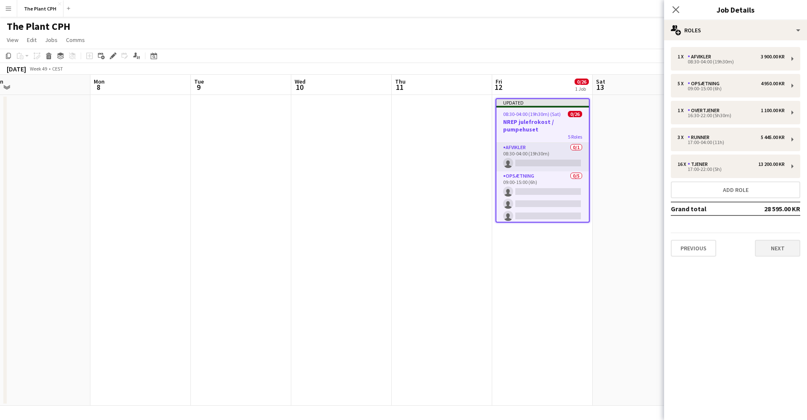
click at [775, 248] on button "Next" at bounding box center [777, 248] width 45 height 17
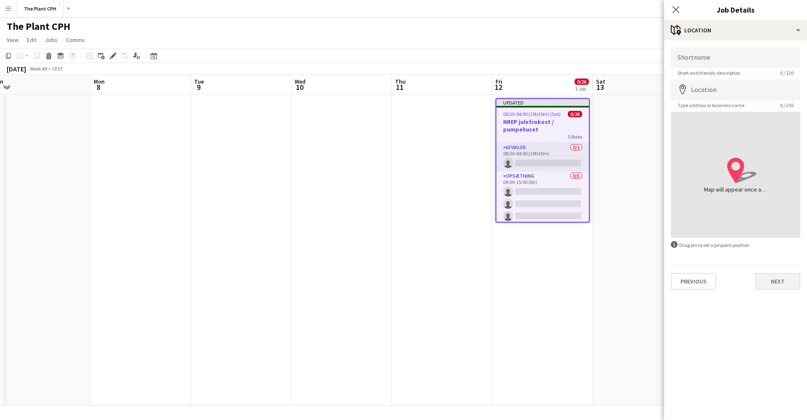
click at [778, 276] on button "Next" at bounding box center [777, 281] width 45 height 17
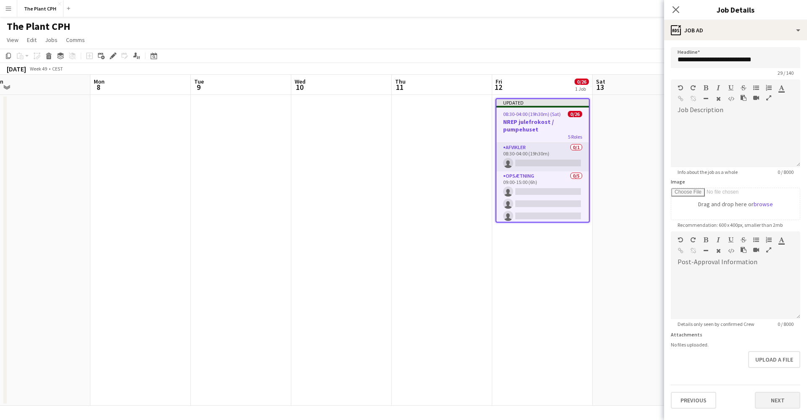
click at [774, 397] on button "Next" at bounding box center [777, 400] width 45 height 17
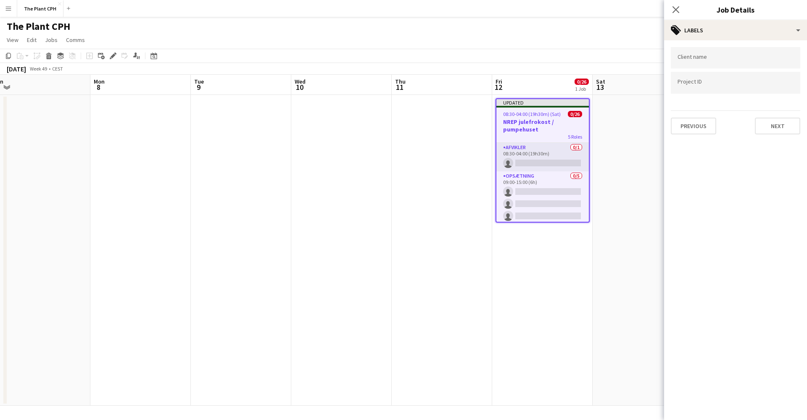
click at [769, 116] on div "Previous Next" at bounding box center [736, 123] width 130 height 24
click at [767, 122] on button "Next" at bounding box center [777, 126] width 45 height 17
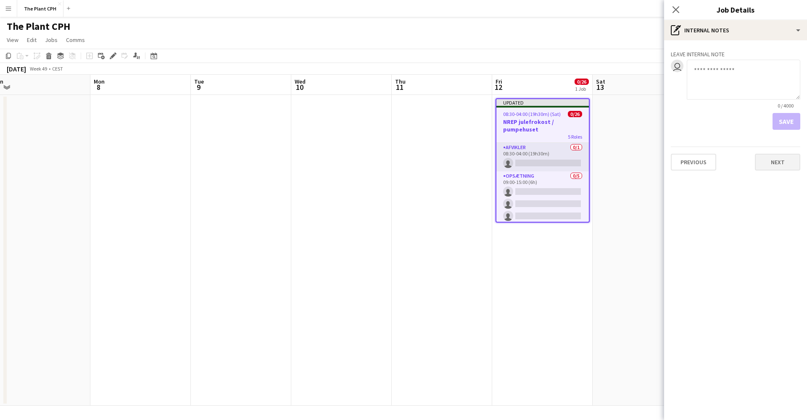
click at [781, 160] on button "Next" at bounding box center [777, 162] width 45 height 17
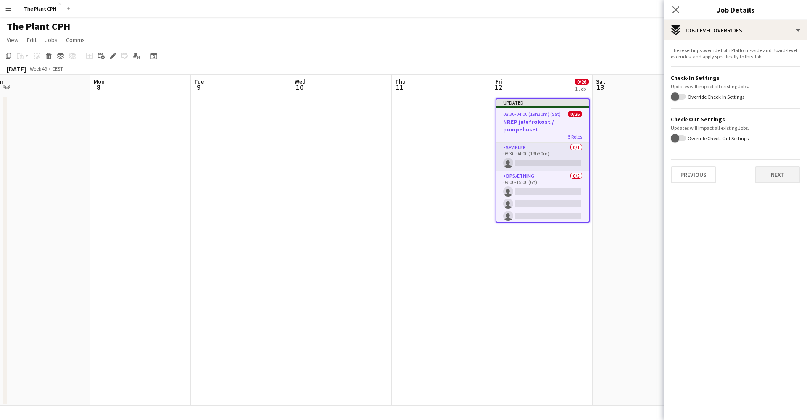
click at [778, 172] on button "Next" at bounding box center [777, 175] width 45 height 17
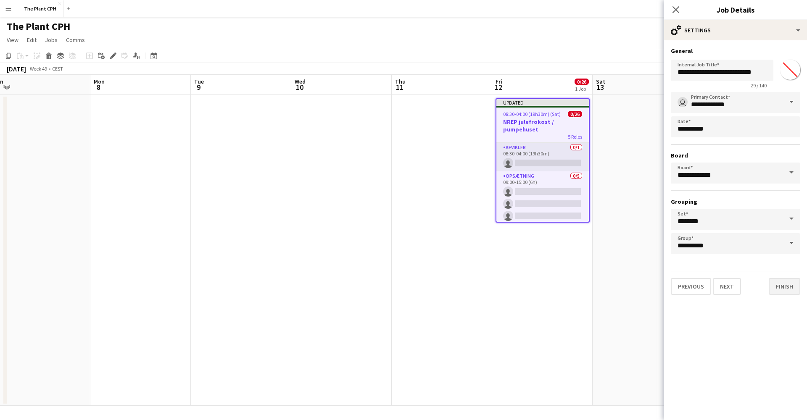
drag, startPoint x: 781, startPoint y: 300, endPoint x: 783, endPoint y: 294, distance: 6.0
click at [781, 299] on div "**********" at bounding box center [735, 171] width 143 height 262
click at [783, 293] on button "Finish" at bounding box center [785, 286] width 32 height 17
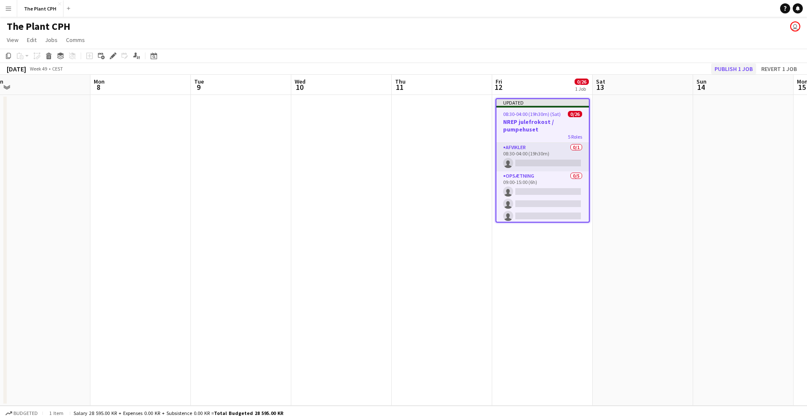
click at [727, 70] on button "Publish 1 job" at bounding box center [733, 68] width 45 height 11
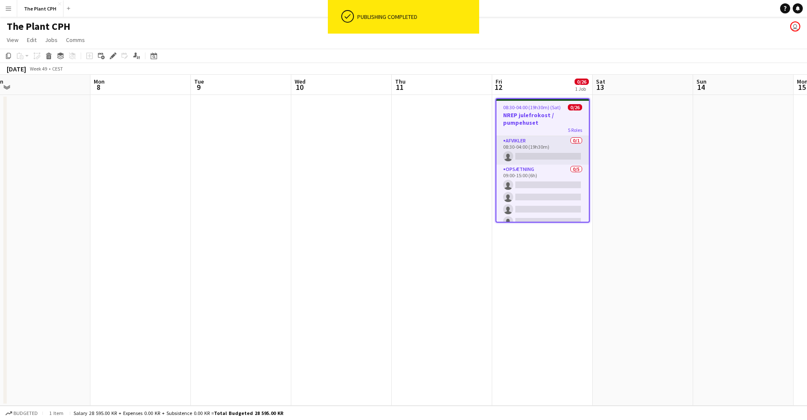
click at [658, 172] on app-date-cell at bounding box center [643, 250] width 100 height 311
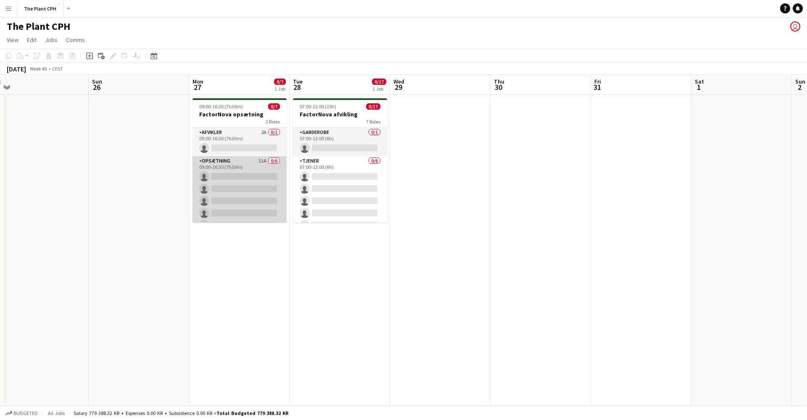
scroll to position [0, 216]
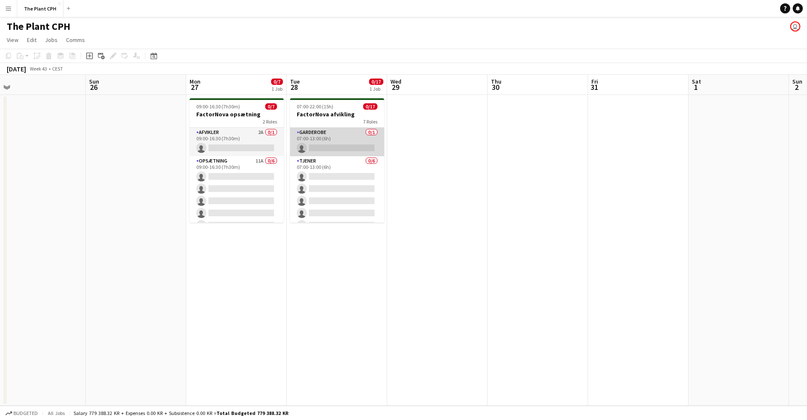
click at [323, 140] on app-card-role "Garderobe 0/1 07:00-13:00 (6h) single-neutral-actions" at bounding box center [337, 142] width 94 height 29
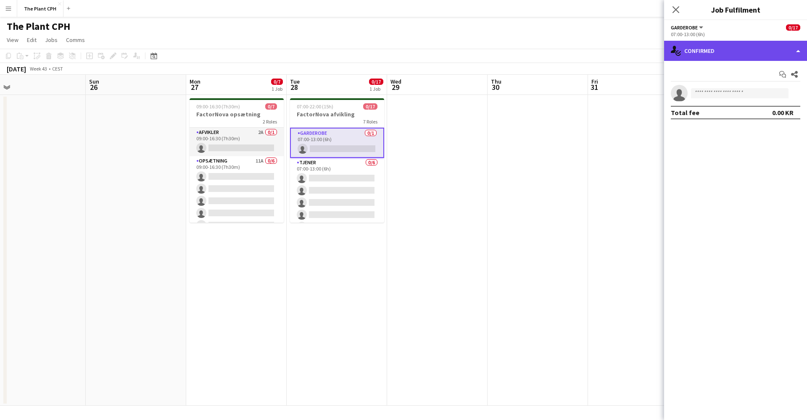
click at [721, 44] on div "single-neutral-actions-check-2 Confirmed" at bounding box center [735, 51] width 143 height 20
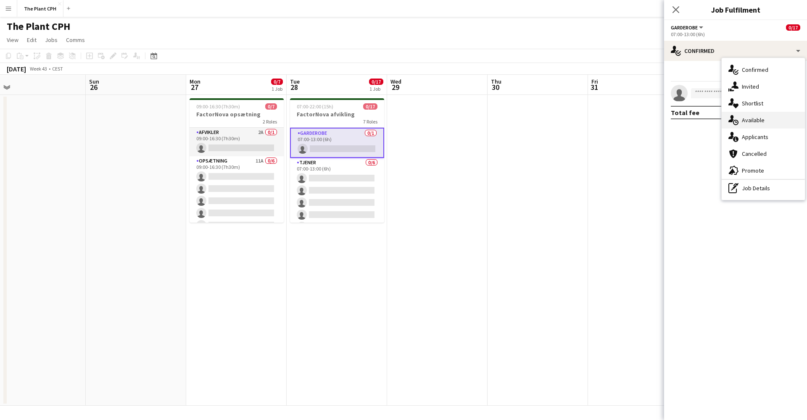
click at [760, 117] on span "Available" at bounding box center [753, 120] width 23 height 8
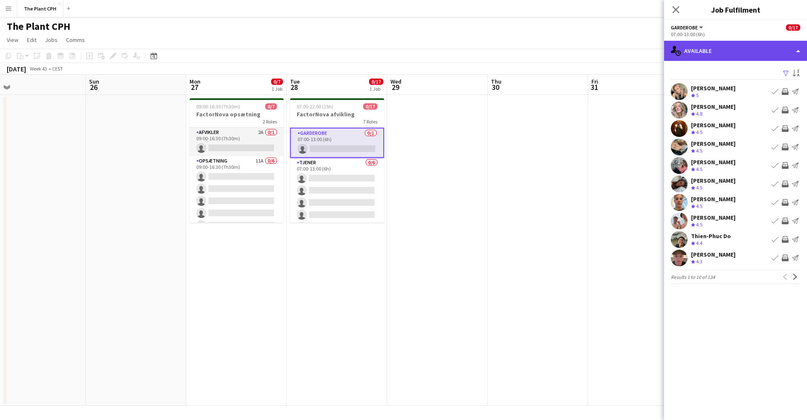
click at [751, 58] on div "single-neutral-actions-upload Available" at bounding box center [735, 51] width 143 height 20
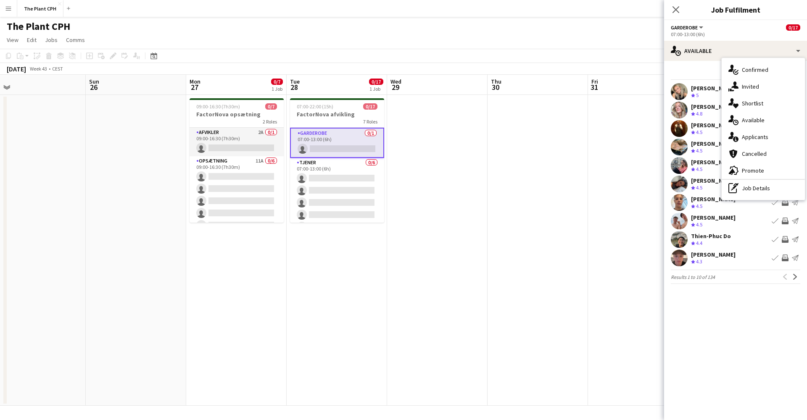
click at [757, 132] on div "single-neutral-actions-information Applicants" at bounding box center [763, 137] width 83 height 17
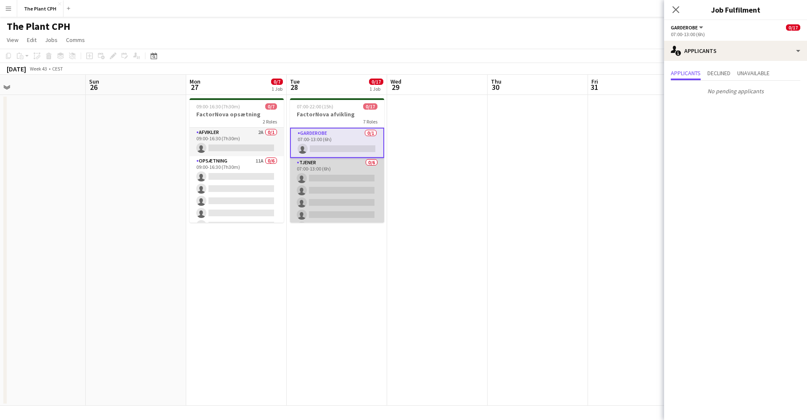
click at [334, 185] on app-card-role "Tjener 0/6 07:00-13:00 (6h) single-neutral-actions single-neutral-actions singl…" at bounding box center [337, 203] width 94 height 90
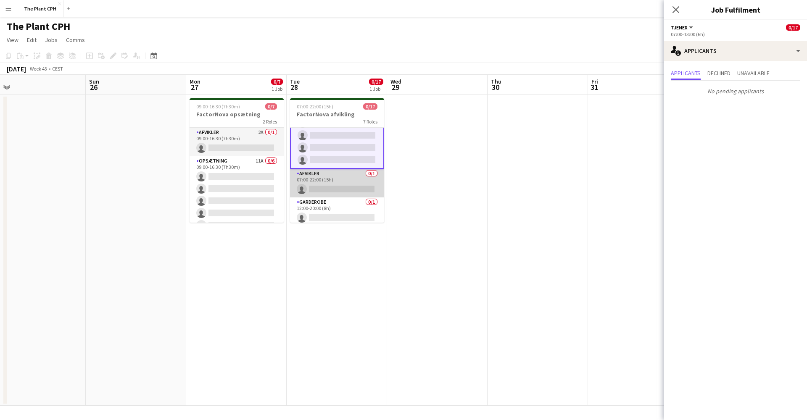
scroll to position [79, 0]
click at [337, 183] on app-card-role "Afvikler 0/1 07:00-22:00 (15h) single-neutral-actions" at bounding box center [337, 182] width 94 height 29
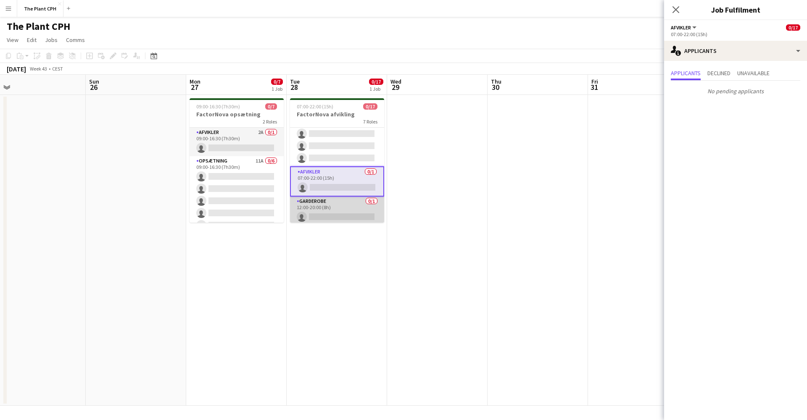
click at [341, 204] on app-card-role "Garderobe 0/1 12:00-20:00 (8h) single-neutral-actions" at bounding box center [337, 211] width 94 height 29
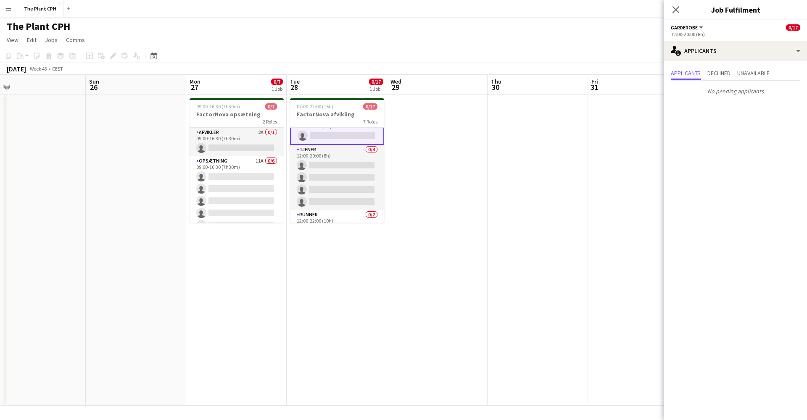
scroll to position [160, 0]
click at [342, 204] on app-card-role "Tjener 0/4 12:00-20:00 (8h) single-neutral-actions single-neutral-actions singl…" at bounding box center [337, 177] width 94 height 65
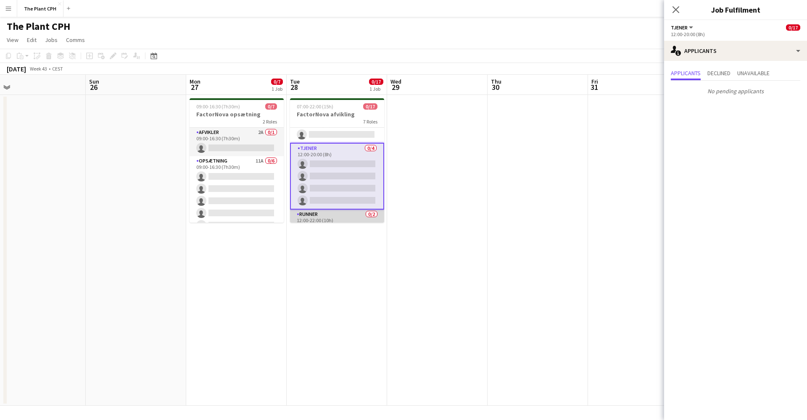
scroll to position [202, 0]
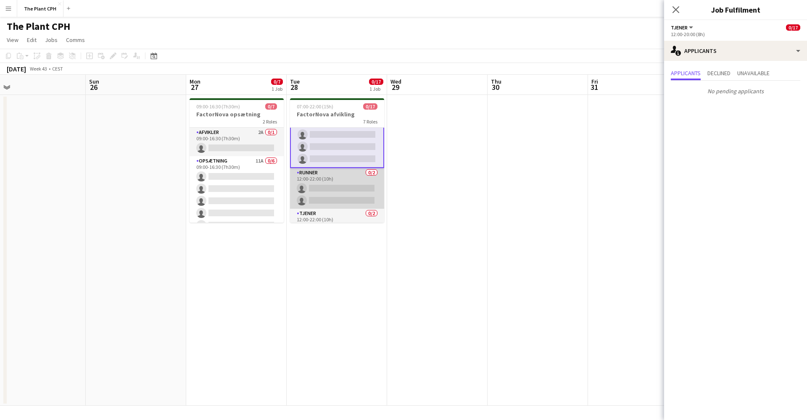
click at [342, 204] on app-card-role "Runner 0/2 12:00-22:00 (10h) single-neutral-actions single-neutral-actions" at bounding box center [337, 188] width 94 height 41
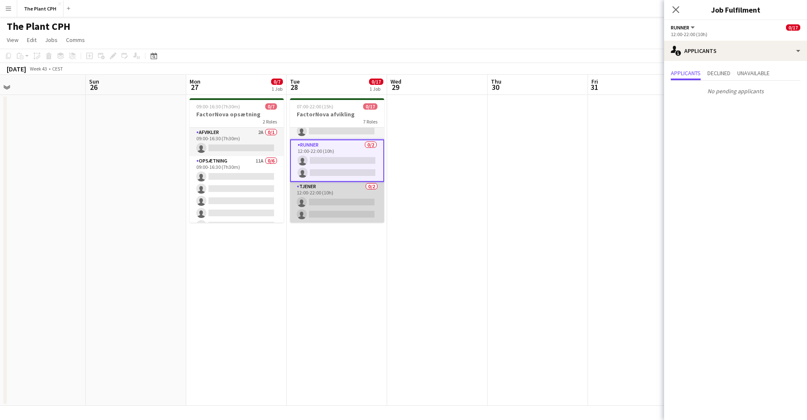
scroll to position [229, 0]
click at [342, 203] on app-card-role "Tjener 0/2 12:00-22:00 (10h) single-neutral-actions single-neutral-actions" at bounding box center [337, 202] width 94 height 41
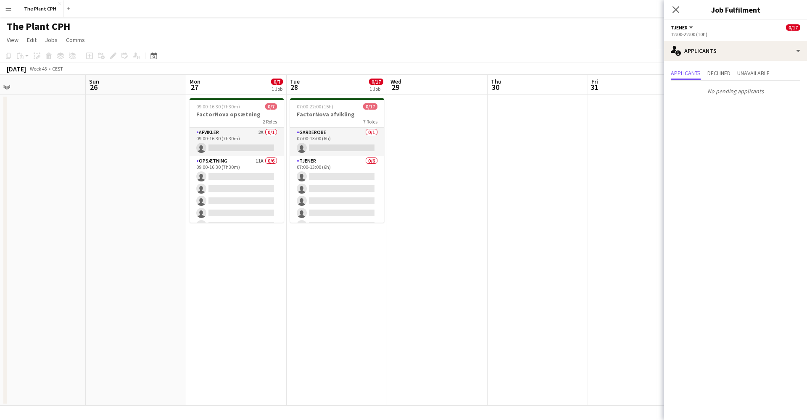
scroll to position [0, 0]
click at [676, 10] on icon at bounding box center [676, 9] width 8 height 8
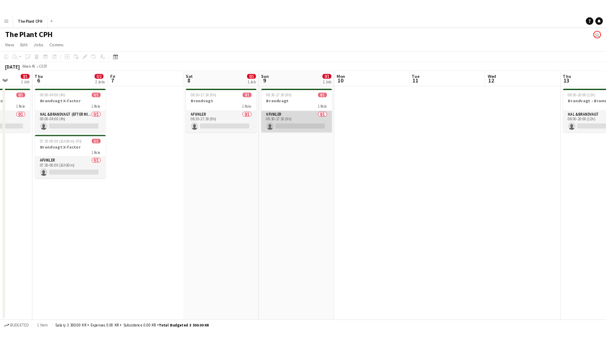
scroll to position [0, 368]
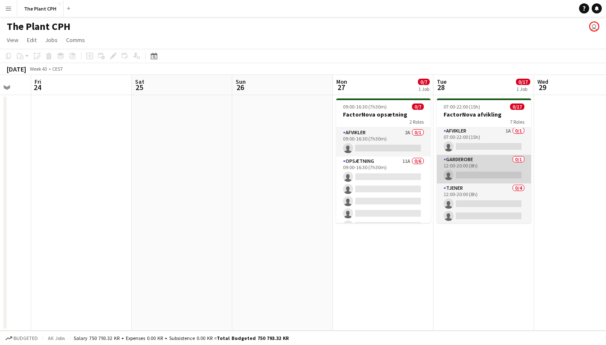
scroll to position [122, 0]
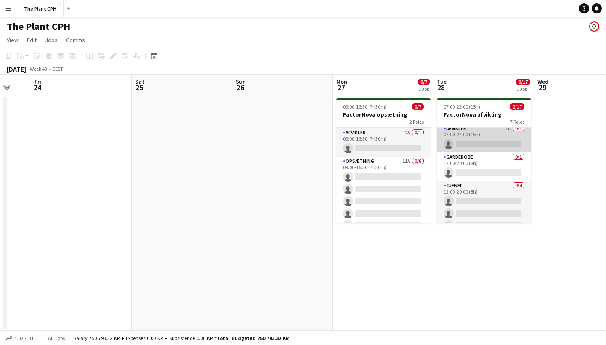
click at [473, 141] on app-card-role "Afvikler 1A 0/1 07:00-22:00 (15h) single-neutral-actions" at bounding box center [483, 138] width 94 height 29
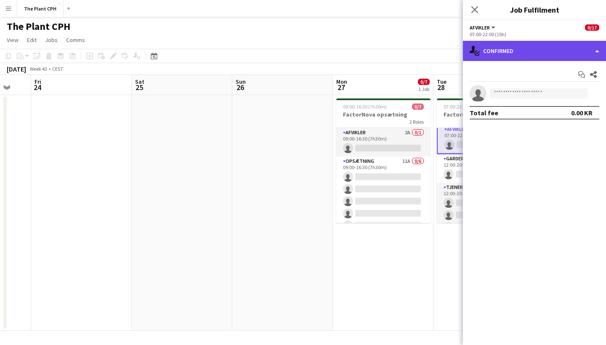
click at [537, 48] on div "single-neutral-actions-check-2 Confirmed" at bounding box center [534, 51] width 143 height 20
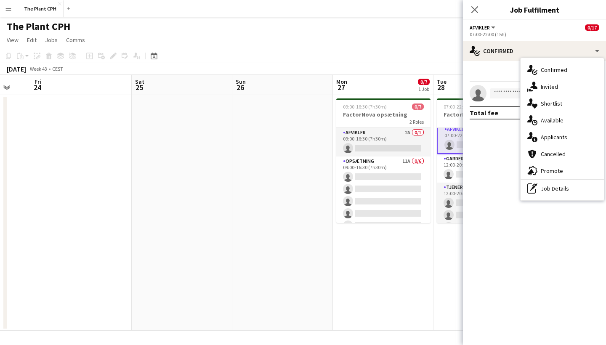
click at [549, 135] on span "Applicants" at bounding box center [553, 137] width 26 height 8
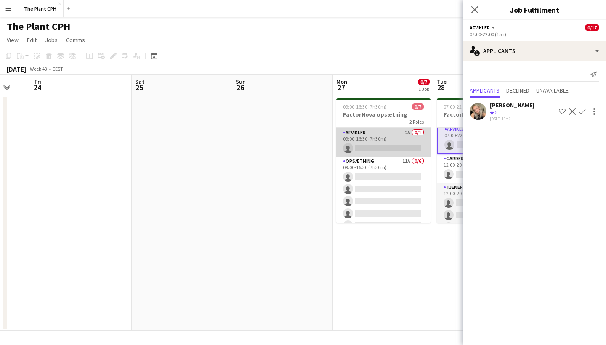
click at [383, 140] on app-card-role "Afvikler 2A 0/1 09:00-16:30 (7h30m) single-neutral-actions" at bounding box center [383, 142] width 94 height 29
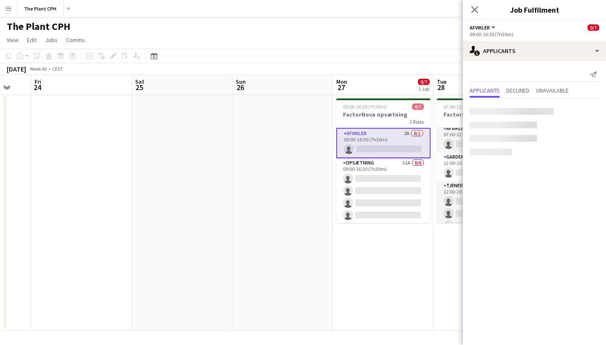
scroll to position [0, 270]
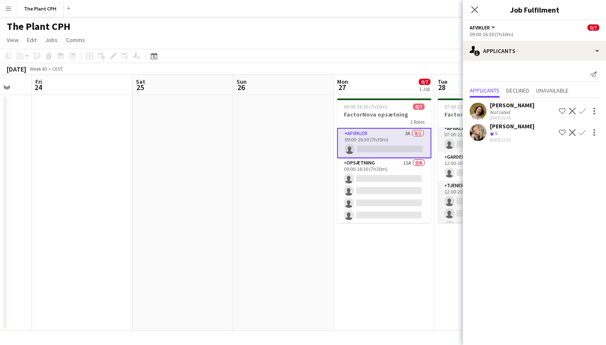
click at [582, 131] on app-icon "Confirm" at bounding box center [582, 132] width 7 height 7
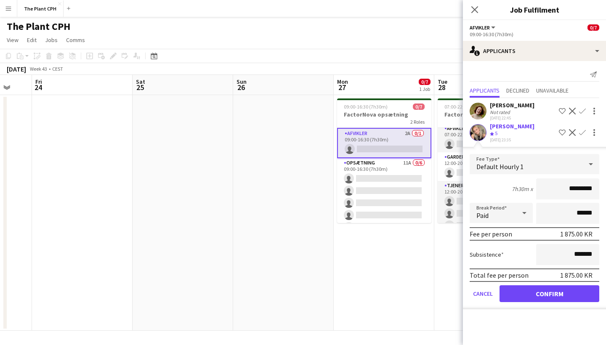
click at [551, 299] on button "Confirm" at bounding box center [549, 293] width 100 height 17
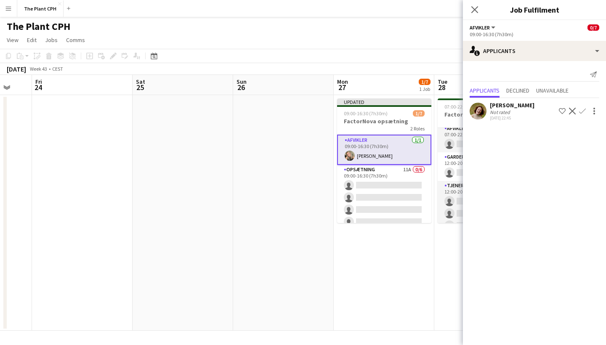
click at [422, 245] on app-date-cell "Updated 09:00-16:30 (7h30m) 1/7 FactorNova opsætning 2 Roles Afvikler [DATE] 09…" at bounding box center [383, 212] width 100 height 235
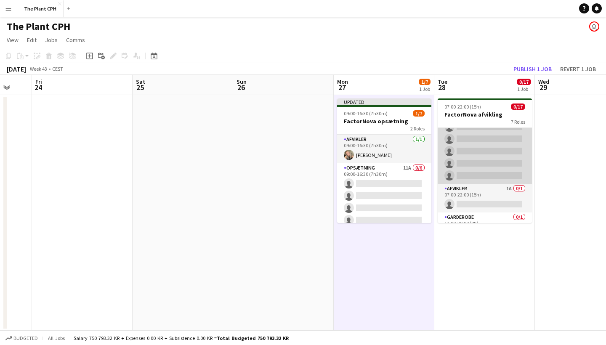
scroll to position [72, 0]
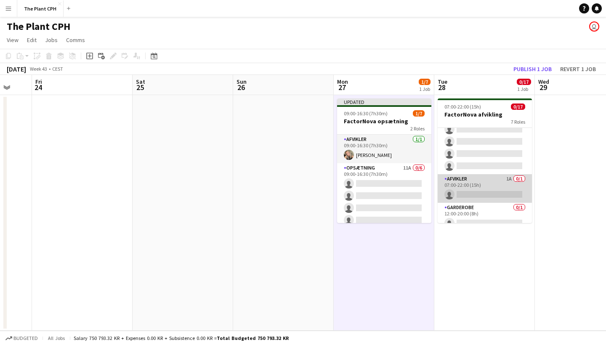
click at [495, 182] on app-card-role "Afvikler 1A 0/1 07:00-22:00 (15h) single-neutral-actions" at bounding box center [484, 188] width 94 height 29
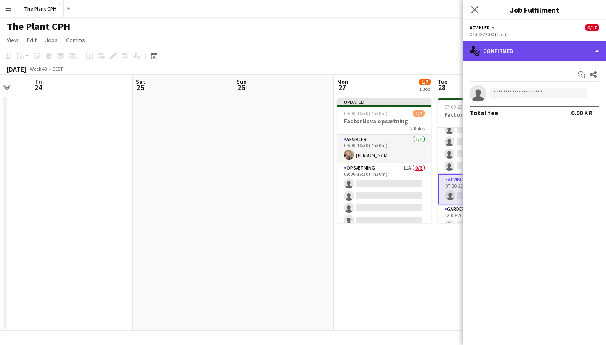
click at [556, 54] on div "single-neutral-actions-check-2 Confirmed" at bounding box center [534, 51] width 143 height 20
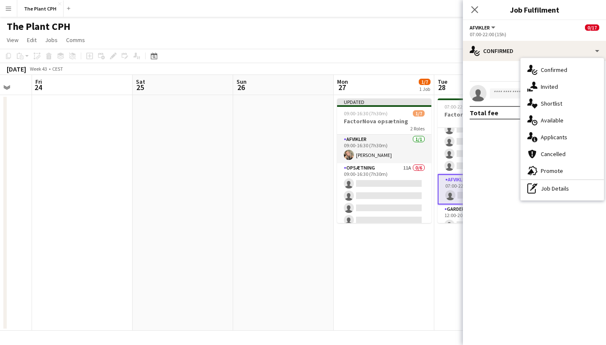
click at [561, 135] on span "Applicants" at bounding box center [553, 137] width 26 height 8
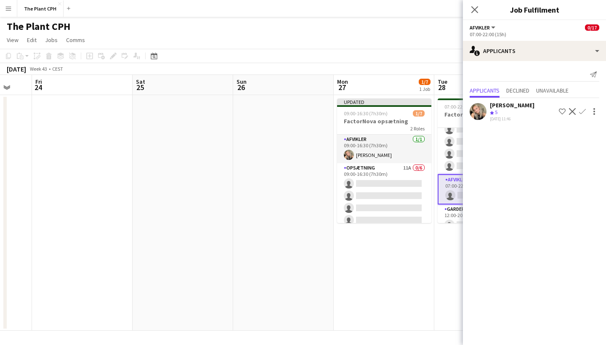
click at [580, 111] on app-icon "Confirm" at bounding box center [582, 111] width 7 height 7
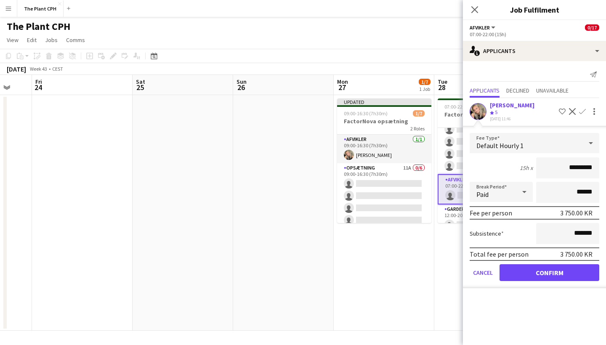
click at [558, 275] on button "Confirm" at bounding box center [549, 272] width 100 height 17
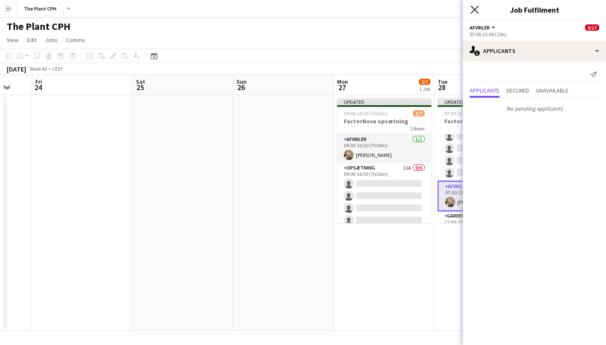
click at [476, 10] on icon "Close pop-in" at bounding box center [474, 9] width 8 height 8
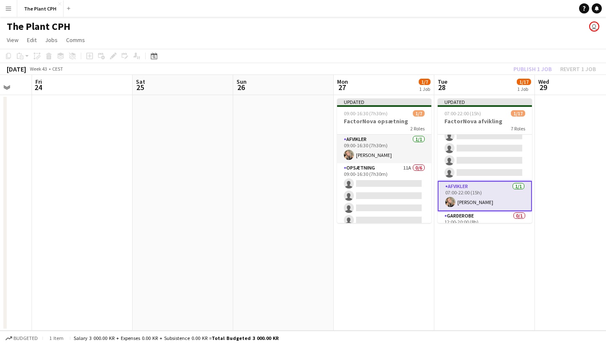
click at [526, 68] on div "Publish 1 job Revert 1 job" at bounding box center [554, 68] width 103 height 11
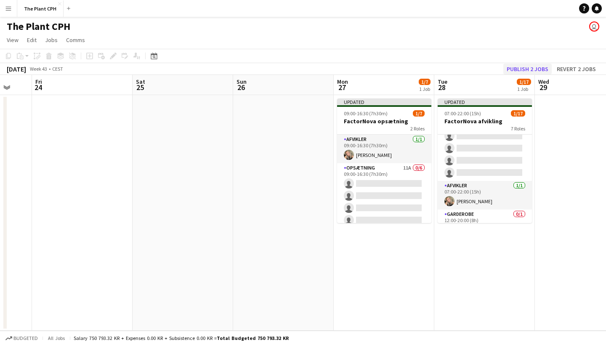
click at [528, 67] on button "Publish 2 jobs" at bounding box center [527, 68] width 48 height 11
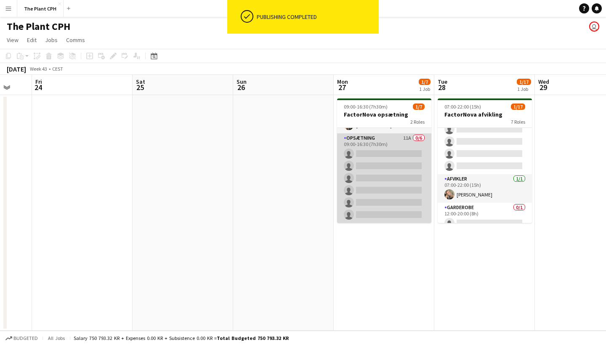
scroll to position [23, 0]
click at [396, 164] on app-card-role "Opsætning 11A 0/6 09:00-16:30 (7h30m) single-neutral-actions single-neutral-act…" at bounding box center [384, 178] width 94 height 90
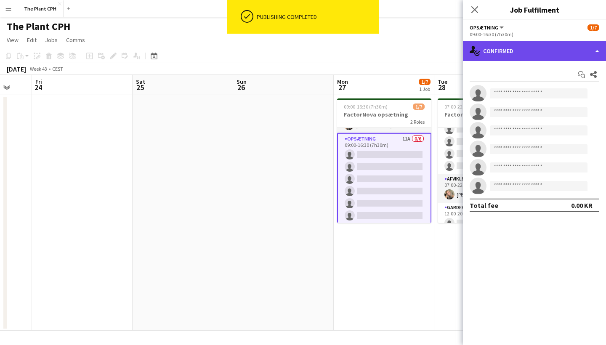
click at [526, 56] on div "single-neutral-actions-check-2 Confirmed" at bounding box center [534, 51] width 143 height 20
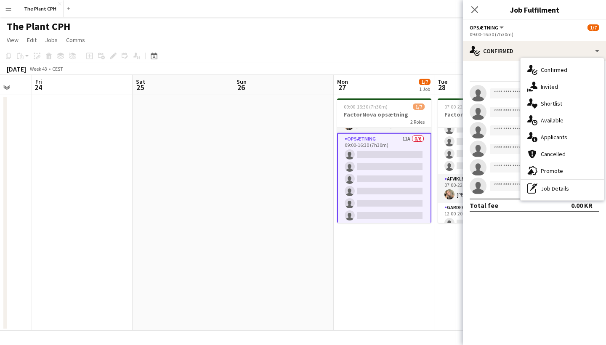
click at [554, 133] on span "Applicants" at bounding box center [553, 137] width 26 height 8
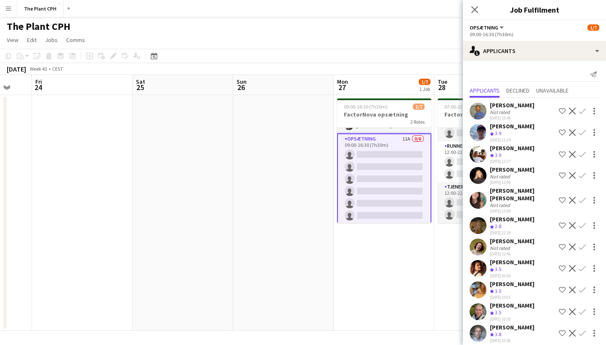
scroll to position [0, 0]
click at [477, 281] on app-user-avatar at bounding box center [477, 289] width 17 height 17
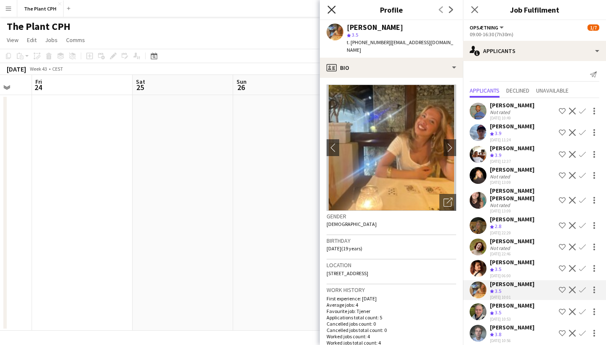
click at [330, 11] on icon at bounding box center [331, 9] width 8 height 8
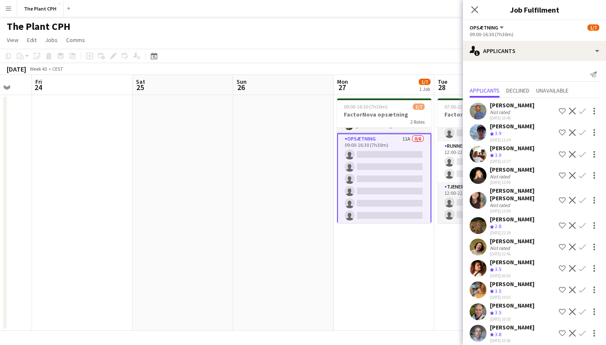
click at [433, 245] on app-date-cell "09:00-16:30 (7h30m) 1/7 FactorNova opsætning 2 Roles Afvikler [DATE] 09:00-16:3…" at bounding box center [383, 212] width 100 height 235
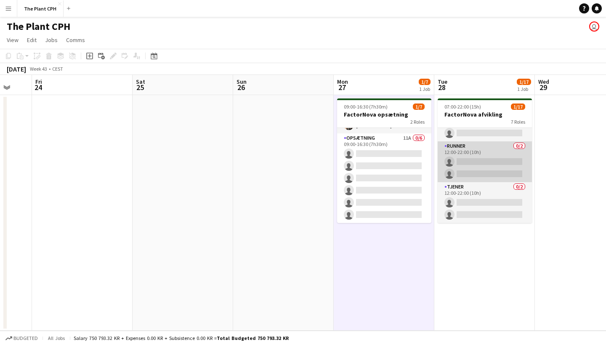
scroll to position [227, 0]
click at [481, 170] on app-card-role "Runner 0/2 12:00-22:00 (10h) single-neutral-actions single-neutral-actions" at bounding box center [484, 161] width 94 height 41
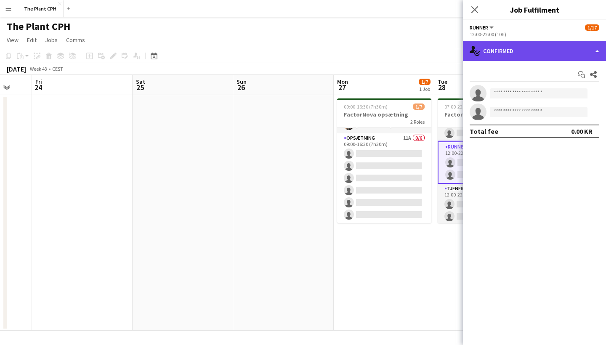
click at [514, 59] on div "single-neutral-actions-check-2 Confirmed" at bounding box center [534, 51] width 143 height 20
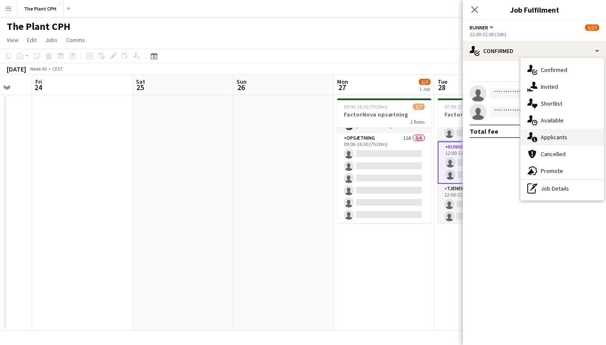
click at [543, 131] on div "single-neutral-actions-information Applicants" at bounding box center [561, 137] width 83 height 17
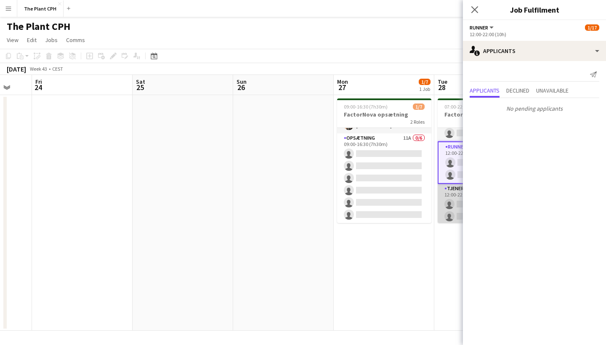
click at [452, 194] on app-card-role "Tjener 0/2 12:00-22:00 (10h) single-neutral-actions single-neutral-actions" at bounding box center [484, 204] width 94 height 41
click at [452, 193] on app-card-role "Tjener 0/4 12:00-20:00 (8h) single-neutral-actions single-neutral-actions singl…" at bounding box center [484, 180] width 94 height 65
click at [452, 193] on app-card-role "Garderobe 0/1 12:00-20:00 (8h) single-neutral-actions" at bounding box center [484, 205] width 94 height 29
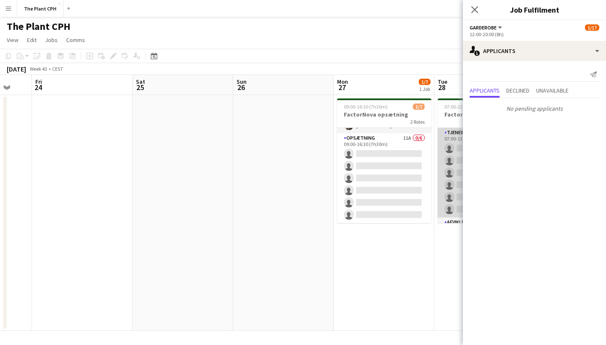
click at [452, 193] on app-card-role "Tjener 0/6 07:00-13:00 (6h) single-neutral-actions single-neutral-actions singl…" at bounding box center [484, 173] width 94 height 90
click at [454, 147] on app-card-role "Garderobe 0/1 07:00-13:00 (6h) single-neutral-actions" at bounding box center [484, 142] width 94 height 29
click at [476, 5] on app-icon "Close pop-in" at bounding box center [474, 10] width 12 height 12
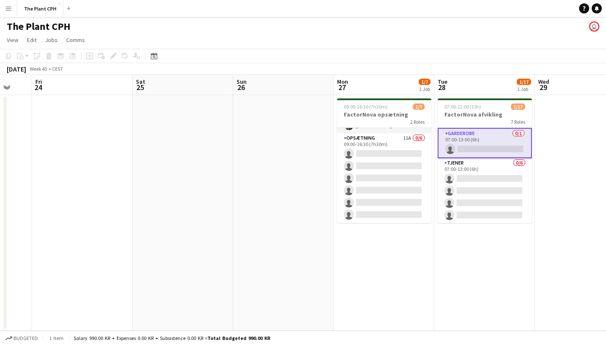
click at [416, 283] on app-date-cell "09:00-16:30 (7h30m) 1/7 FactorNova opsætning 2 Roles Afvikler [DATE] 09:00-16:3…" at bounding box center [383, 212] width 100 height 235
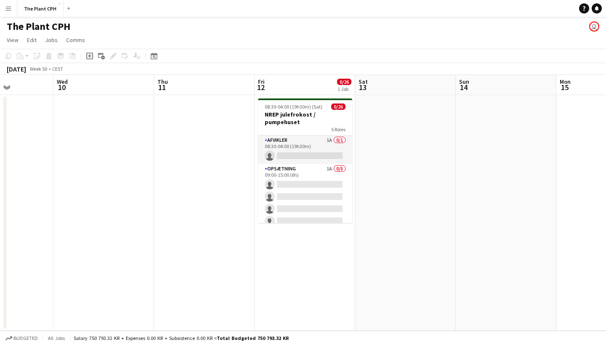
scroll to position [0, 250]
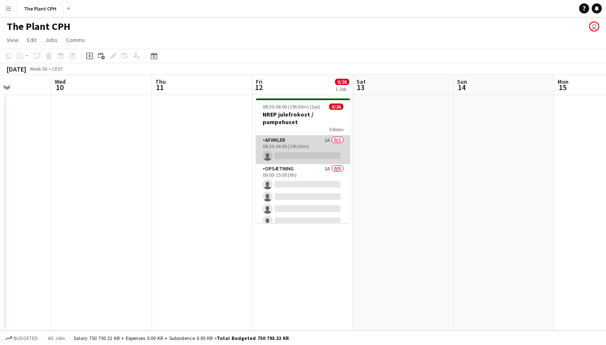
click at [305, 154] on app-card-role "Afvikler 1A 0/1 08:30-04:00 (19h30m) single-neutral-actions" at bounding box center [303, 149] width 94 height 29
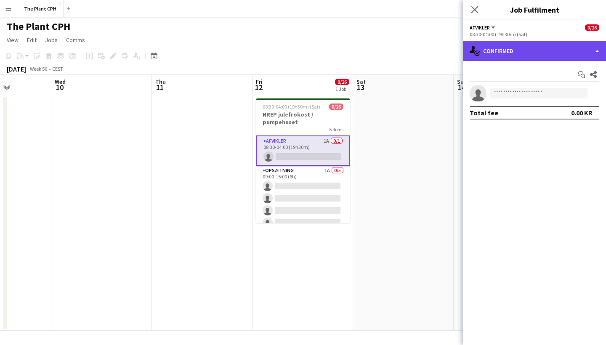
click at [533, 56] on div "single-neutral-actions-check-2 Confirmed" at bounding box center [534, 51] width 143 height 20
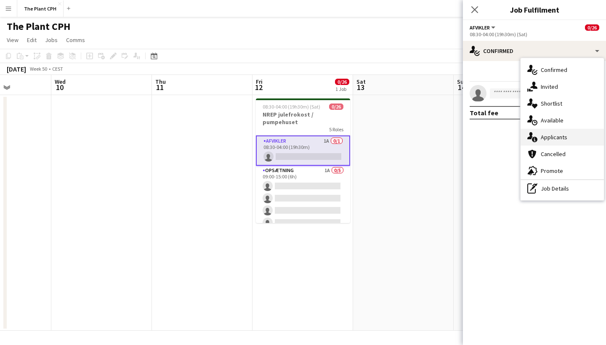
click at [550, 136] on span "Applicants" at bounding box center [553, 137] width 26 height 8
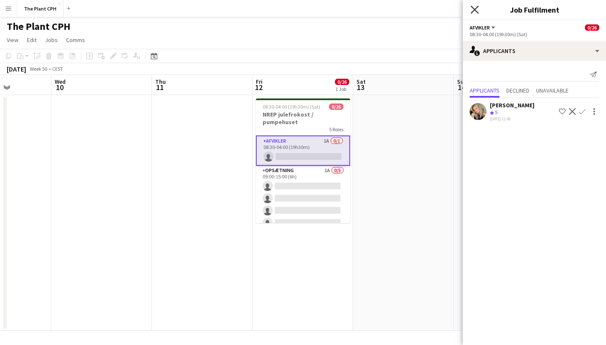
click at [474, 10] on icon at bounding box center [474, 9] width 8 height 8
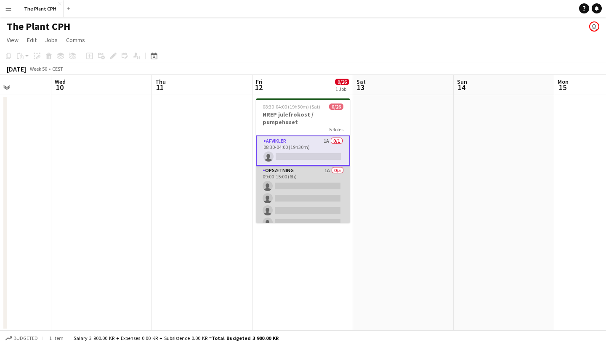
click at [312, 185] on app-card-role "Opsætning 1A 0/5 09:00-15:00 (6h) single-neutral-actions single-neutral-actions…" at bounding box center [303, 204] width 94 height 77
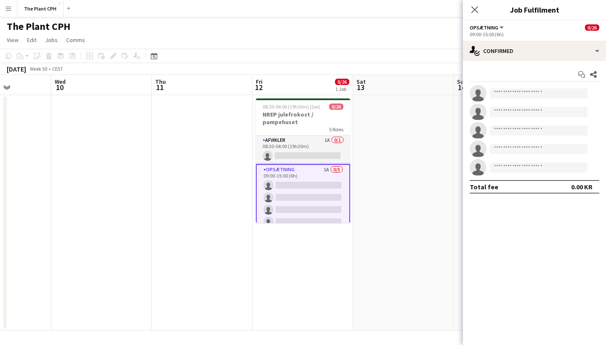
click at [529, 37] on app-options-switcher "Opsætning All roles Opsætning 0/26 09:00-15:00 (6h)" at bounding box center [534, 30] width 143 height 21
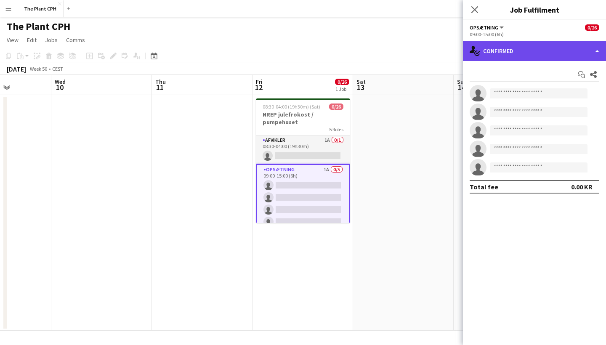
click at [530, 46] on div "single-neutral-actions-check-2 Confirmed" at bounding box center [534, 51] width 143 height 20
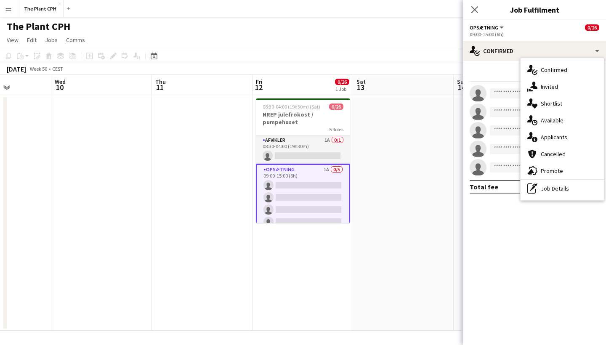
click at [558, 136] on span "Applicants" at bounding box center [553, 137] width 26 height 8
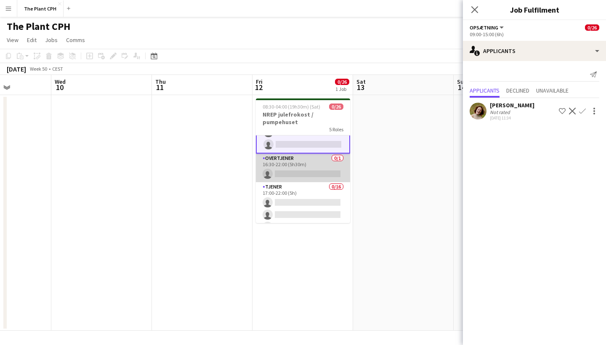
click at [312, 175] on app-card-role "Overtjener 0/1 16:30-22:00 (5h30m) single-neutral-actions" at bounding box center [303, 167] width 94 height 29
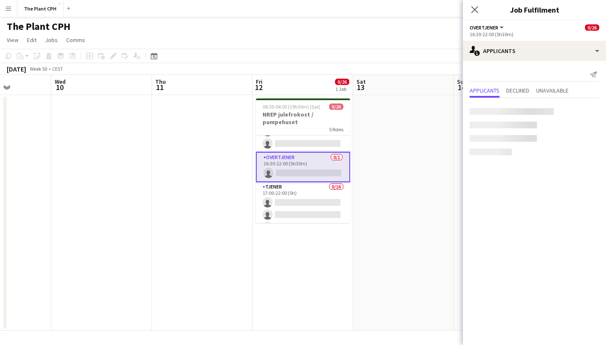
scroll to position [89, 0]
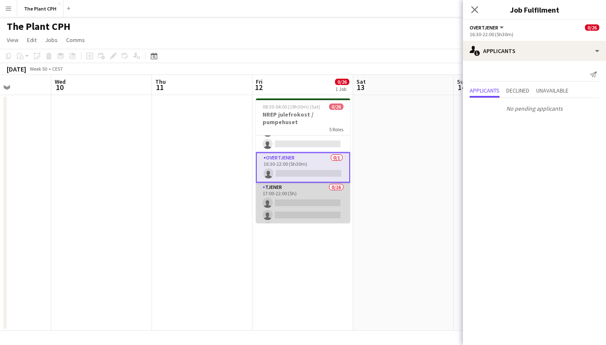
click at [308, 193] on app-card-role "Tjener 0/16 17:00-22:00 (5h) single-neutral-actions single-neutral-actions sing…" at bounding box center [303, 288] width 94 height 212
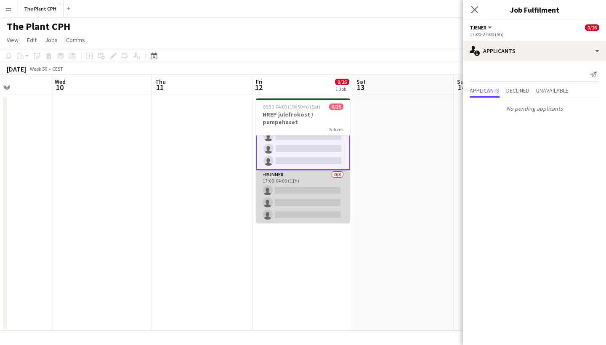
scroll to position [313, 0]
click at [308, 193] on app-card-role "Runner 0/3 17:00-04:00 (11h) single-neutral-actions single-neutral-actions sing…" at bounding box center [303, 196] width 94 height 53
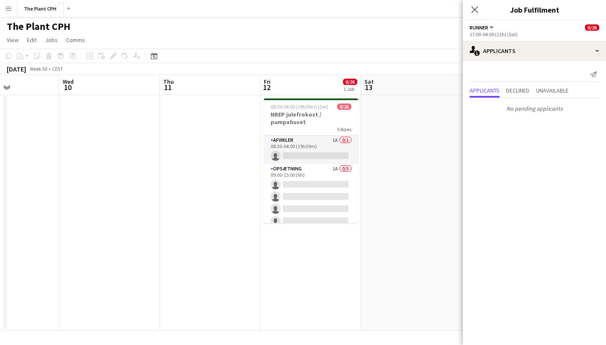
scroll to position [0, 0]
click at [474, 8] on icon "Close pop-in" at bounding box center [474, 9] width 8 height 8
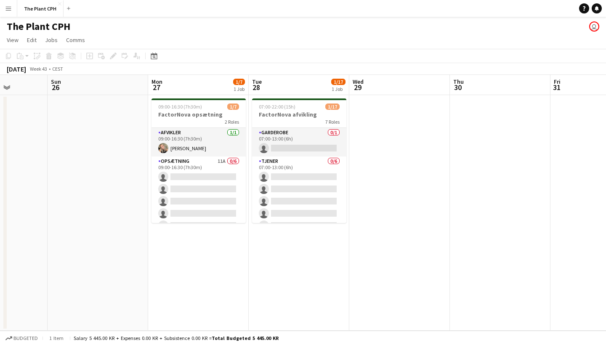
click at [5, 5] on app-icon "Menu" at bounding box center [8, 8] width 7 height 7
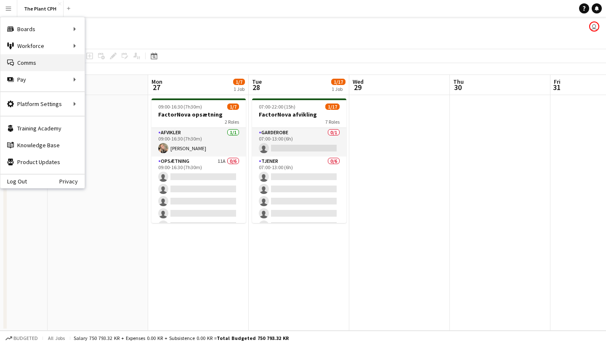
click at [33, 61] on link "Comms Comms" at bounding box center [42, 62] width 84 height 17
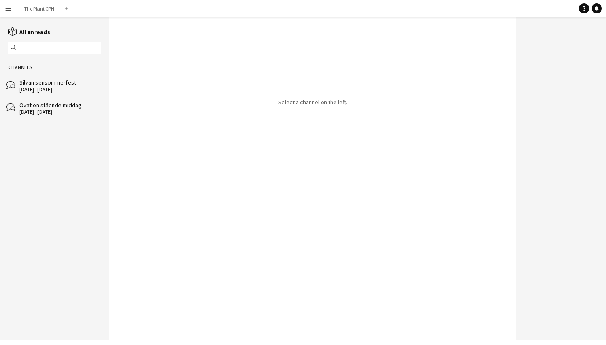
click at [6, 8] on app-icon "Menu" at bounding box center [8, 8] width 7 height 7
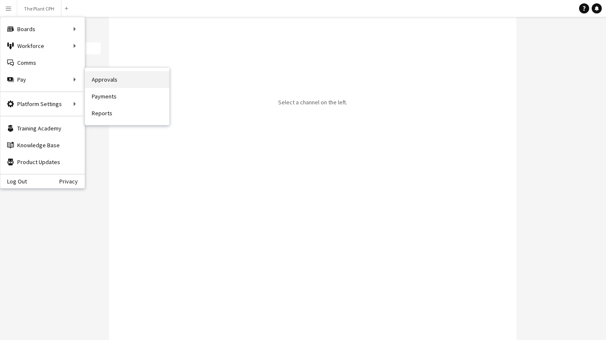
click at [131, 79] on link "Approvals" at bounding box center [127, 79] width 84 height 17
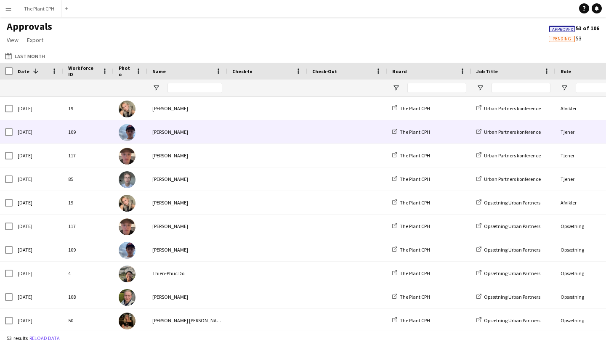
click at [230, 137] on div at bounding box center [267, 131] width 80 height 23
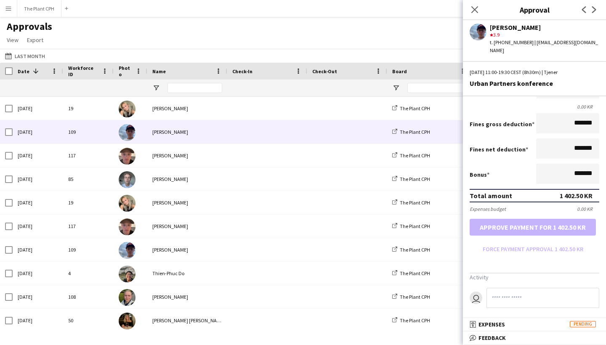
click at [490, 339] on span "Feedback" at bounding box center [491, 338] width 27 height 8
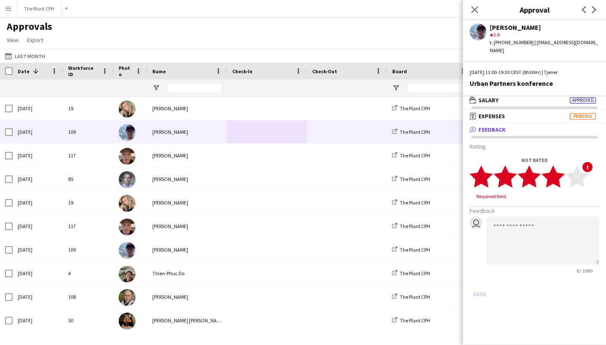
click at [559, 169] on polygon at bounding box center [552, 177] width 23 height 22
click at [481, 279] on button "Save" at bounding box center [479, 285] width 20 height 13
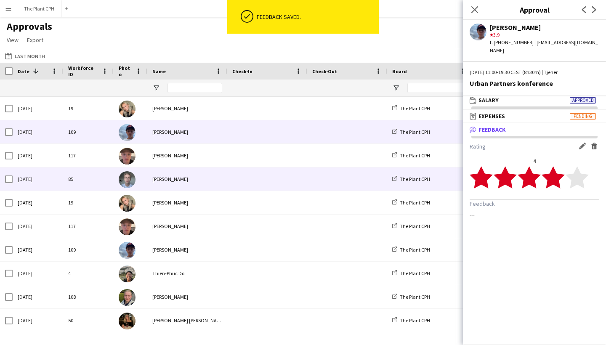
click at [328, 179] on span at bounding box center [347, 178] width 70 height 23
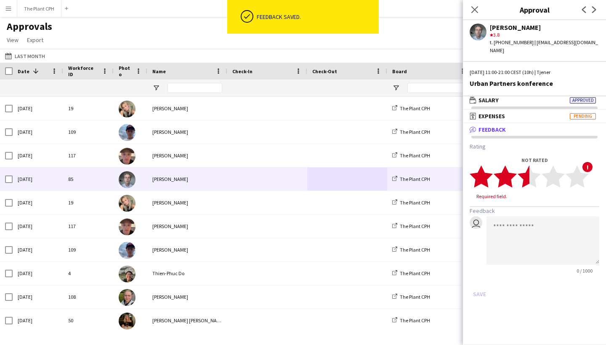
click at [526, 169] on polygon at bounding box center [528, 177] width 23 height 22
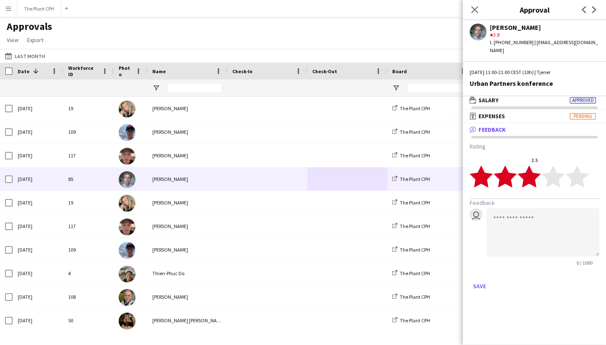
click at [531, 169] on polygon at bounding box center [528, 177] width 23 height 22
click at [481, 279] on button "Save" at bounding box center [479, 285] width 20 height 13
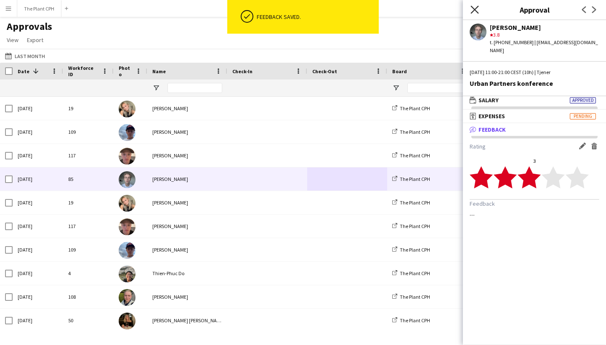
click at [473, 8] on icon "Close pop-in" at bounding box center [474, 9] width 8 height 8
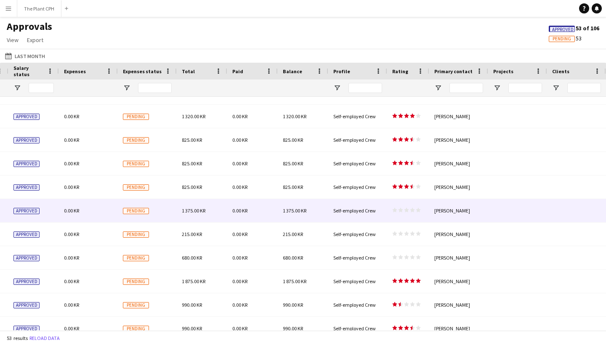
click at [270, 207] on div "0.00 KR" at bounding box center [252, 210] width 50 height 23
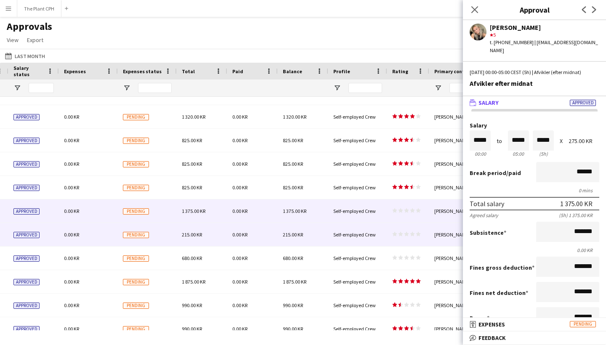
click at [257, 229] on div "0.00 KR" at bounding box center [252, 234] width 50 height 23
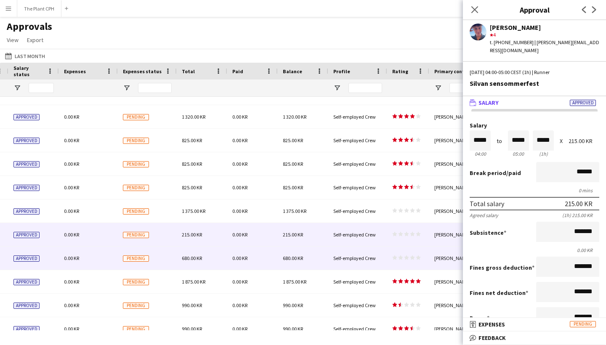
click at [252, 257] on div "0.00 KR" at bounding box center [252, 257] width 50 height 23
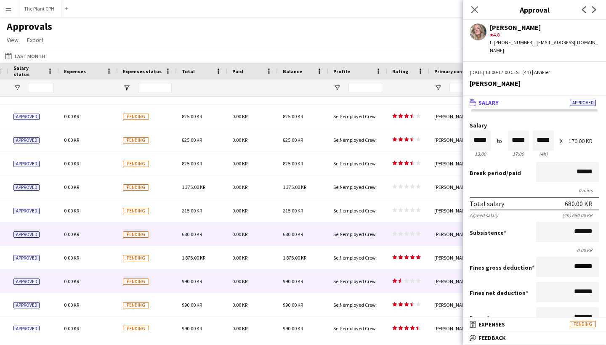
click at [255, 278] on div "0.00 KR" at bounding box center [252, 281] width 50 height 23
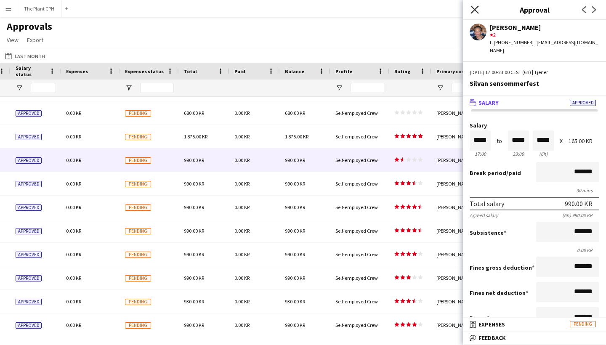
click at [476, 7] on icon "Close pop-in" at bounding box center [474, 9] width 8 height 8
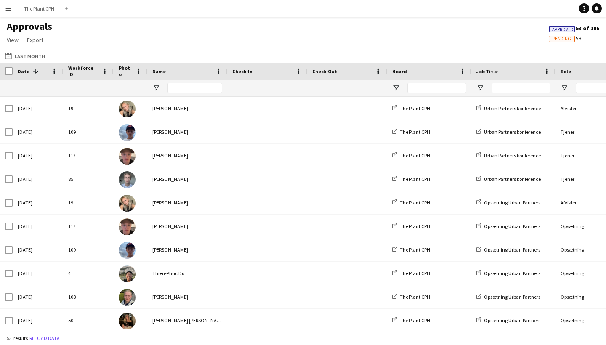
click at [9, 5] on button "Menu" at bounding box center [8, 8] width 17 height 17
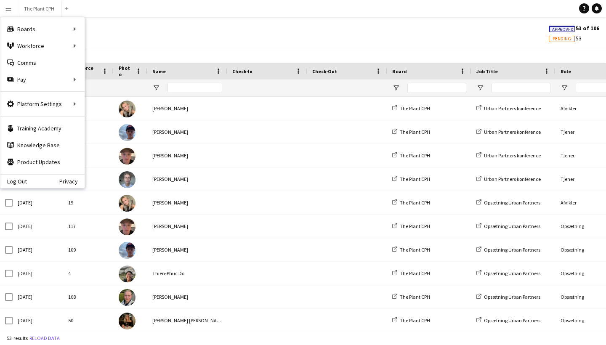
click at [159, 16] on app-navbar "Menu Boards Boards Boards All jobs Status Workforce Workforce My Workforce Recr…" at bounding box center [303, 8] width 606 height 17
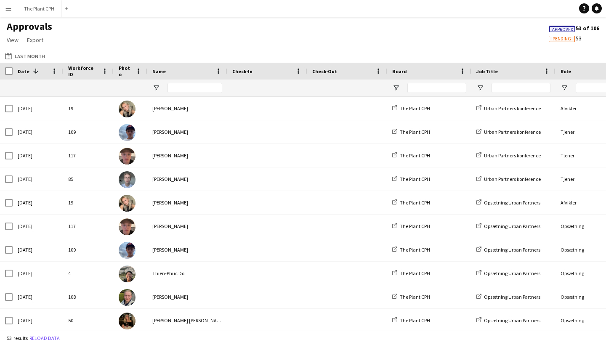
drag, startPoint x: 2, startPoint y: 18, endPoint x: 10, endPoint y: 13, distance: 8.9
click at [8, 14] on div "Menu Boards Boards Boards All jobs Status Workforce Workforce My Workforce Recr…" at bounding box center [303, 172] width 606 height 345
click at [10, 13] on button "Menu" at bounding box center [8, 8] width 17 height 17
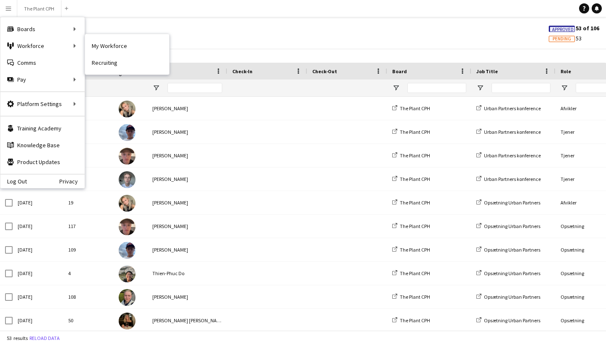
click at [113, 35] on nav "My Workforce Recruiting" at bounding box center [127, 54] width 84 height 40
click at [113, 41] on link "My Workforce" at bounding box center [127, 45] width 84 height 17
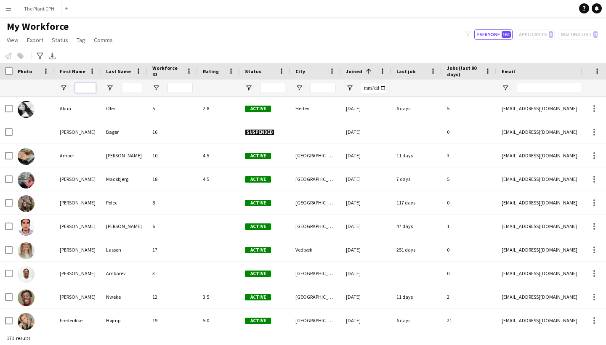
click at [88, 87] on input "First Name Filter Input" at bounding box center [85, 88] width 21 height 10
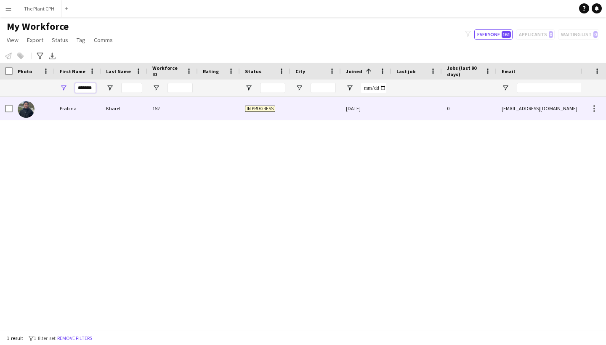
type input "*******"
click at [77, 115] on div "Prabina" at bounding box center [78, 108] width 46 height 23
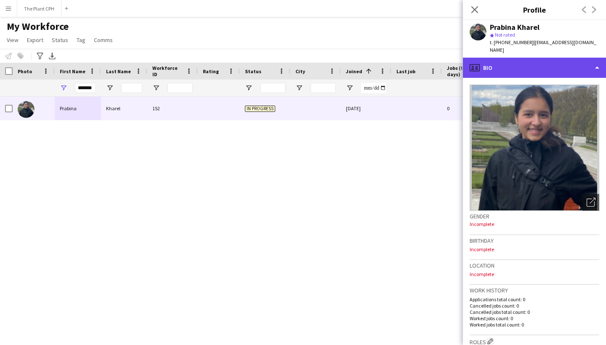
click at [558, 58] on div "profile Bio" at bounding box center [534, 68] width 143 height 20
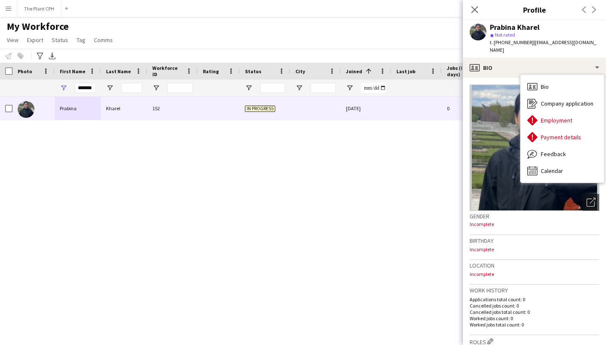
click at [364, 162] on div "[PERSON_NAME] 152 In progress [DATE] 0 [EMAIL_ADDRESS][DOMAIN_NAME] [PHONE_NUMB…" at bounding box center [290, 213] width 580 height 233
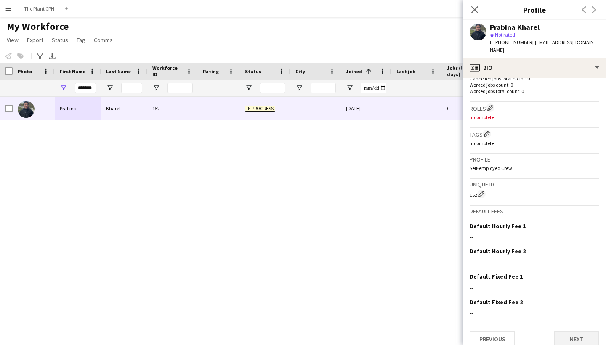
click at [569, 331] on button "Next" at bounding box center [575, 339] width 45 height 17
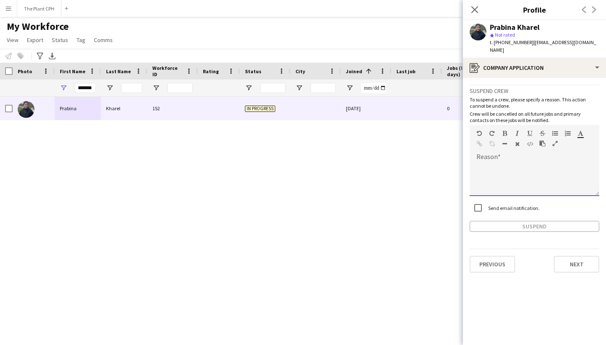
click at [506, 162] on div at bounding box center [534, 179] width 130 height 34
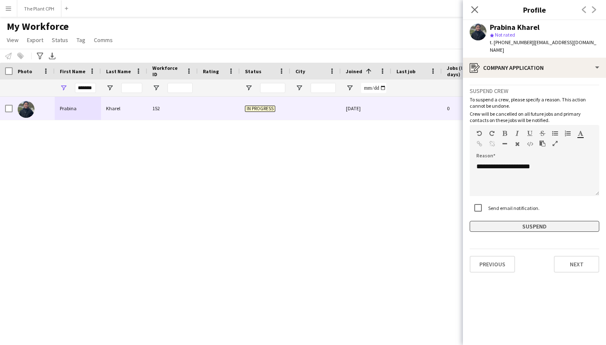
click at [534, 221] on button "Suspend" at bounding box center [534, 226] width 130 height 11
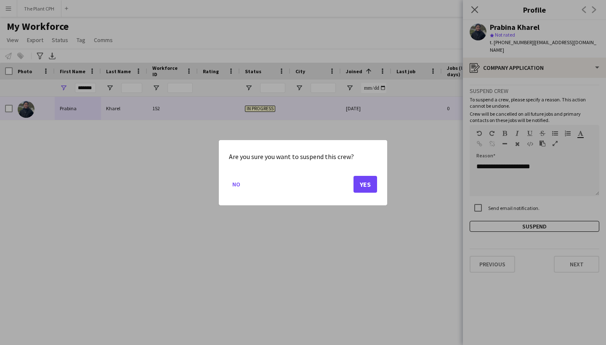
click at [358, 183] on button "Yes" at bounding box center [365, 183] width 24 height 17
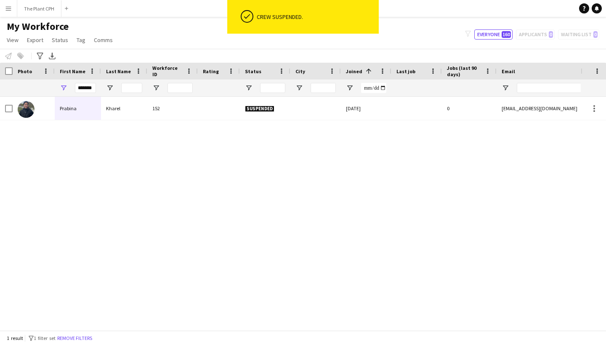
click at [11, 13] on button "Menu" at bounding box center [8, 8] width 17 height 17
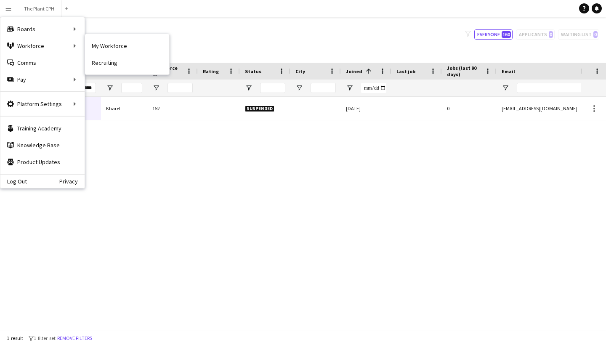
click at [127, 46] on link "My Workforce" at bounding box center [127, 45] width 84 height 17
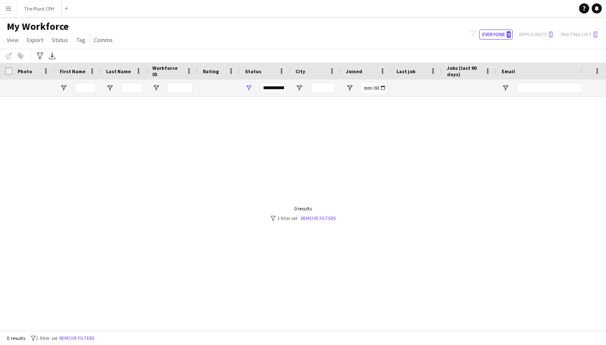
type input "*******"
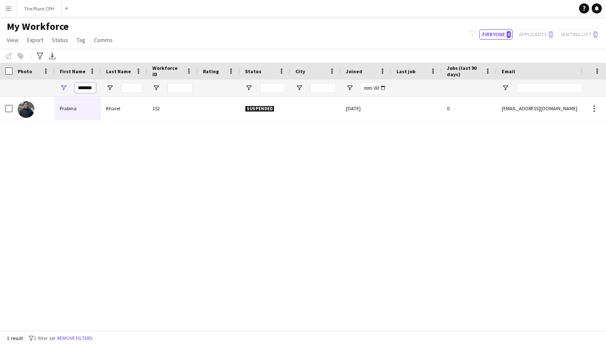
drag, startPoint x: 95, startPoint y: 88, endPoint x: 66, endPoint y: 85, distance: 28.8
click at [66, 85] on div "*******" at bounding box center [78, 87] width 46 height 17
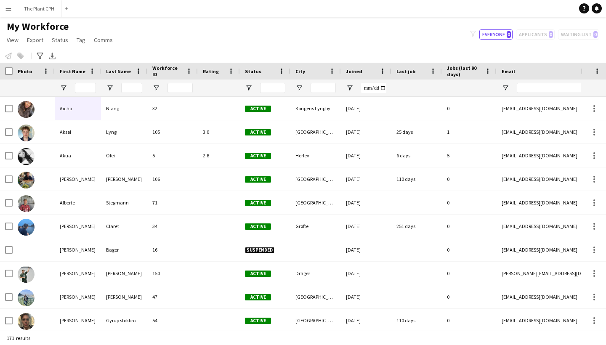
click at [15, 8] on button "Menu" at bounding box center [8, 8] width 17 height 17
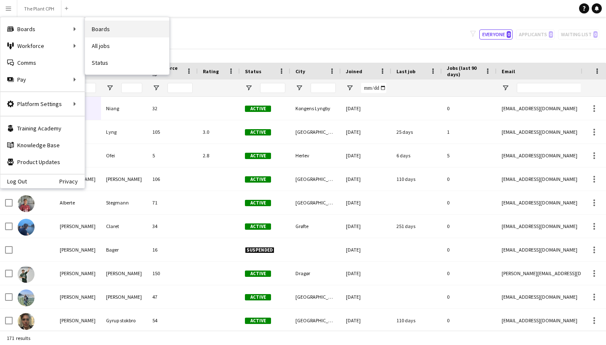
click at [117, 29] on link "Boards" at bounding box center [127, 29] width 84 height 17
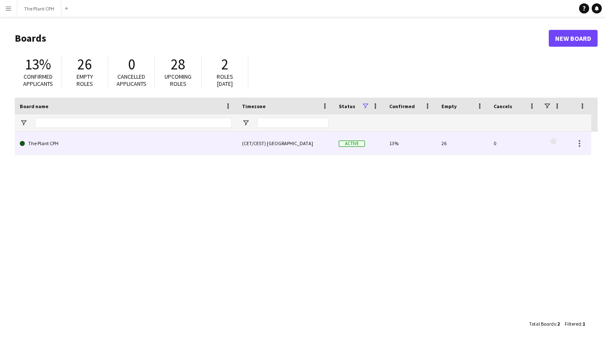
click at [112, 145] on link "The Plant CPH" at bounding box center [126, 144] width 212 height 24
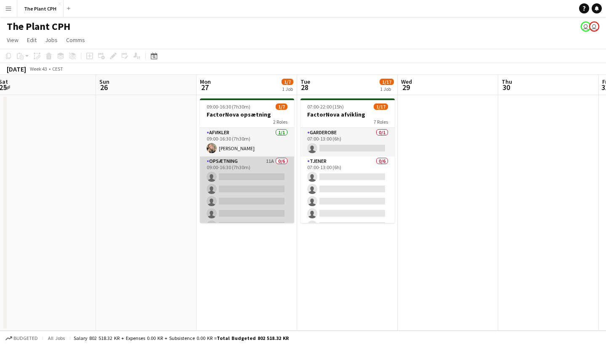
click at [242, 195] on app-card-role "Opsætning 11A 0/6 09:00-16:30 (7h30m) single-neutral-actions single-neutral-act…" at bounding box center [247, 201] width 94 height 90
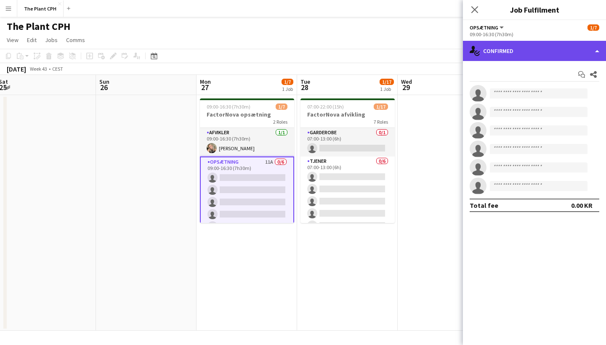
click at [513, 53] on div "single-neutral-actions-check-2 Confirmed" at bounding box center [534, 51] width 143 height 20
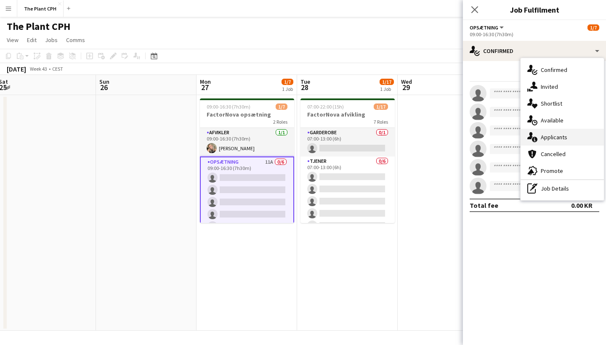
click at [552, 138] on span "Applicants" at bounding box center [553, 137] width 26 height 8
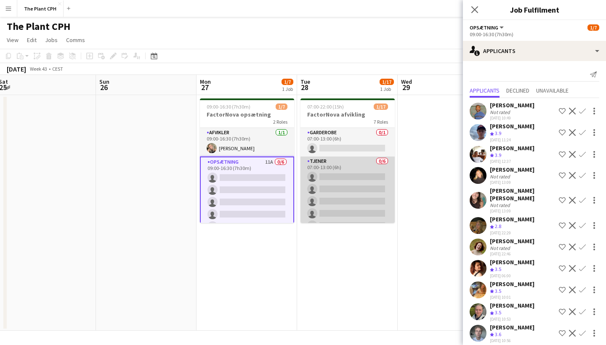
click at [372, 193] on app-card-role "Tjener 0/6 07:00-13:00 (6h) single-neutral-actions single-neutral-actions singl…" at bounding box center [347, 201] width 94 height 90
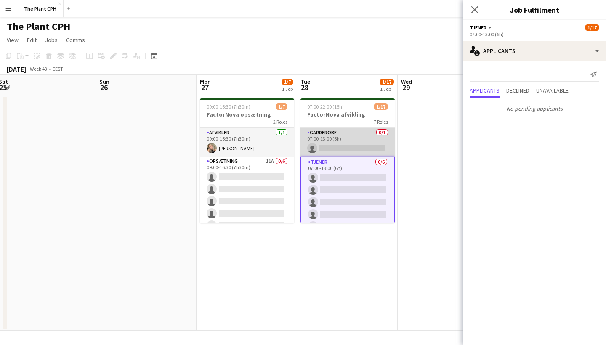
click at [365, 150] on app-card-role "Garderobe 0/1 07:00-13:00 (6h) single-neutral-actions" at bounding box center [347, 142] width 94 height 29
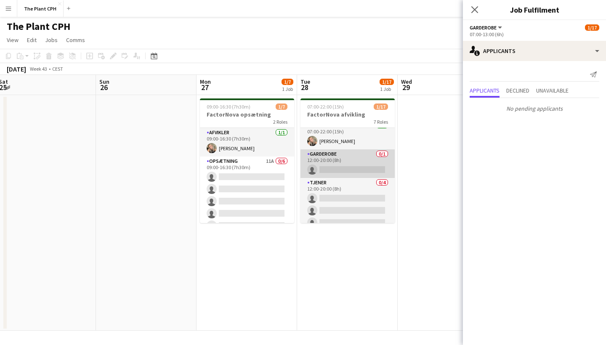
click at [368, 167] on app-card-role "Garderobe 0/1 12:00-20:00 (8h) single-neutral-actions" at bounding box center [347, 163] width 94 height 29
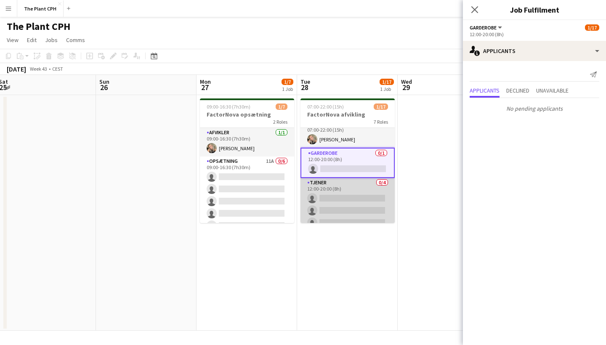
click at [357, 194] on app-card-role "Tjener 0/4 12:00-20:00 (8h) single-neutral-actions single-neutral-actions singl…" at bounding box center [347, 210] width 94 height 65
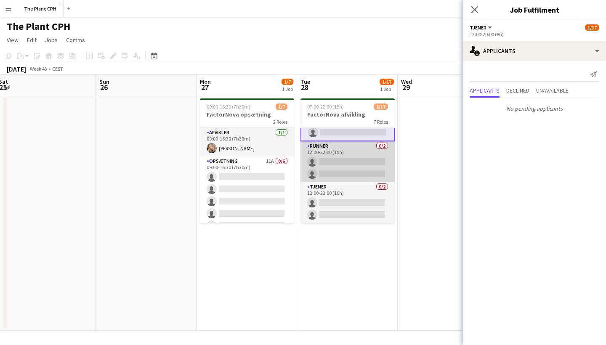
click at [363, 165] on app-card-role "Runner 0/2 12:00-22:00 (10h) single-neutral-actions single-neutral-actions" at bounding box center [347, 161] width 94 height 41
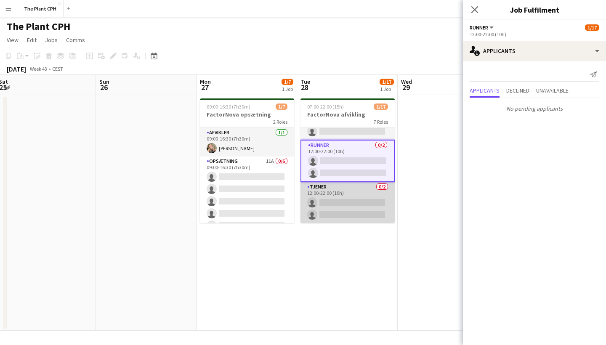
click at [359, 186] on app-card-role "Tjener 0/2 12:00-22:00 (10h) single-neutral-actions single-neutral-actions" at bounding box center [347, 202] width 94 height 41
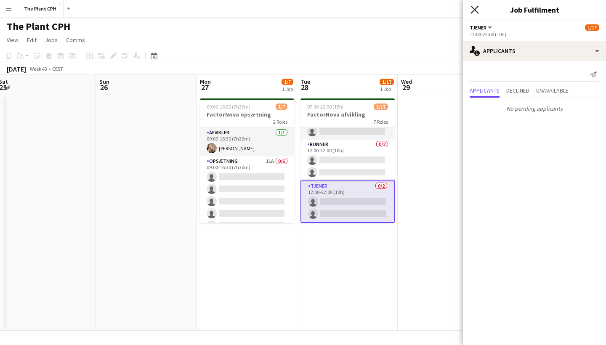
click at [474, 7] on icon "Close pop-in" at bounding box center [474, 9] width 8 height 8
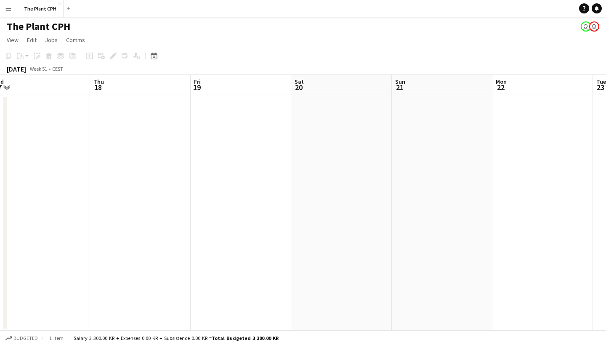
click at [230, 91] on app-board-header-date "Fri 19" at bounding box center [240, 85] width 100 height 20
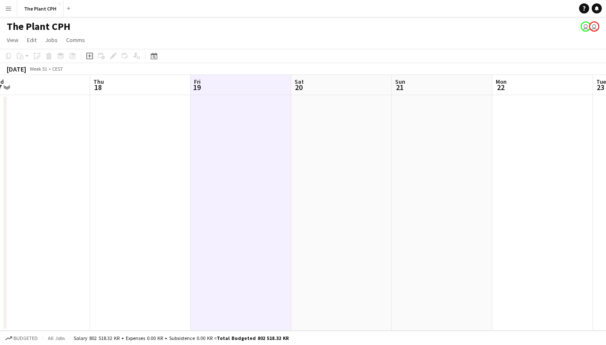
click at [219, 102] on app-date-cell at bounding box center [240, 212] width 100 height 235
click at [225, 86] on app-board-header-date "Fri 19" at bounding box center [240, 85] width 100 height 20
click at [89, 57] on icon "Add job" at bounding box center [89, 56] width 7 height 7
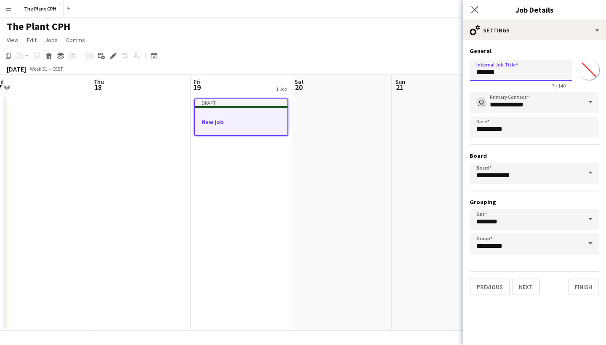
drag, startPoint x: 505, startPoint y: 73, endPoint x: 461, endPoint y: 75, distance: 43.4
click at [462, 75] on body "Menu Boards Boards Boards All jobs Status Workforce Workforce My Workforce Recr…" at bounding box center [303, 172] width 606 height 345
type input "**********"
click at [525, 287] on button "Next" at bounding box center [525, 286] width 28 height 17
type input "**********"
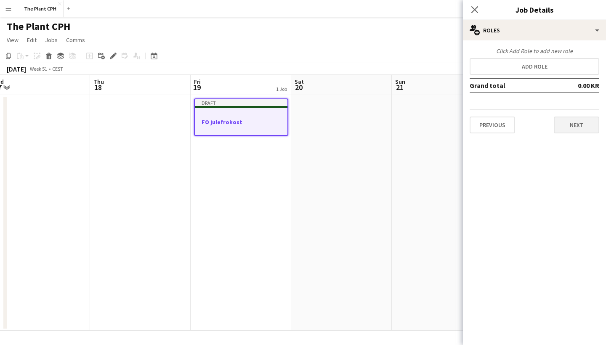
click at [569, 126] on button "Next" at bounding box center [575, 124] width 45 height 17
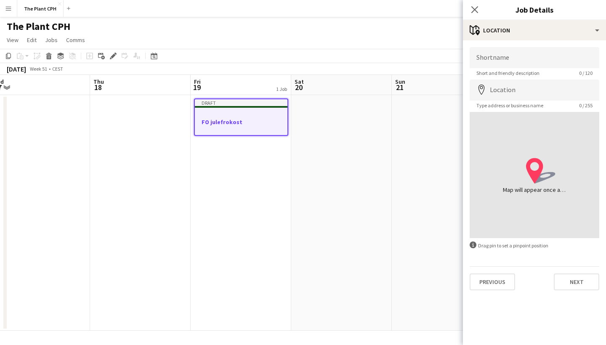
click at [585, 276] on button "Next" at bounding box center [575, 281] width 45 height 17
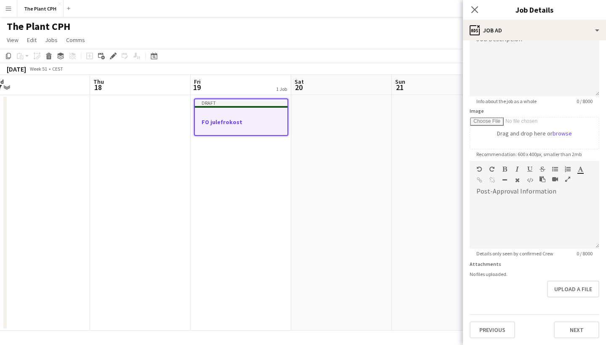
scroll to position [71, 0]
click at [587, 325] on button "Next" at bounding box center [575, 329] width 45 height 17
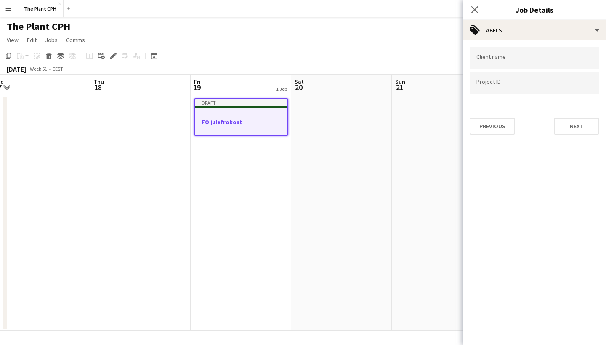
click at [551, 128] on div "Previous Next" at bounding box center [534, 123] width 130 height 24
click at [558, 127] on button "Next" at bounding box center [575, 126] width 45 height 17
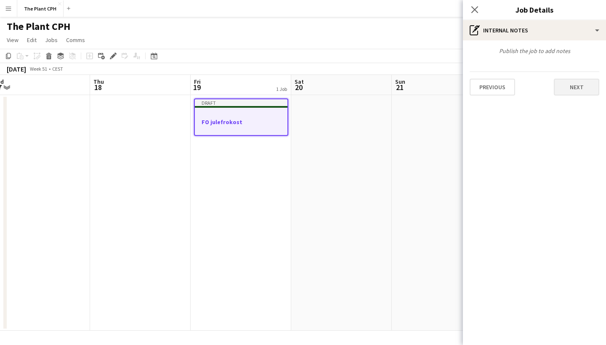
click at [579, 87] on button "Next" at bounding box center [575, 87] width 45 height 17
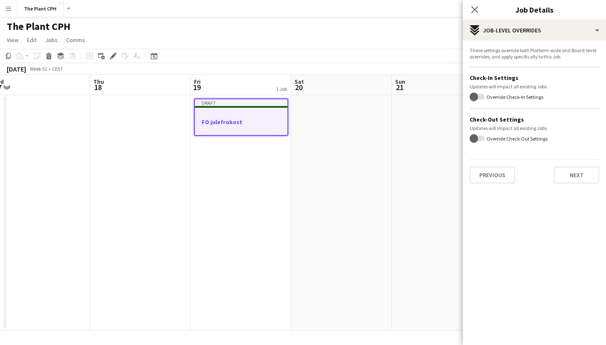
scroll to position [0, 0]
click at [580, 178] on button "Next" at bounding box center [575, 175] width 45 height 17
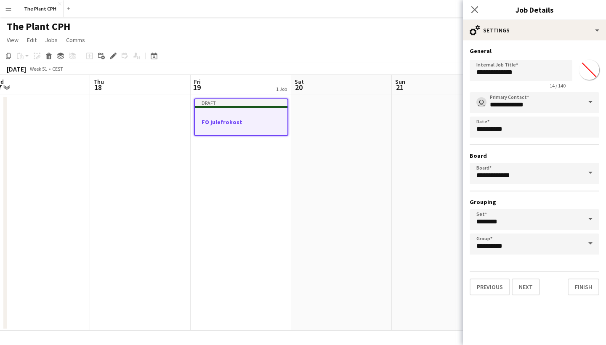
scroll to position [0, 0]
click at [586, 291] on button "Finish" at bounding box center [583, 286] width 32 height 17
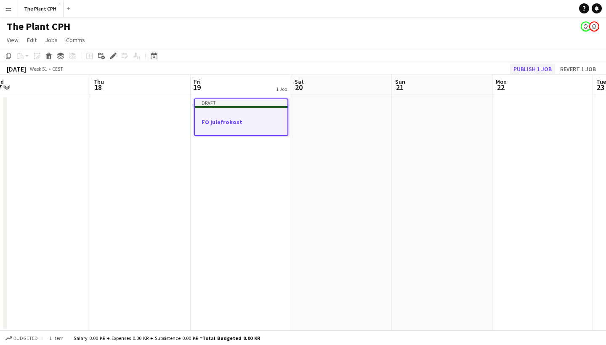
click at [532, 71] on button "Publish 1 job" at bounding box center [532, 68] width 45 height 11
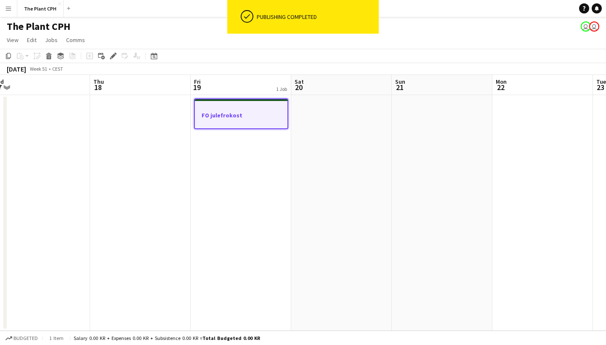
click at [264, 186] on app-date-cell "FO julefrokost" at bounding box center [240, 212] width 100 height 235
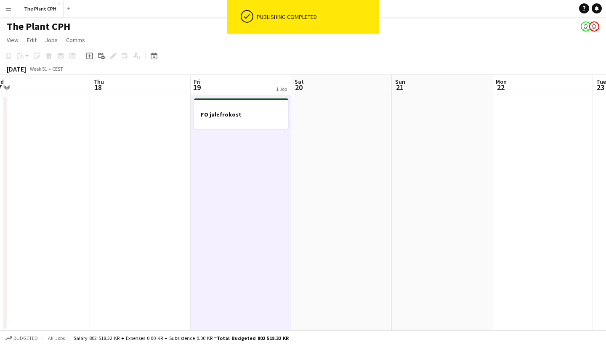
click at [274, 180] on app-date-cell "FO julefrokost" at bounding box center [240, 212] width 100 height 235
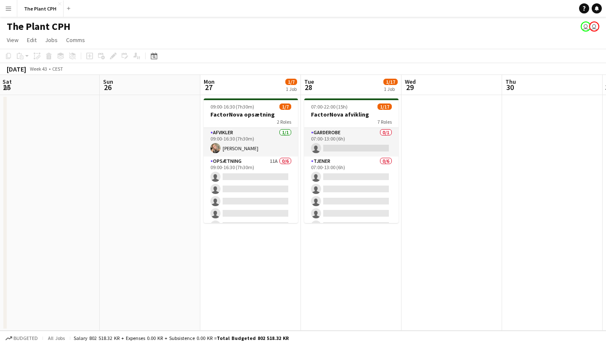
click at [7, 8] on app-icon "Menu" at bounding box center [8, 8] width 7 height 7
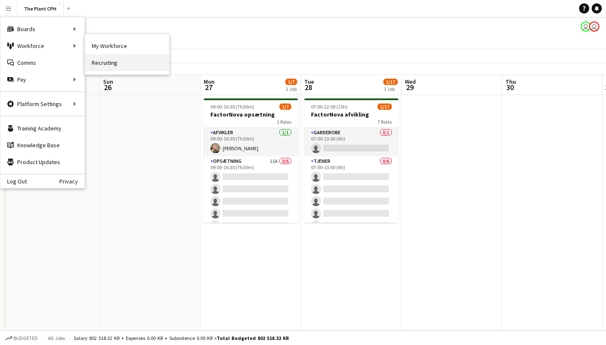
click at [102, 56] on link "Recruiting" at bounding box center [127, 62] width 84 height 17
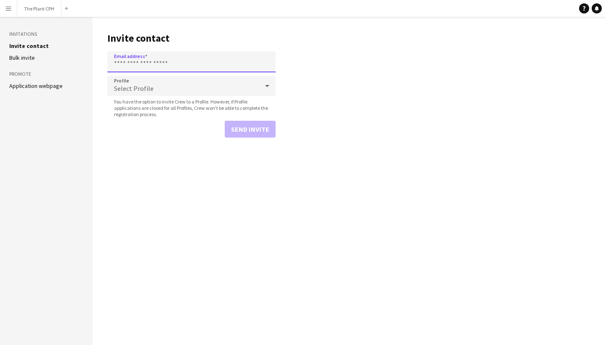
click at [148, 57] on input "Email address" at bounding box center [191, 61] width 168 height 21
paste input "**********"
type input "**********"
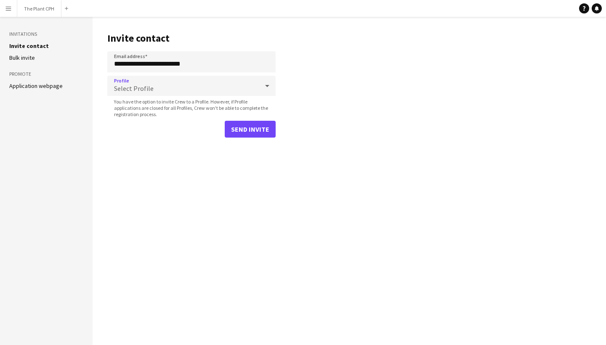
click at [256, 89] on div "Select Profile" at bounding box center [182, 86] width 151 height 20
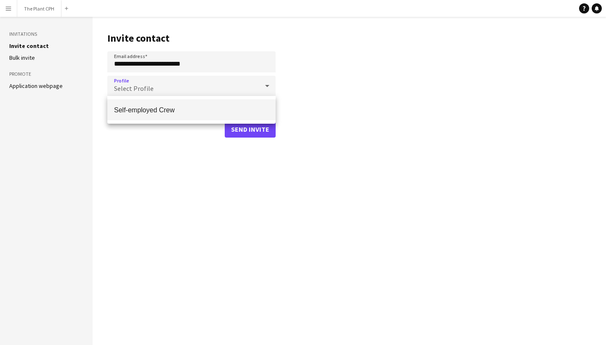
click at [235, 110] on span "Self-employed Crew" at bounding box center [191, 110] width 155 height 8
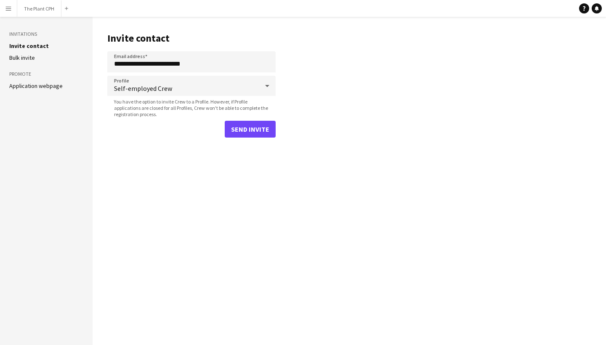
click at [249, 123] on button "Send invite" at bounding box center [250, 129] width 51 height 17
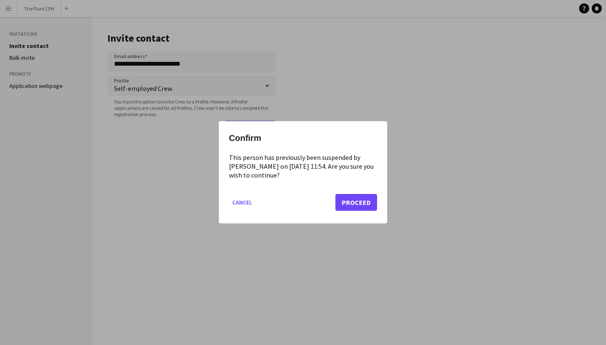
drag, startPoint x: 354, startPoint y: 195, endPoint x: 350, endPoint y: 193, distance: 4.4
click at [354, 195] on button "Proceed" at bounding box center [356, 202] width 42 height 17
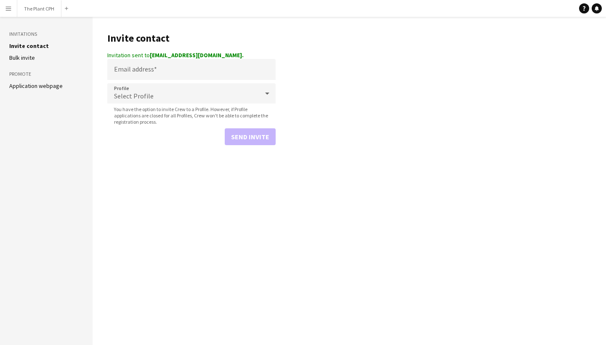
click at [5, 5] on button "Menu" at bounding box center [8, 8] width 17 height 17
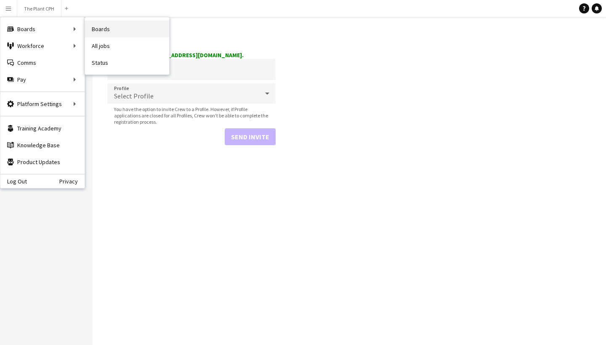
click at [136, 22] on link "Boards" at bounding box center [127, 29] width 84 height 17
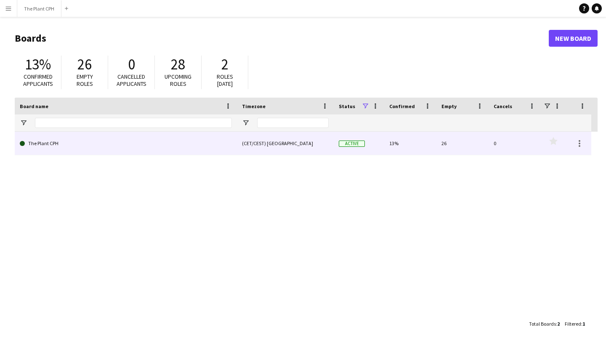
click at [157, 150] on link "The Plant CPH" at bounding box center [126, 144] width 212 height 24
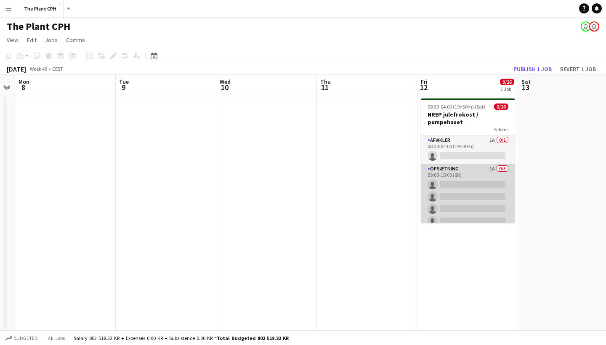
scroll to position [0, 386]
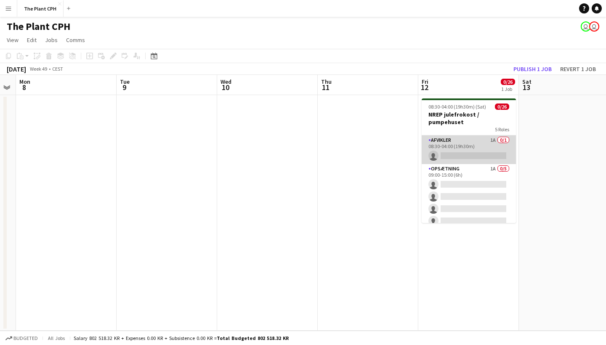
click at [467, 153] on app-card-role "Afvikler 1A 0/1 08:30-04:00 (19h30m) single-neutral-actions" at bounding box center [468, 149] width 94 height 29
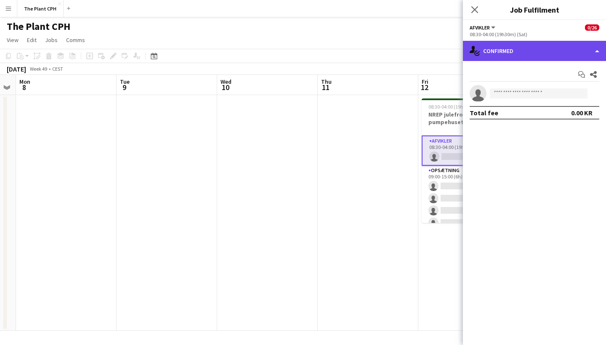
click at [516, 52] on div "single-neutral-actions-check-2 Confirmed" at bounding box center [534, 51] width 143 height 20
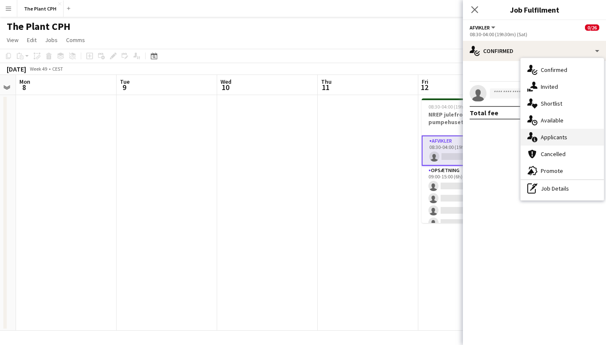
click at [561, 131] on div "single-neutral-actions-information Applicants" at bounding box center [561, 137] width 83 height 17
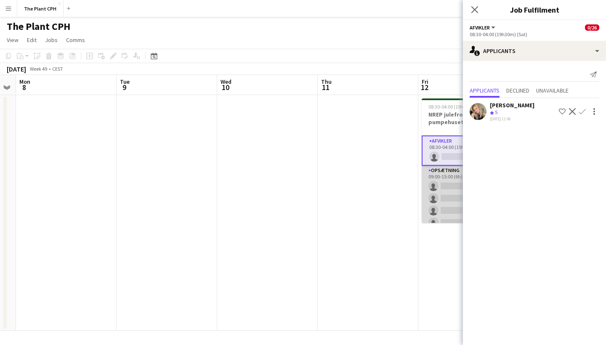
click at [441, 180] on app-card-role "Opsætning 1A 0/5 09:00-15:00 (6h) single-neutral-actions single-neutral-actions…" at bounding box center [468, 204] width 94 height 77
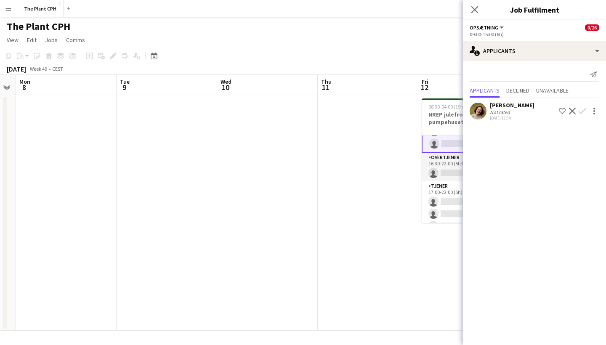
scroll to position [99, 0]
click at [443, 168] on app-card-role "Overtjener 0/1 16:30-22:00 (5h30m) single-neutral-actions" at bounding box center [468, 158] width 94 height 29
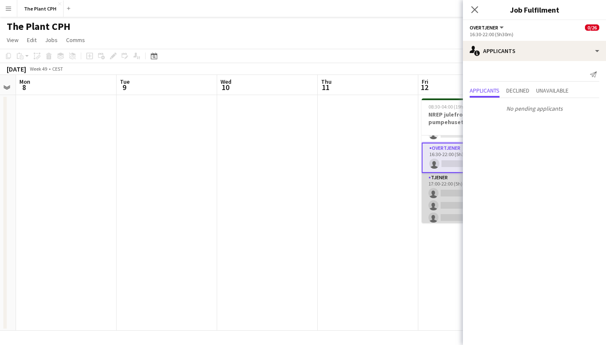
click at [440, 183] on app-card-role "Tjener 0/16 17:00-22:00 (5h) single-neutral-actions single-neutral-actions sing…" at bounding box center [468, 279] width 94 height 212
click at [439, 184] on app-card-role "Runner 0/3 17:00-04:00 (11h) single-neutral-actions single-neutral-actions sing…" at bounding box center [468, 196] width 94 height 53
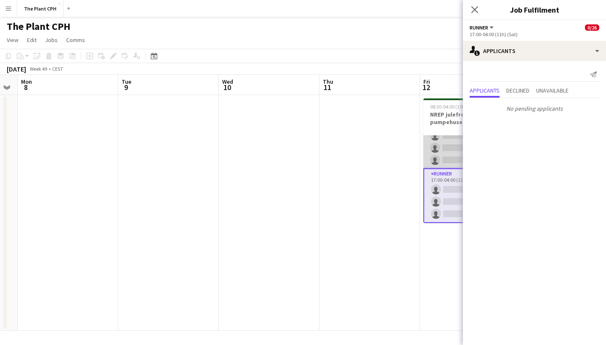
scroll to position [0, 0]
click at [474, 7] on icon "Close pop-in" at bounding box center [474, 9] width 8 height 8
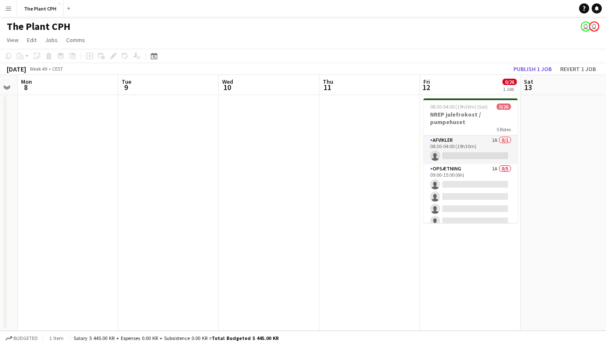
click at [388, 155] on app-date-cell at bounding box center [369, 212] width 100 height 235
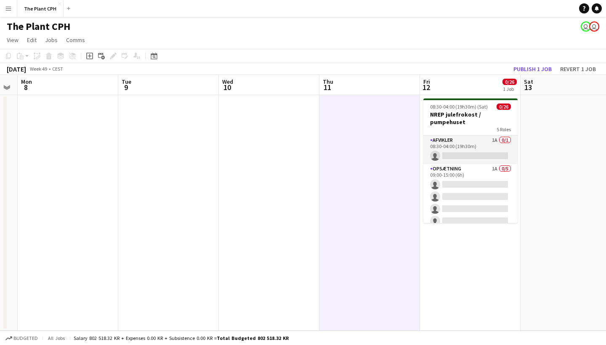
click at [291, 151] on app-date-cell at bounding box center [269, 212] width 100 height 235
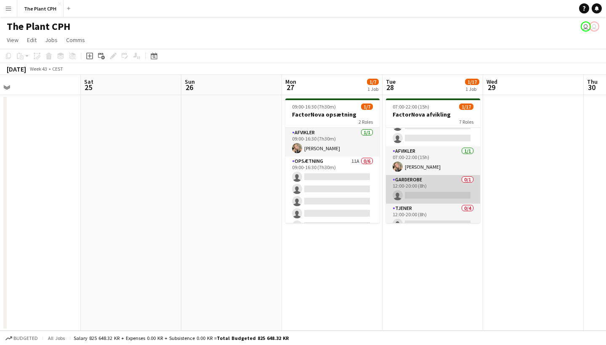
scroll to position [95, 0]
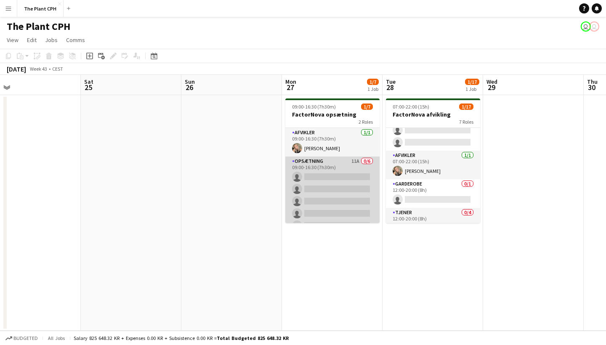
click at [323, 189] on app-card-role "Opsætning 11A 0/6 09:00-16:30 (7h30m) single-neutral-actions single-neutral-act…" at bounding box center [332, 201] width 94 height 90
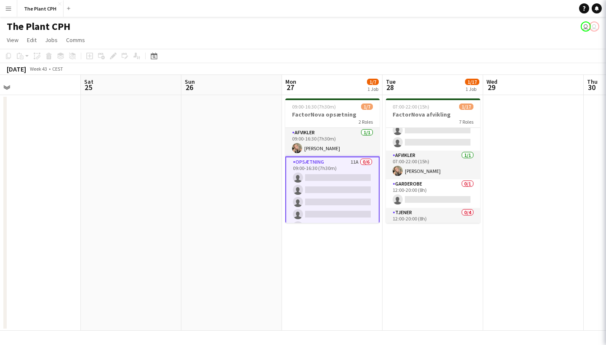
scroll to position [0, 220]
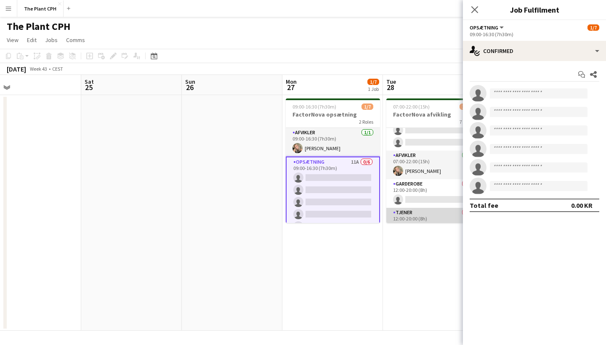
click at [425, 214] on app-card-role "Tjener 0/4 12:00-20:00 (8h) single-neutral-actions single-neutral-actions singl…" at bounding box center [433, 240] width 94 height 65
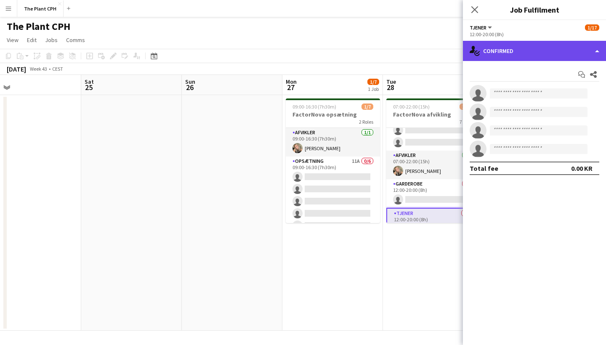
click at [546, 50] on div "single-neutral-actions-check-2 Confirmed" at bounding box center [534, 51] width 143 height 20
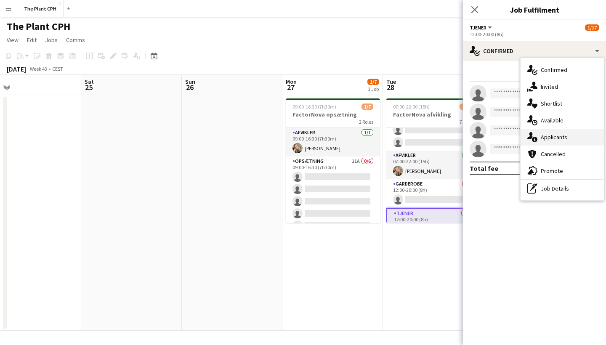
click at [556, 132] on div "single-neutral-actions-information Applicants" at bounding box center [561, 137] width 83 height 17
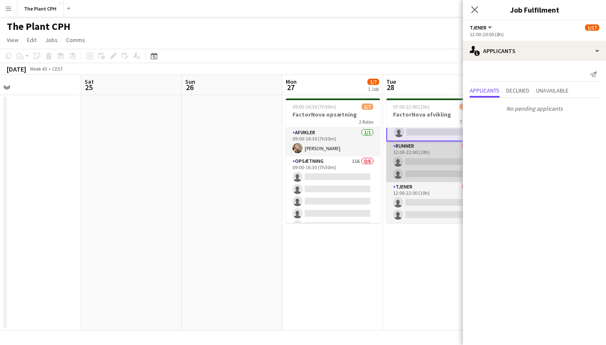
scroll to position [229, 0]
click at [412, 163] on app-card-role "Runner 0/2 12:00-22:00 (10h) single-neutral-actions single-neutral-actions" at bounding box center [433, 161] width 94 height 41
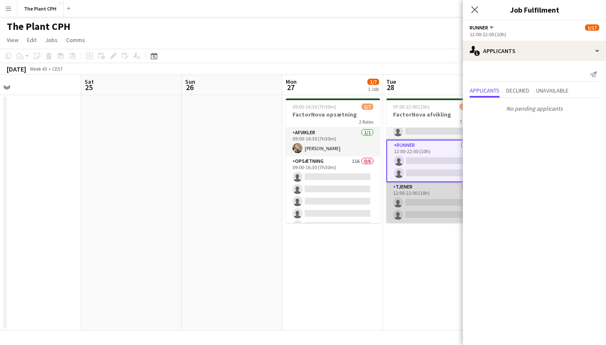
click at [418, 192] on app-card-role "Tjener 0/2 12:00-22:00 (10h) single-neutral-actions single-neutral-actions" at bounding box center [433, 202] width 94 height 41
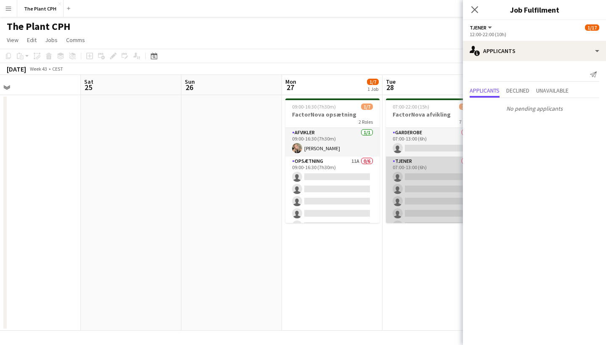
scroll to position [0, 0]
click at [416, 176] on app-card-role "Tjener 0/6 07:00-13:00 (6h) single-neutral-actions single-neutral-actions singl…" at bounding box center [433, 201] width 94 height 90
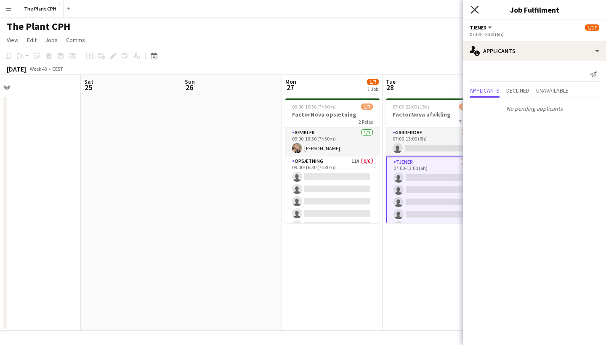
click at [475, 7] on icon "Close pop-in" at bounding box center [474, 9] width 8 height 8
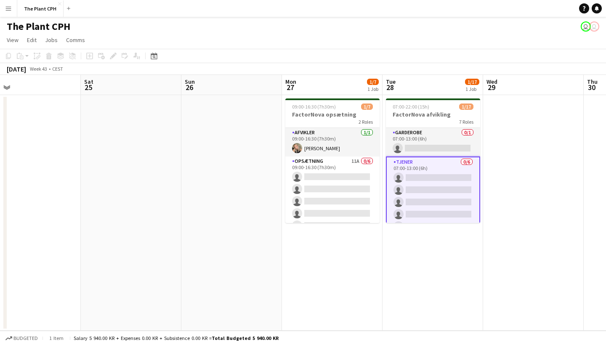
click at [11, 8] on app-icon "Menu" at bounding box center [8, 8] width 7 height 7
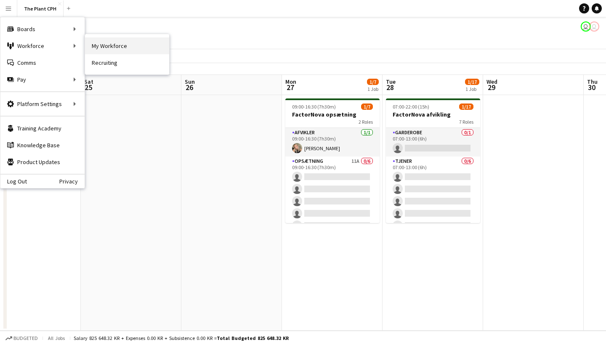
click at [110, 45] on link "My Workforce" at bounding box center [127, 45] width 84 height 17
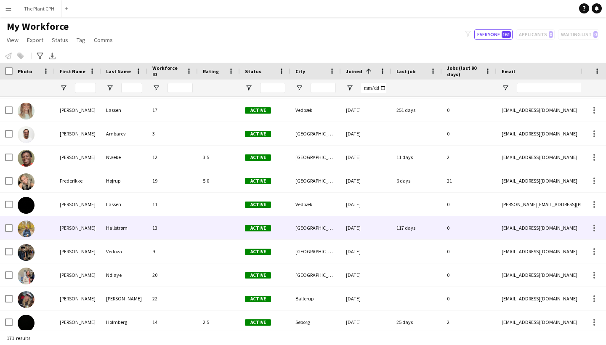
scroll to position [154, 0]
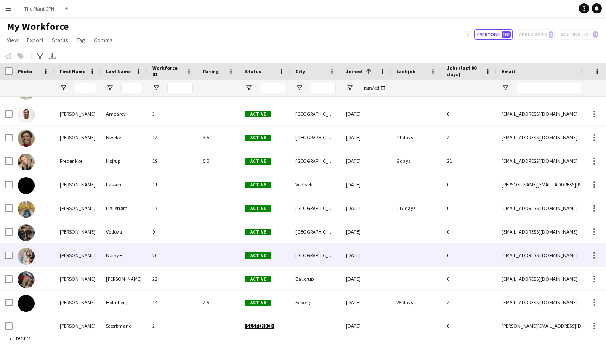
click at [101, 251] on div "Ndiaye" at bounding box center [124, 254] width 46 height 23
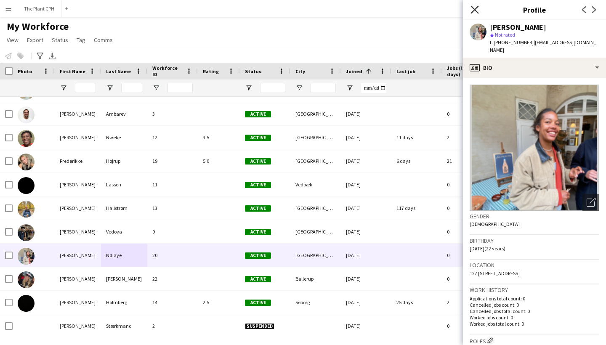
click at [476, 6] on icon "Close pop-in" at bounding box center [474, 9] width 8 height 8
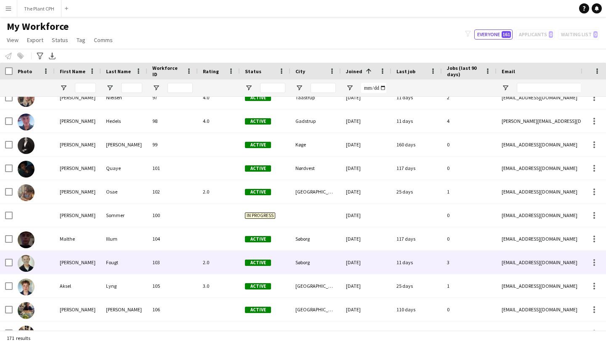
click at [114, 259] on div "Fougt" at bounding box center [124, 262] width 46 height 23
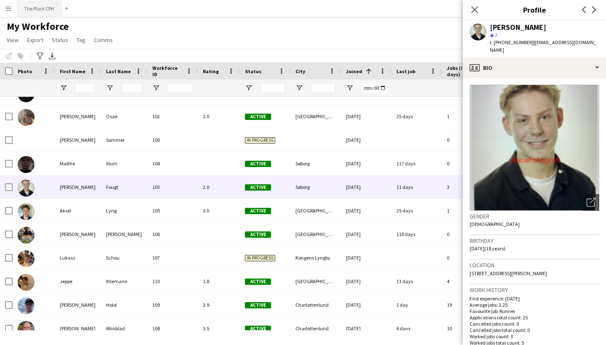
click at [31, 11] on button "The Plant CPH Close" at bounding box center [39, 8] width 44 height 16
